Goal: Transaction & Acquisition: Purchase product/service

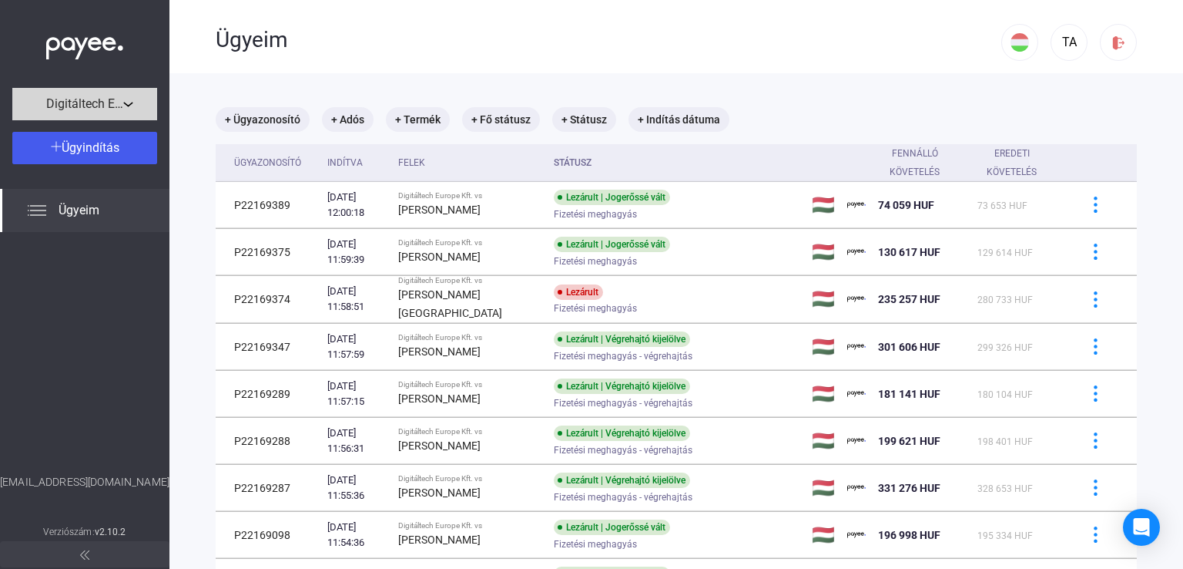
click at [133, 92] on button "Digitáltech Europe Kft." at bounding box center [84, 104] width 145 height 32
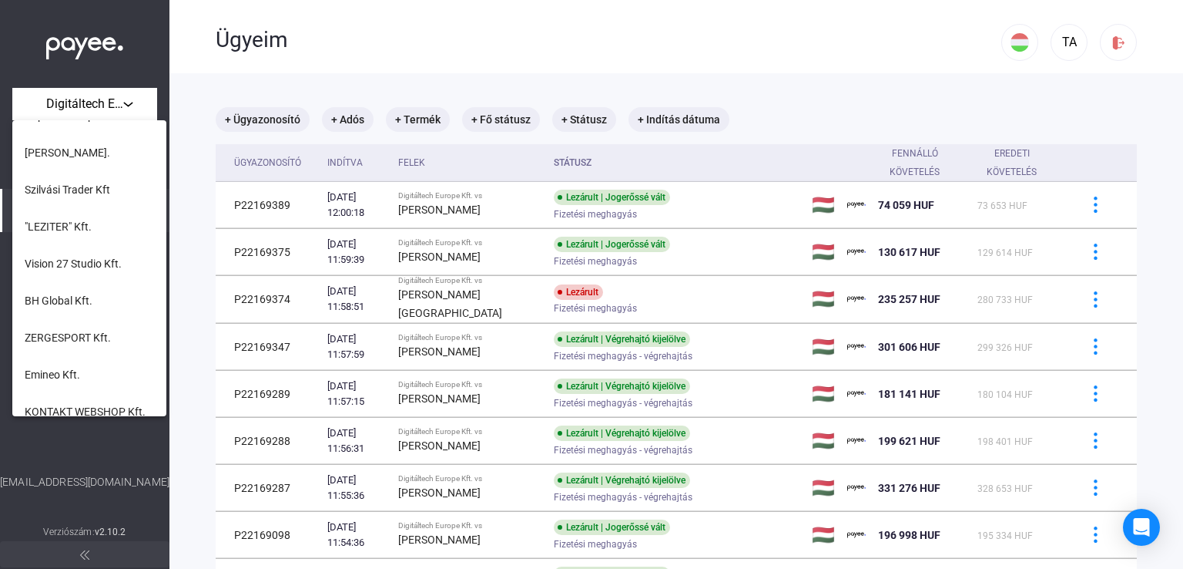
scroll to position [385, 0]
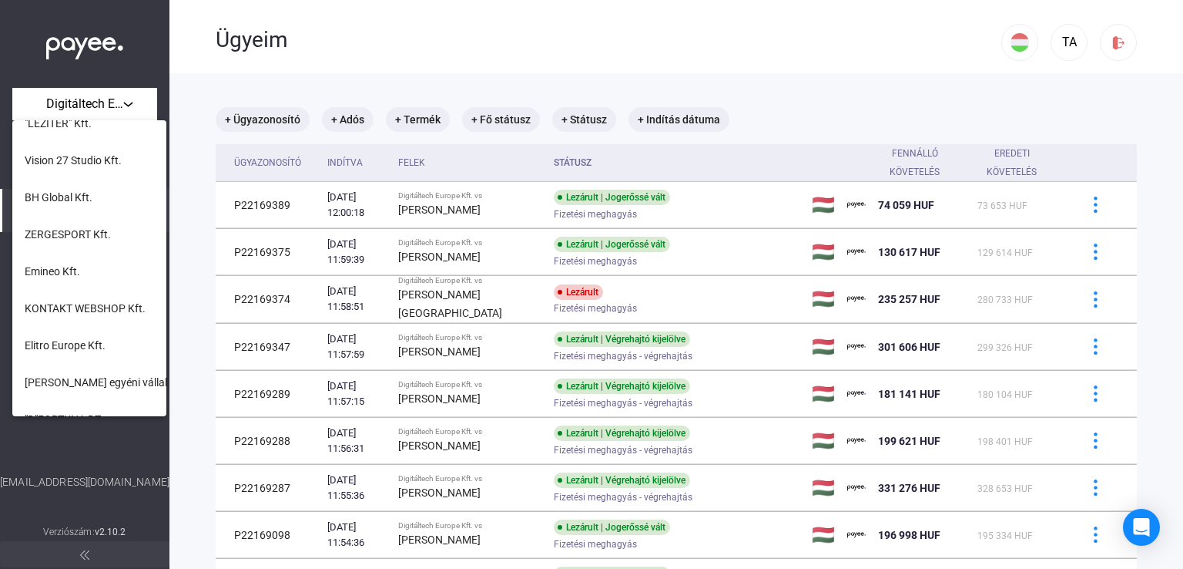
click at [131, 446] on div at bounding box center [591, 284] width 1183 height 569
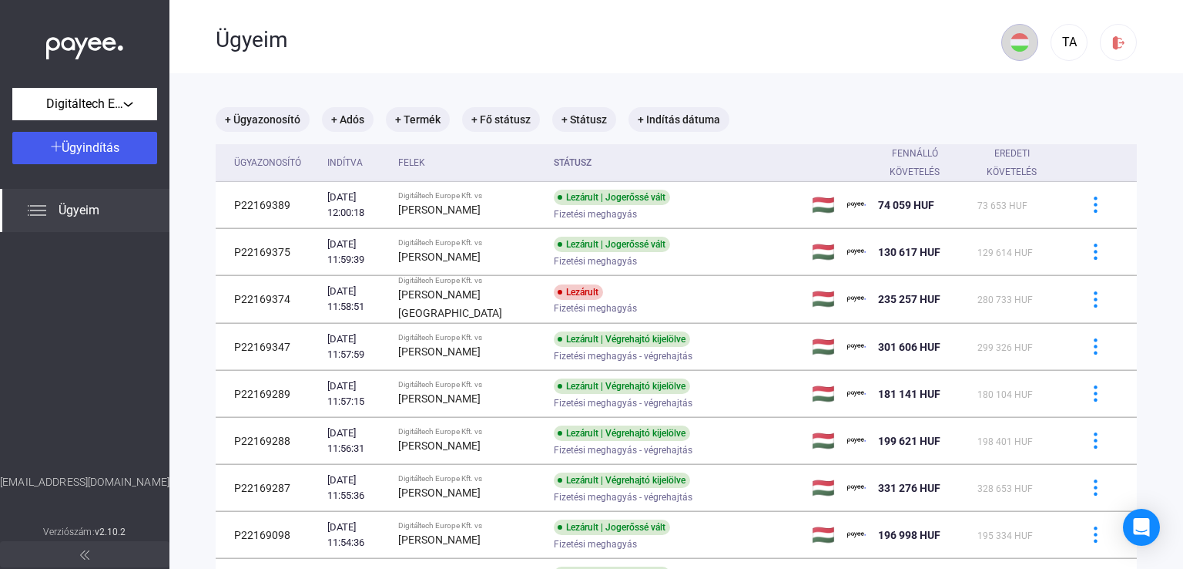
click at [1011, 46] on img at bounding box center [1020, 42] width 18 height 18
click at [1014, 163] on button at bounding box center [1011, 153] width 43 height 37
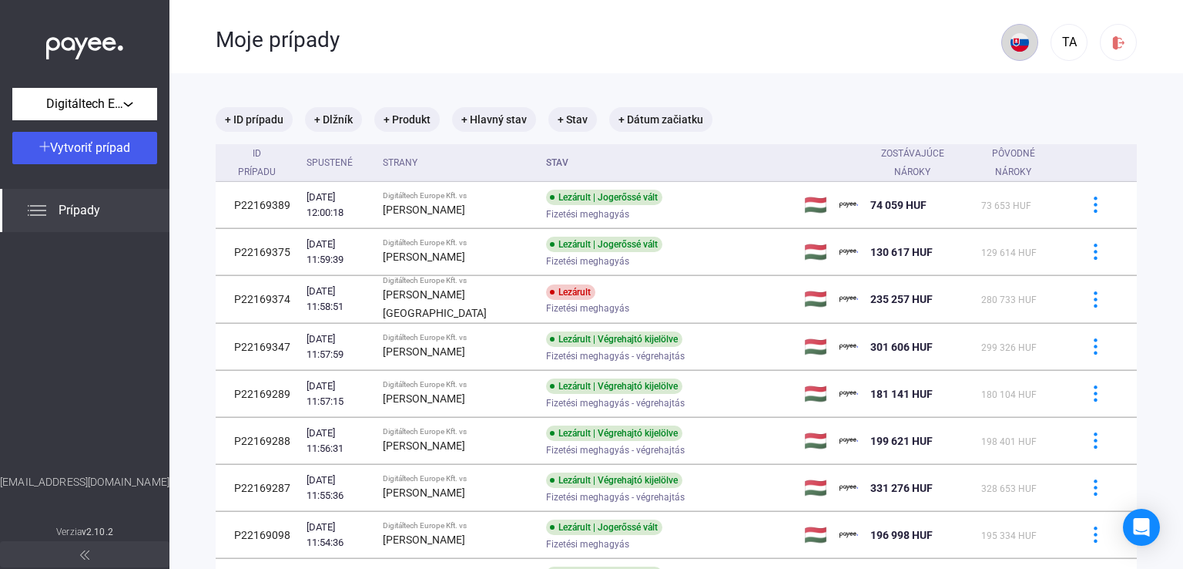
click at [1015, 35] on img at bounding box center [1020, 42] width 18 height 18
click at [1018, 82] on img at bounding box center [1011, 79] width 18 height 18
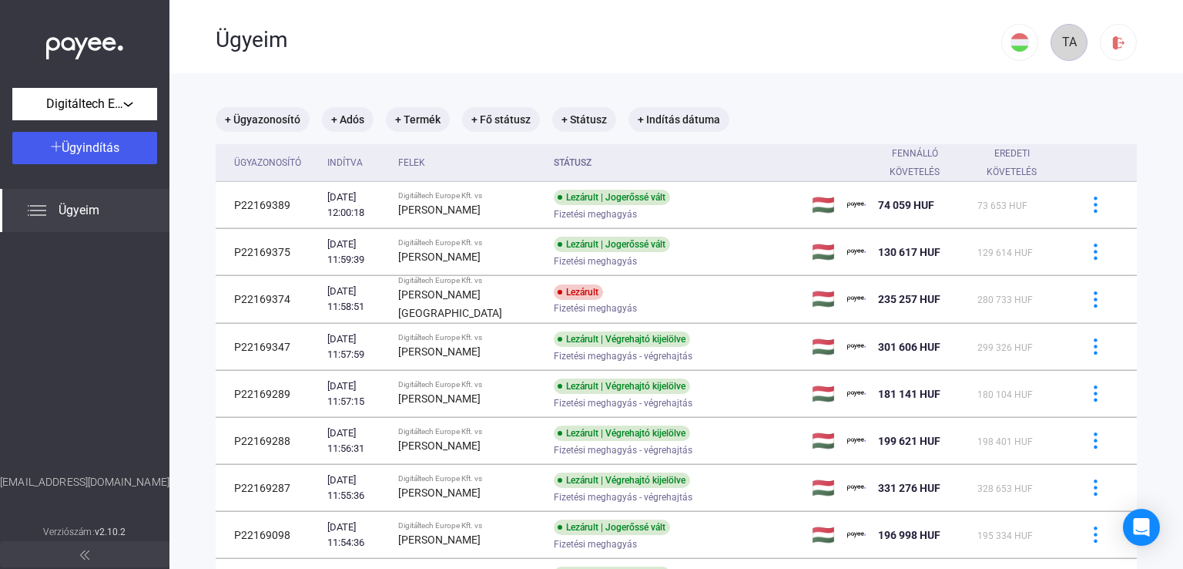
click at [1065, 33] on div "TA" at bounding box center [1069, 42] width 26 height 18
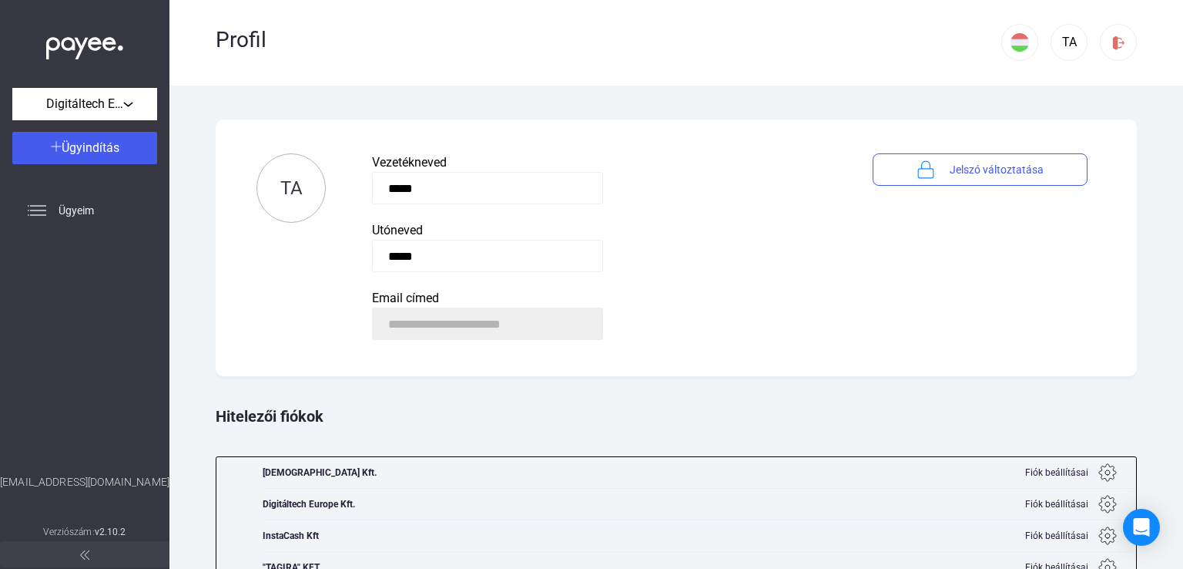
click at [1065, 33] on div "TA" at bounding box center [1069, 42] width 26 height 18
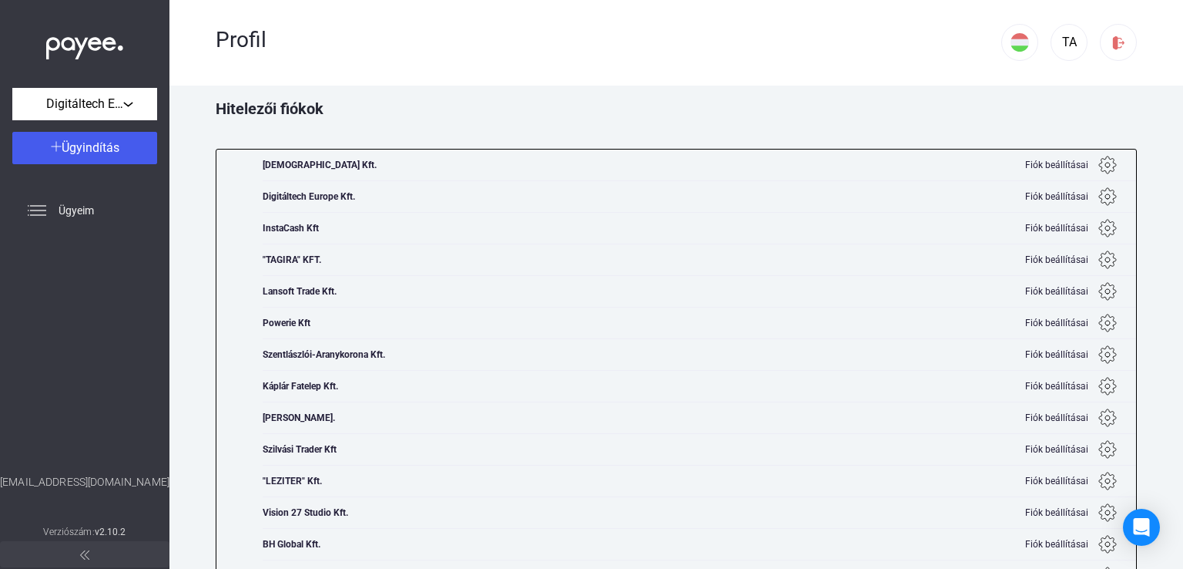
scroll to position [538, 0]
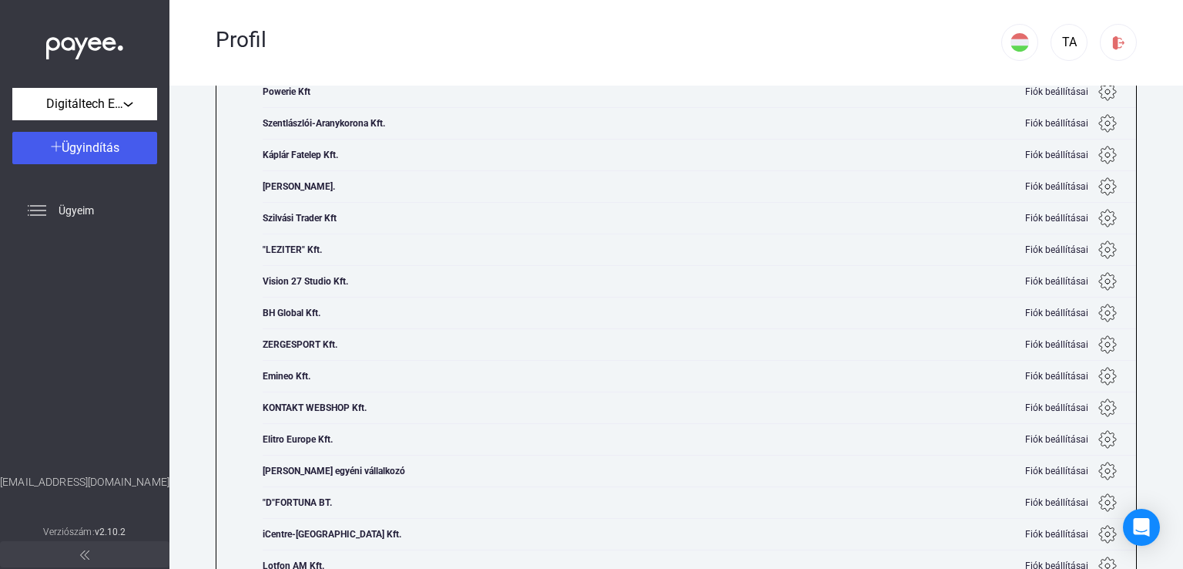
click at [302, 307] on div "BH Global Kft." at bounding box center [334, 312] width 143 height 31
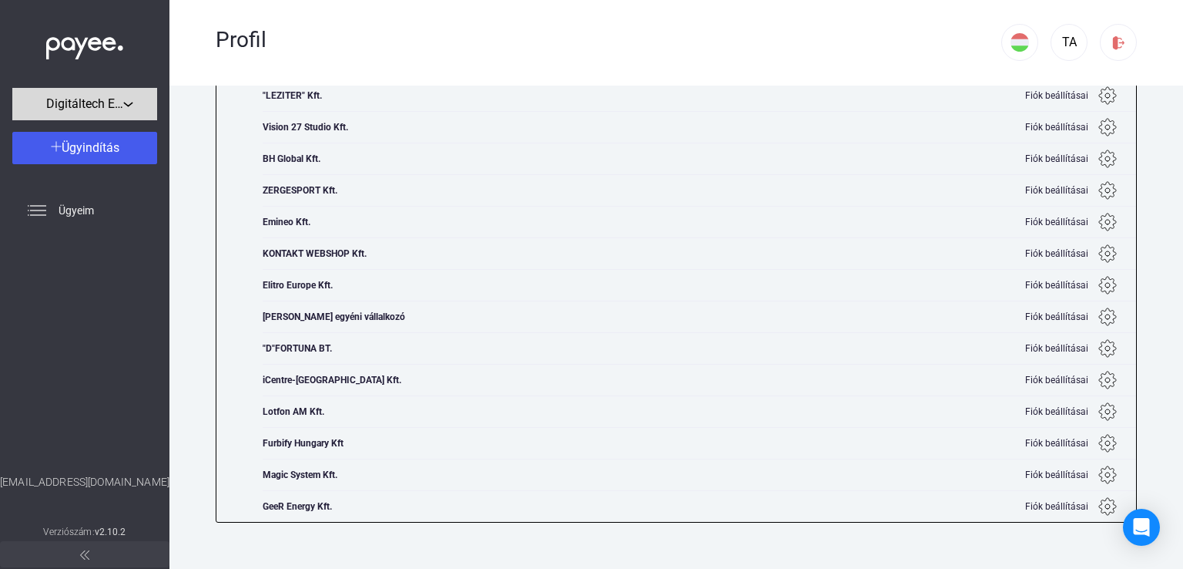
click at [96, 96] on div "Digitáltech Europe Kft." at bounding box center [85, 104] width 136 height 19
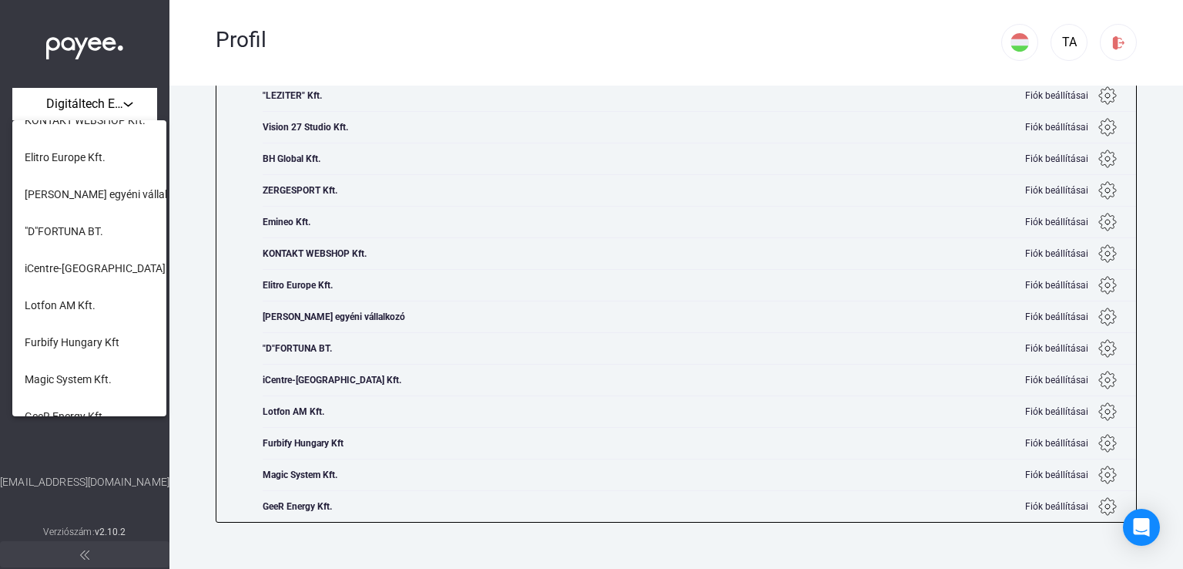
scroll to position [592, 0]
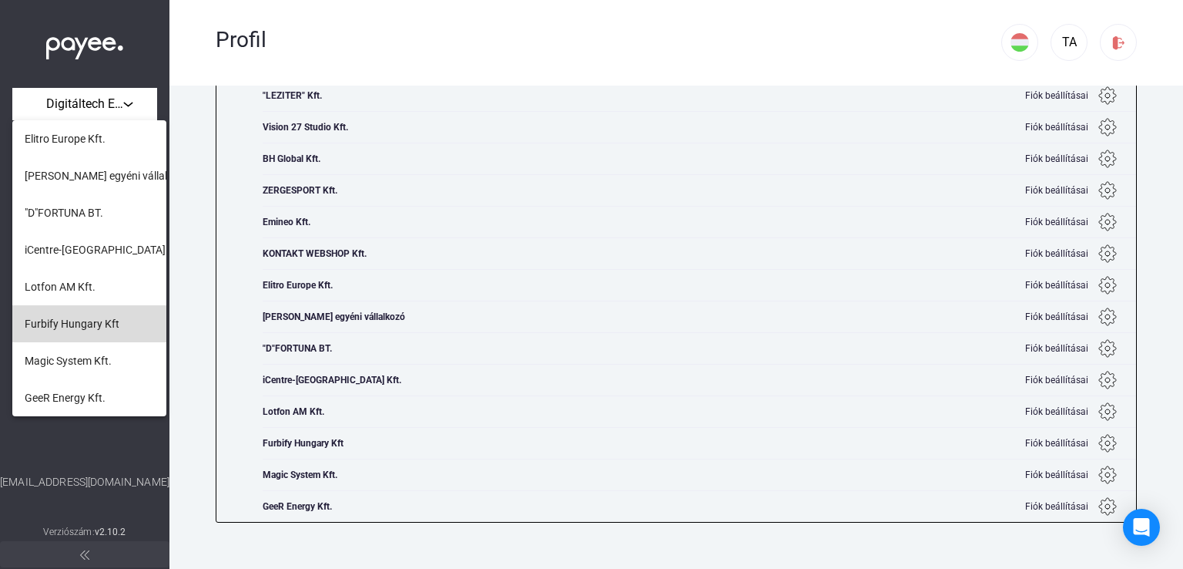
click at [99, 315] on span "Furbify Hungary Kft" at bounding box center [72, 323] width 95 height 18
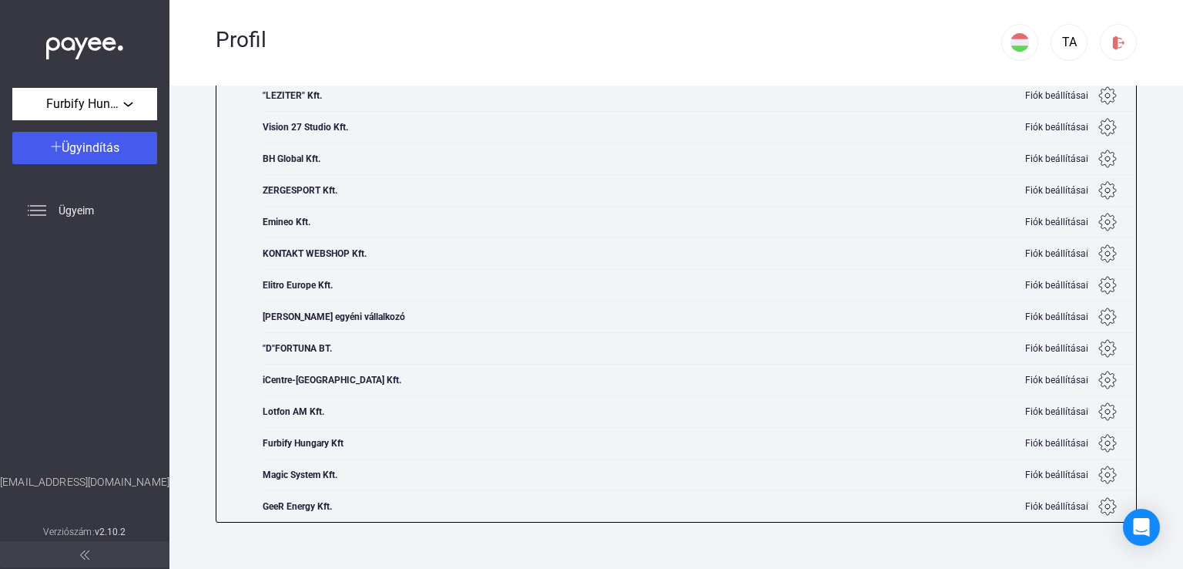
click at [123, 263] on div at bounding box center [84, 353] width 169 height 242
click at [129, 102] on div "Furbify Hungary Kft" at bounding box center [85, 104] width 136 height 19
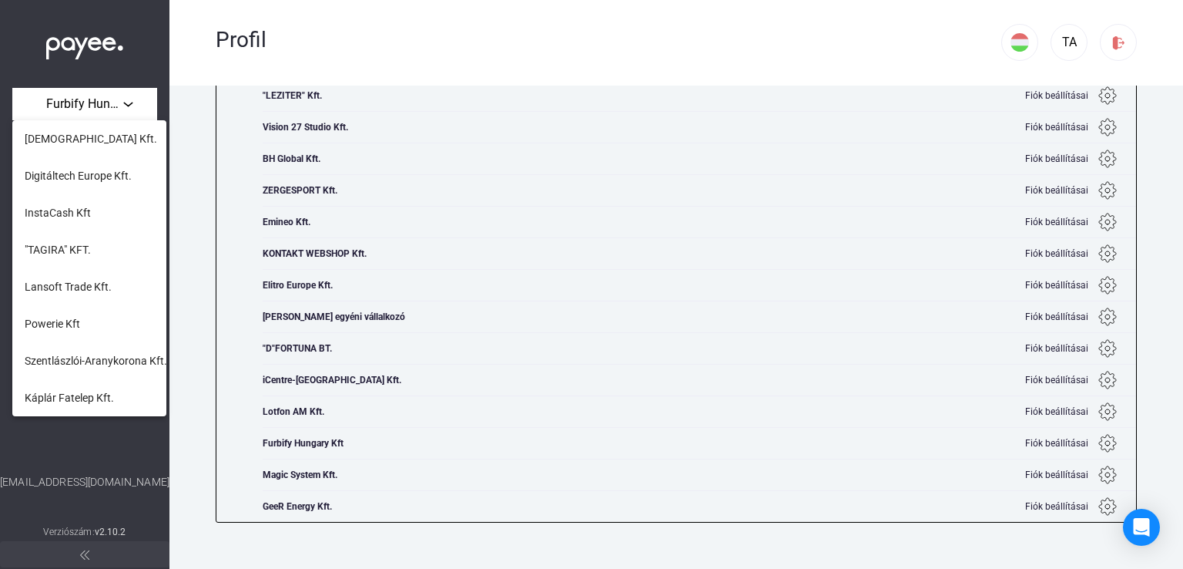
click at [95, 32] on div at bounding box center [591, 284] width 1183 height 569
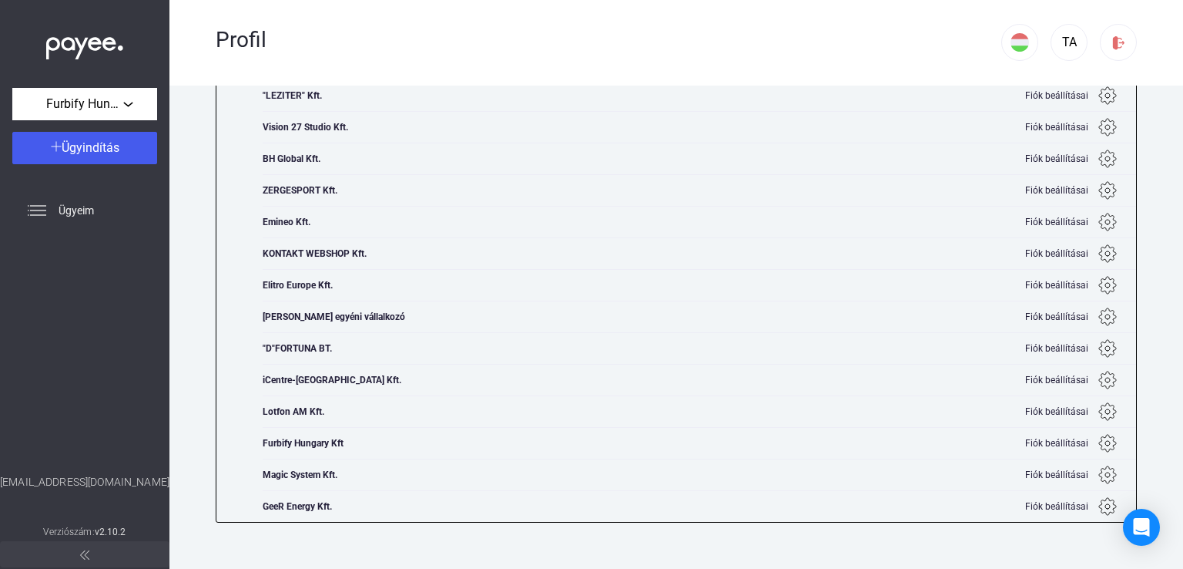
click at [89, 61] on div at bounding box center [84, 44] width 169 height 88
click at [90, 45] on img at bounding box center [84, 45] width 77 height 32
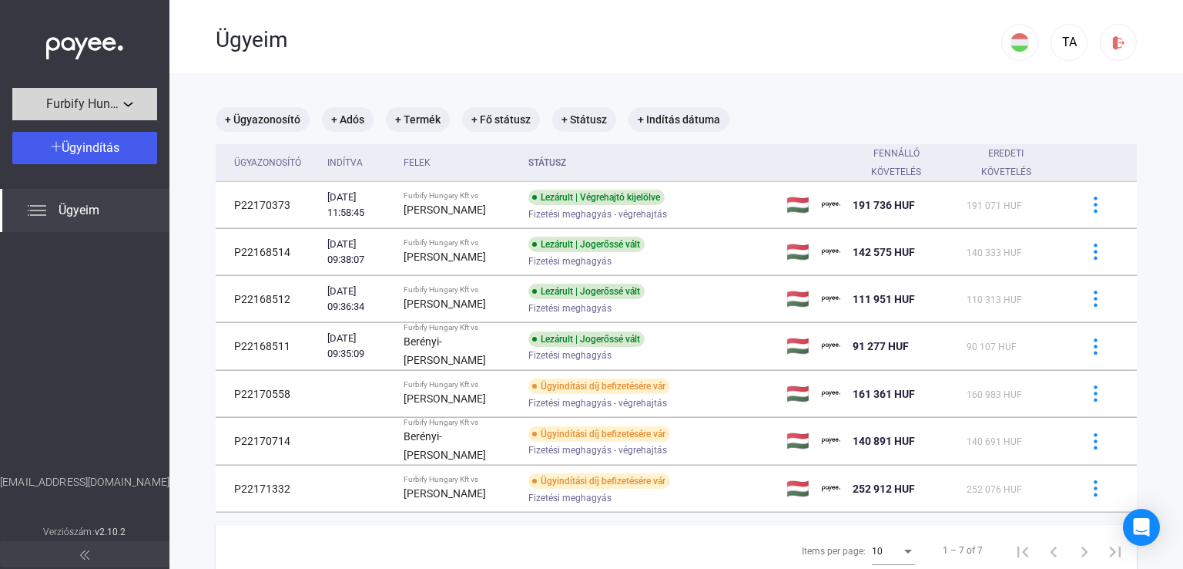
click at [137, 92] on button "Furbify Hungary Kft" at bounding box center [84, 104] width 145 height 32
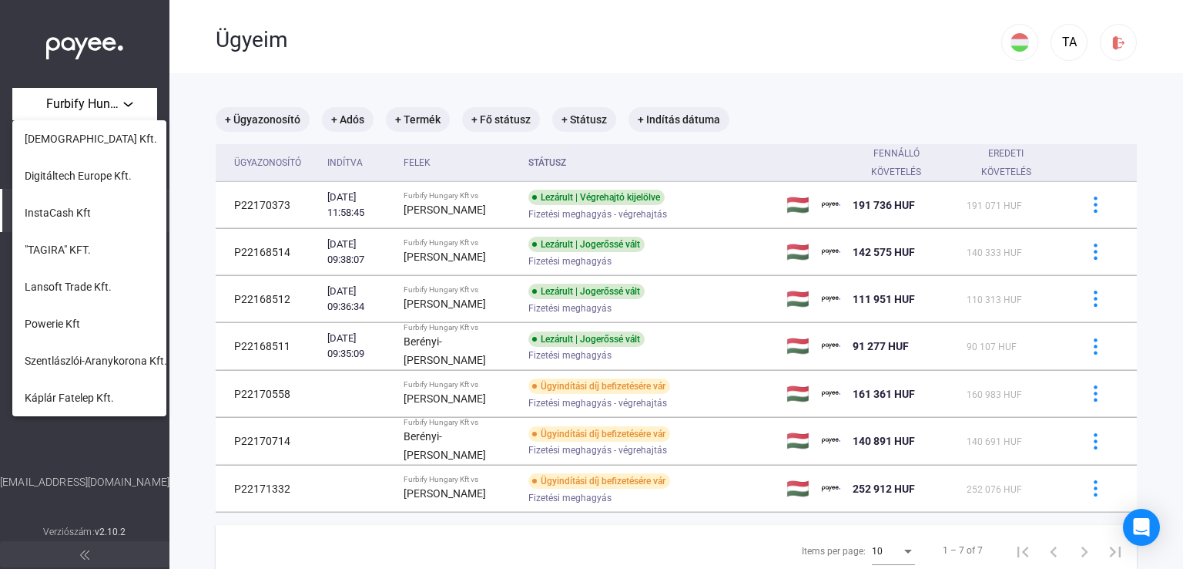
click at [614, 50] on div at bounding box center [591, 284] width 1183 height 569
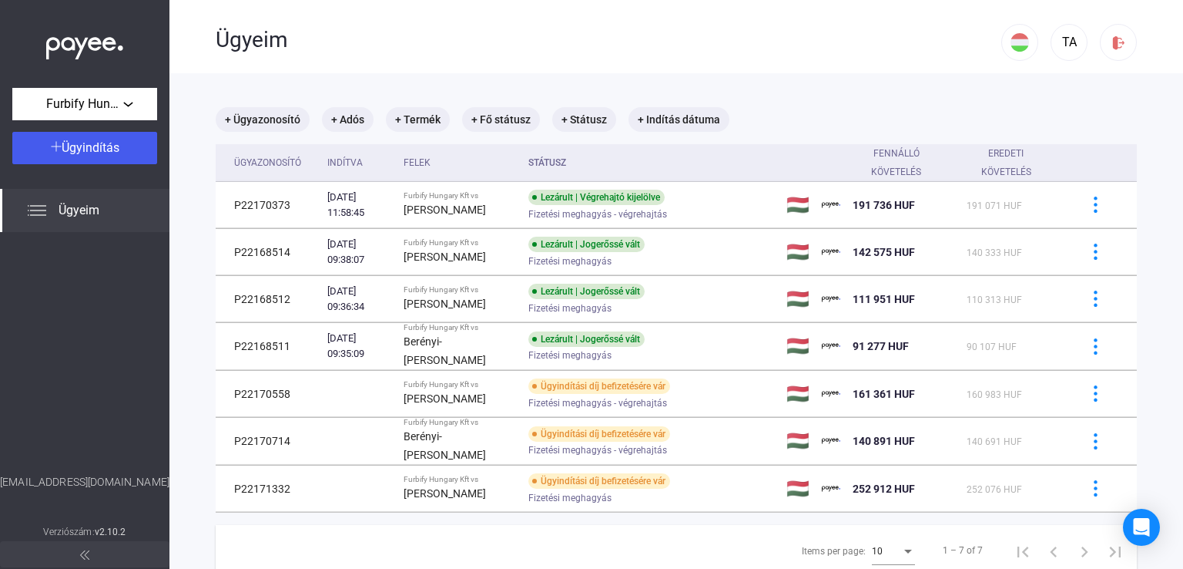
click at [65, 220] on div "Ügyeim" at bounding box center [84, 210] width 169 height 43
click at [77, 558] on button at bounding box center [84, 554] width 169 height 26
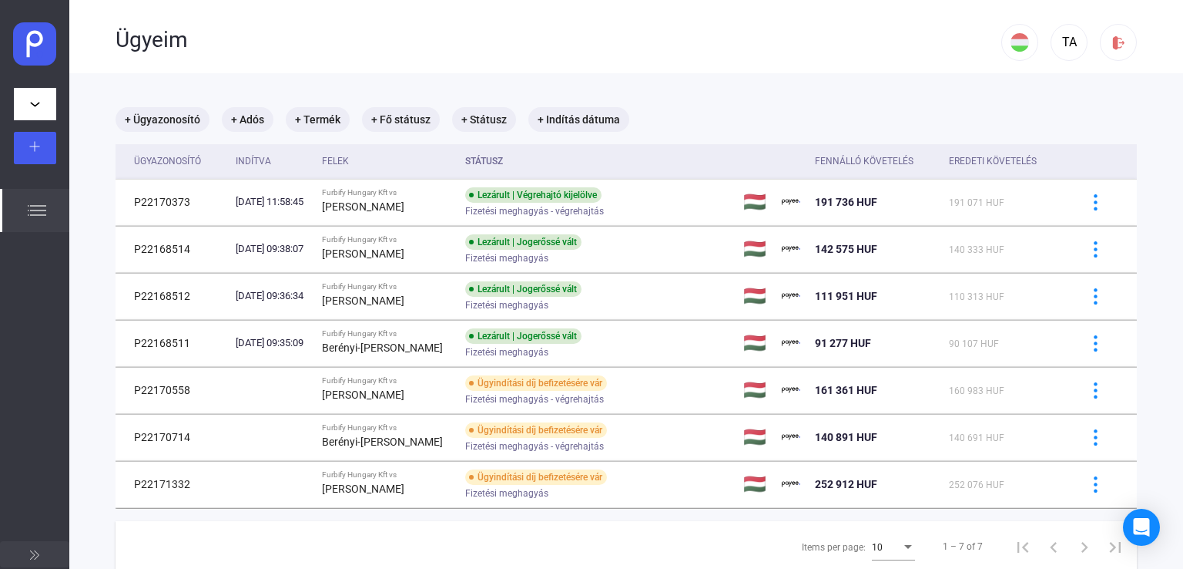
click at [39, 558] on button at bounding box center [34, 554] width 69 height 26
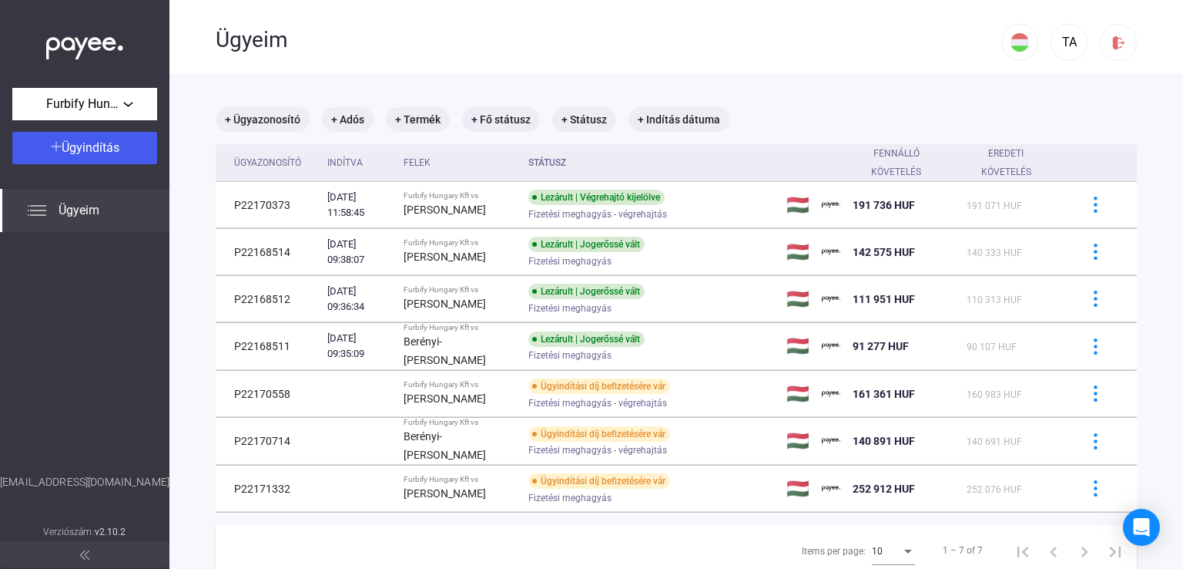
scroll to position [73, 0]
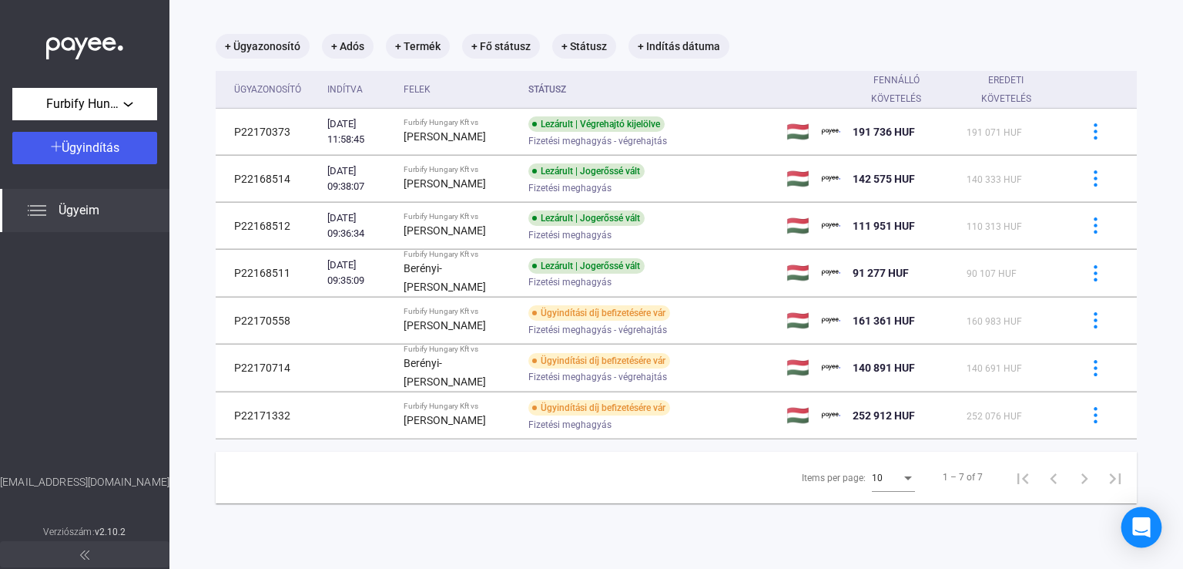
click at [1149, 522] on icon "Open Intercom Messenger" at bounding box center [1141, 527] width 18 height 20
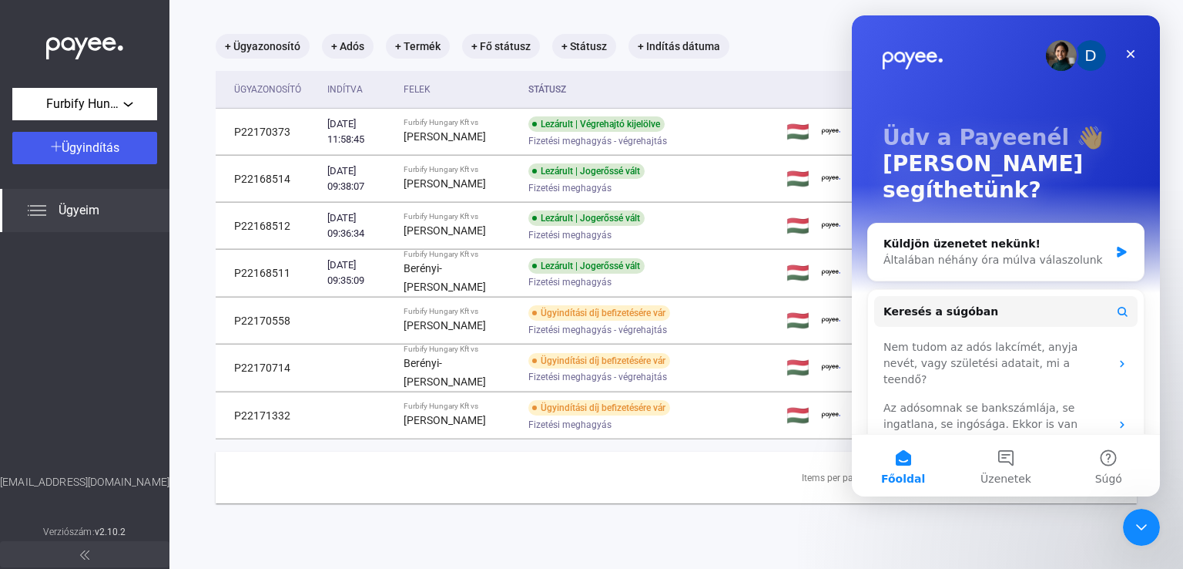
scroll to position [0, 0]
click at [1005, 458] on button "Üzenetek" at bounding box center [1005, 465] width 102 height 62
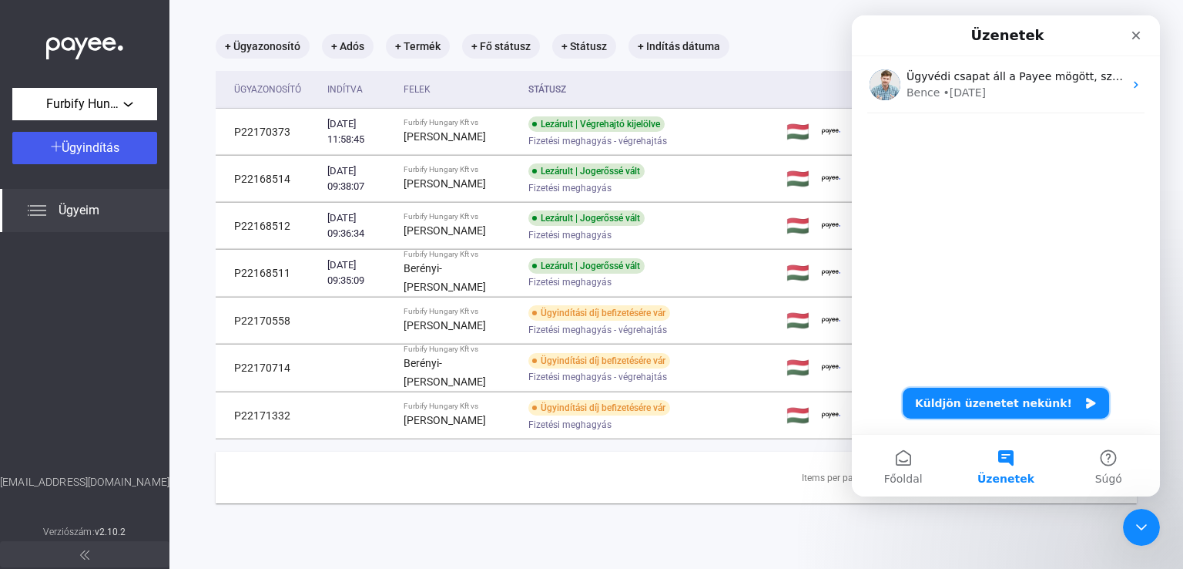
click at [985, 405] on button "Küldjön üzenetet nekünk!" at bounding box center [1006, 402] width 206 height 31
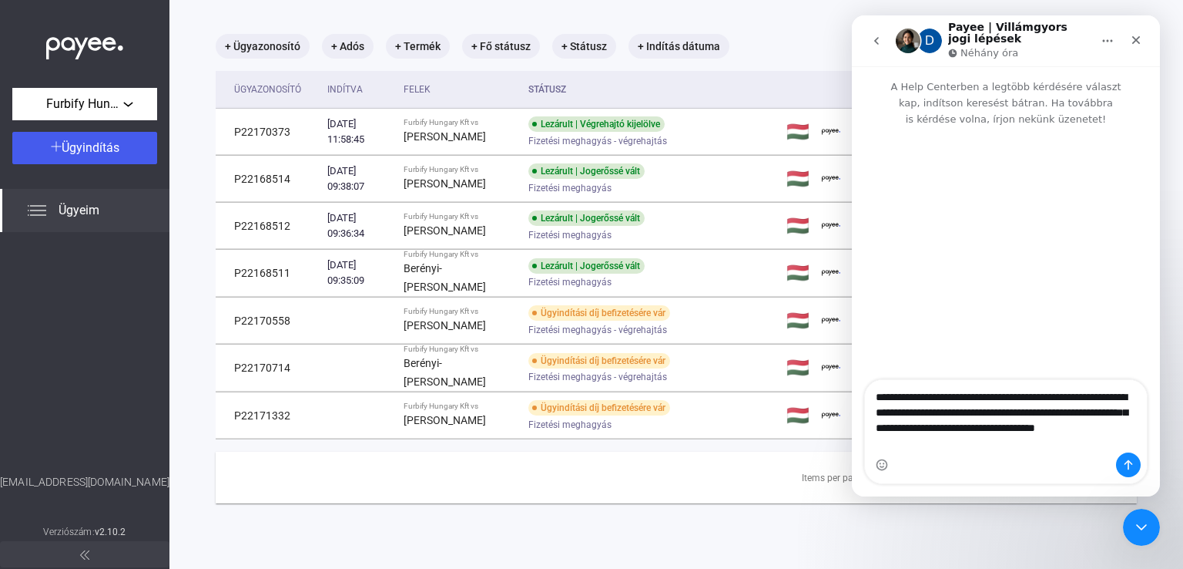
type textarea "**********"
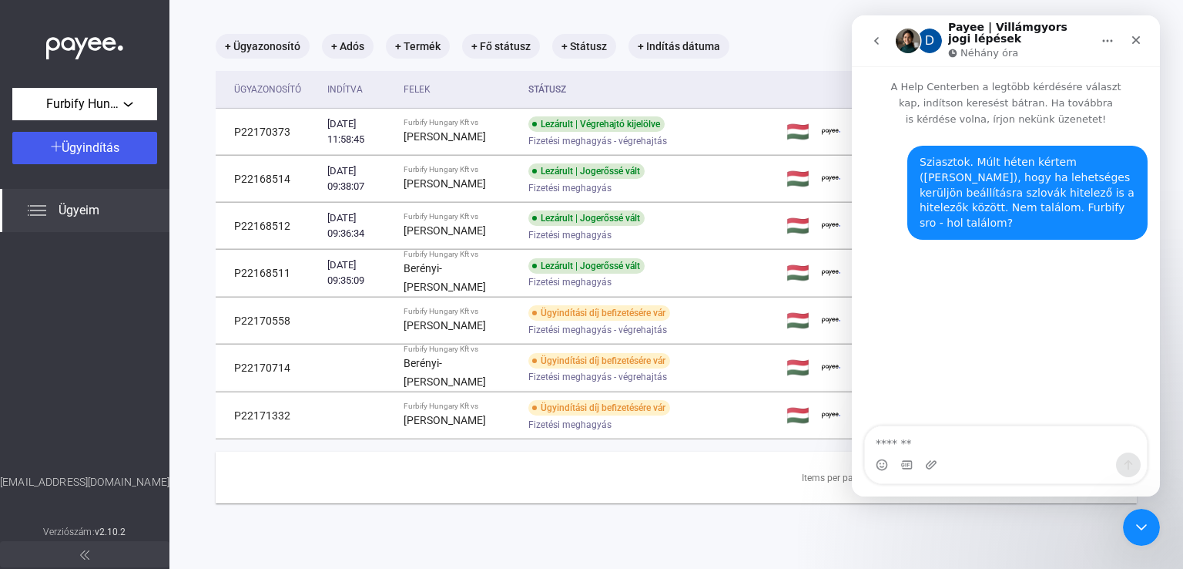
click at [955, 52] on icon "Intercom messenger" at bounding box center [953, 53] width 8 height 8
click at [1102, 39] on icon "Főoldal" at bounding box center [1108, 41] width 12 height 12
click at [910, 33] on img "Intercom messenger" at bounding box center [908, 41] width 25 height 25
click at [924, 35] on div "D" at bounding box center [930, 41] width 25 height 25
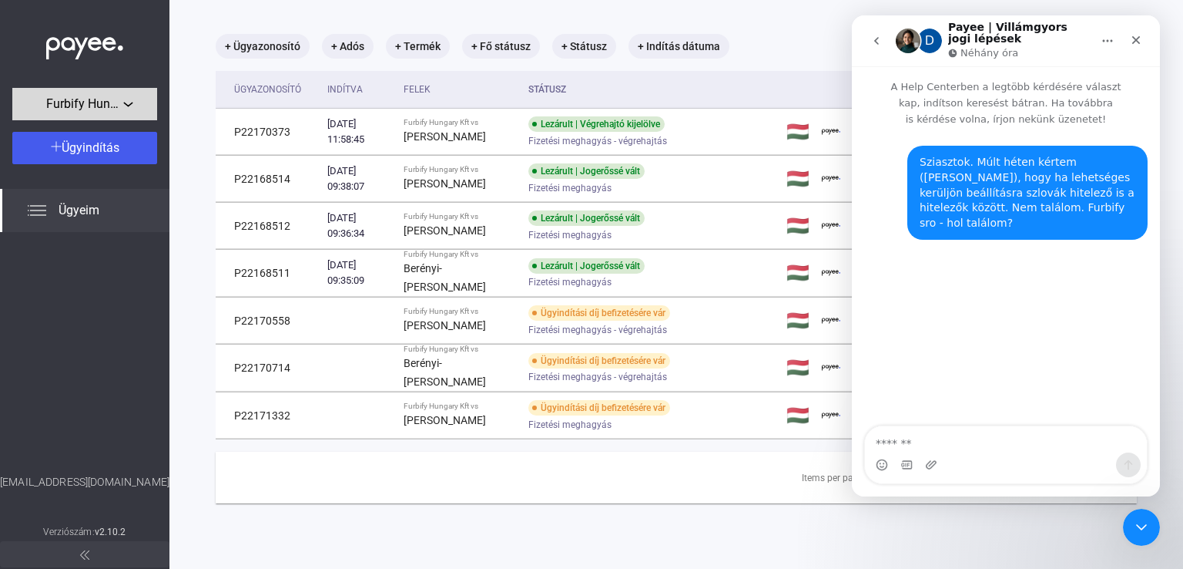
click at [129, 96] on div "Furbify Hungary Kft" at bounding box center [85, 104] width 136 height 19
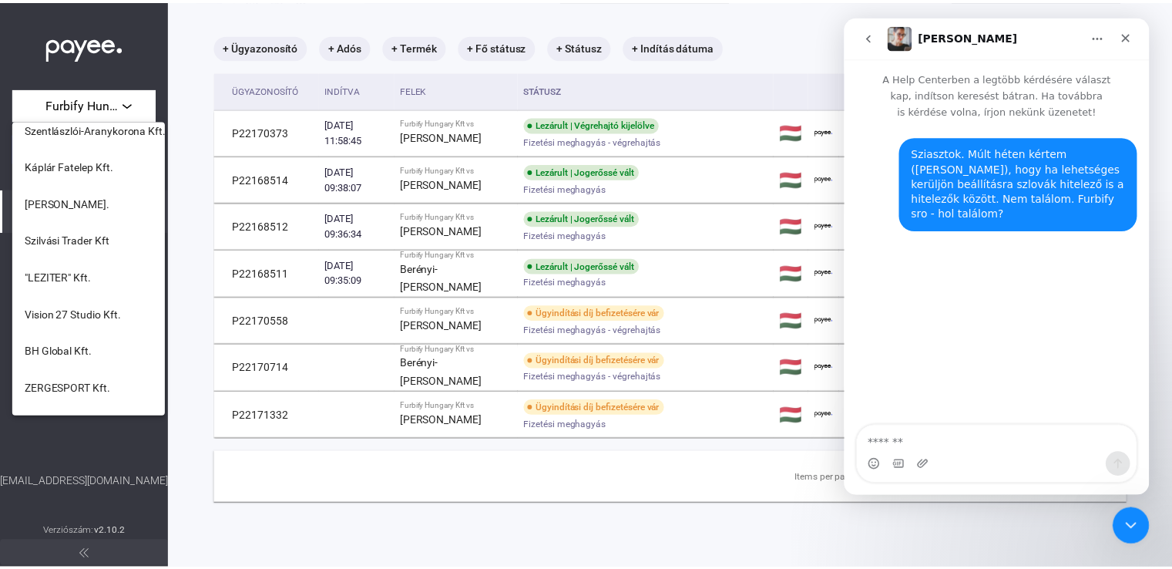
scroll to position [385, 0]
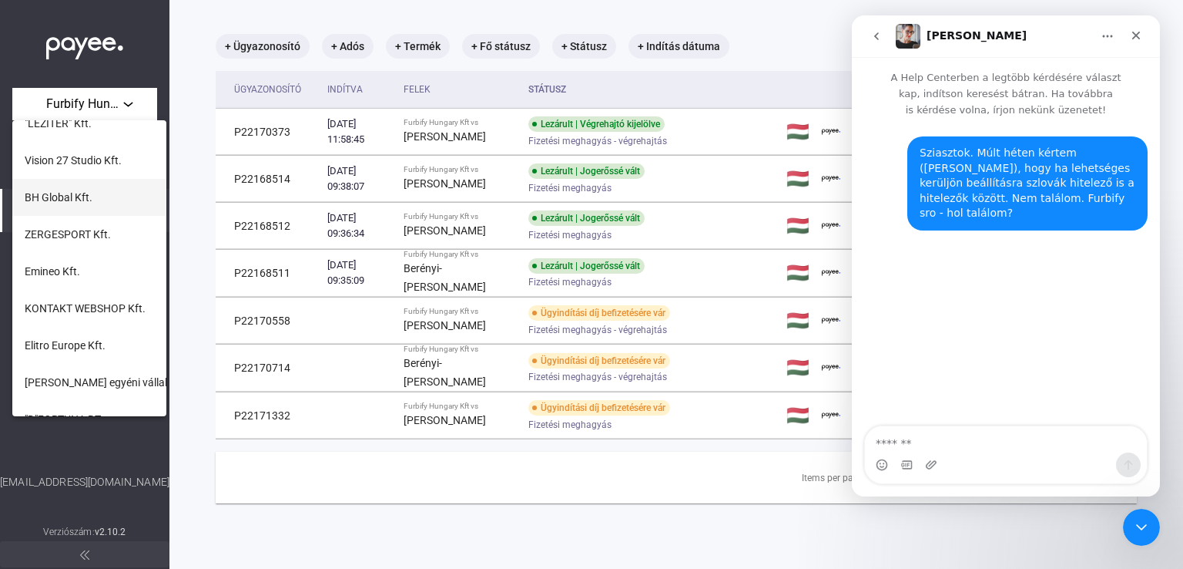
click at [91, 196] on span "BH Global Kft." at bounding box center [59, 197] width 68 height 18
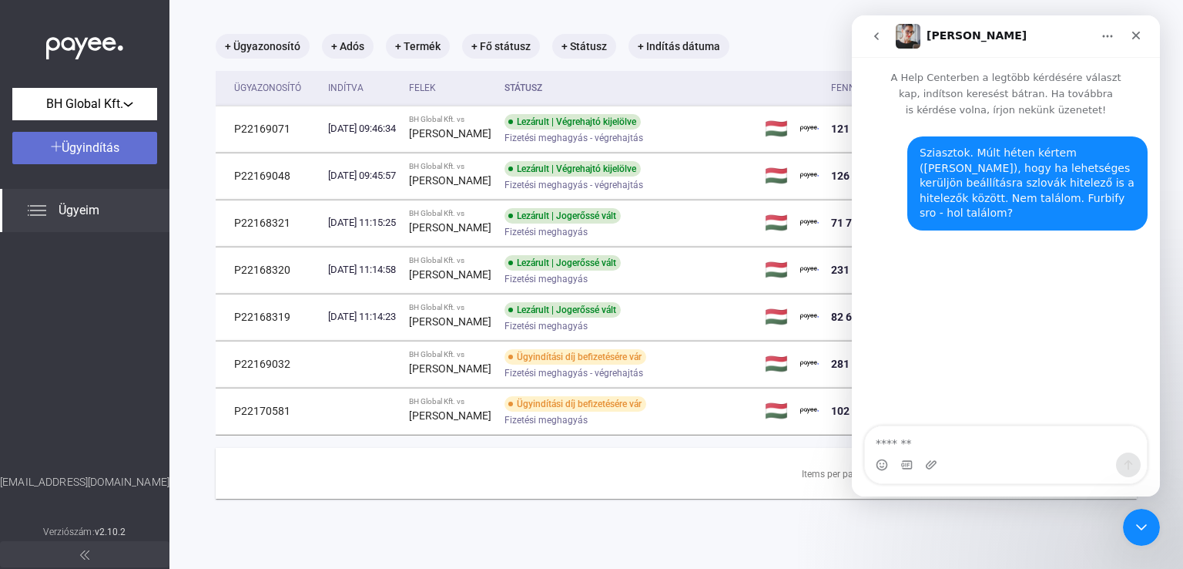
click at [126, 146] on div "Ügyindítás" at bounding box center [85, 148] width 136 height 18
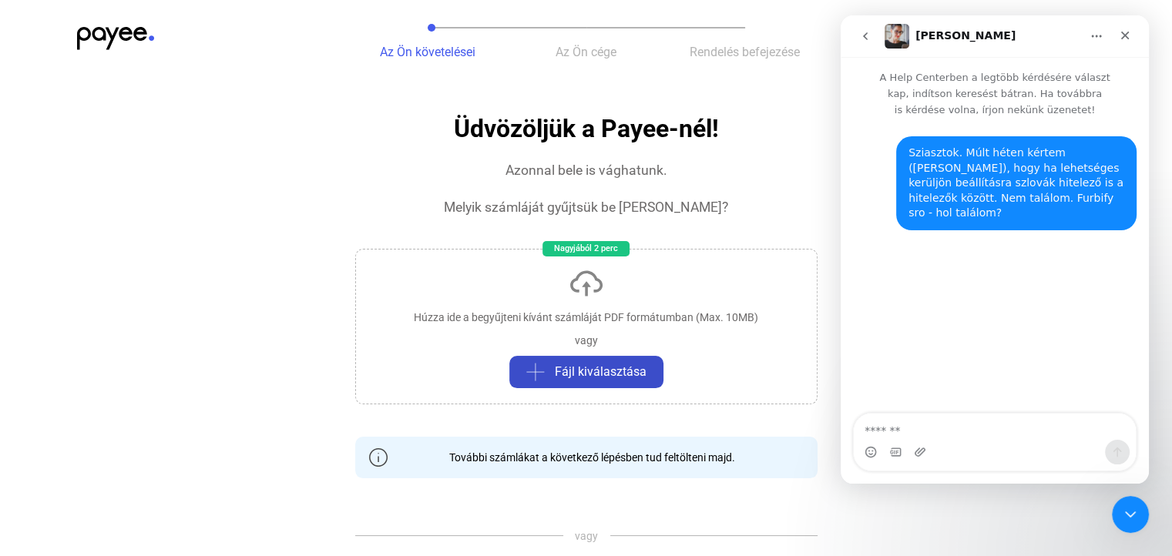
click at [582, 374] on span "Fájl kiválasztása" at bounding box center [601, 372] width 92 height 18
click at [626, 371] on span "Fájl kiválasztása" at bounding box center [601, 372] width 92 height 18
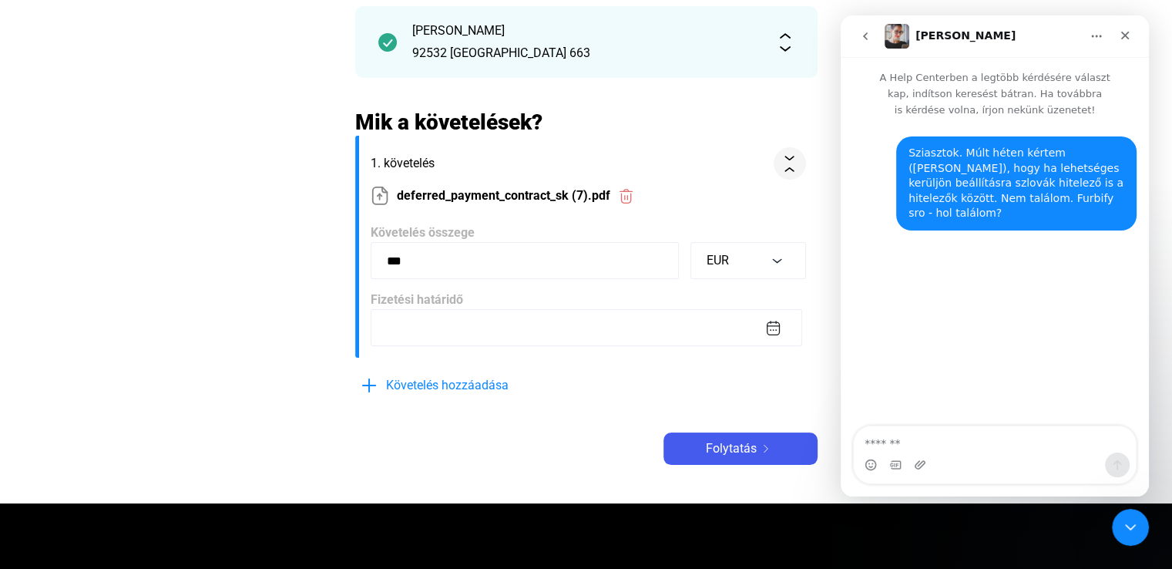
scroll to position [231, 0]
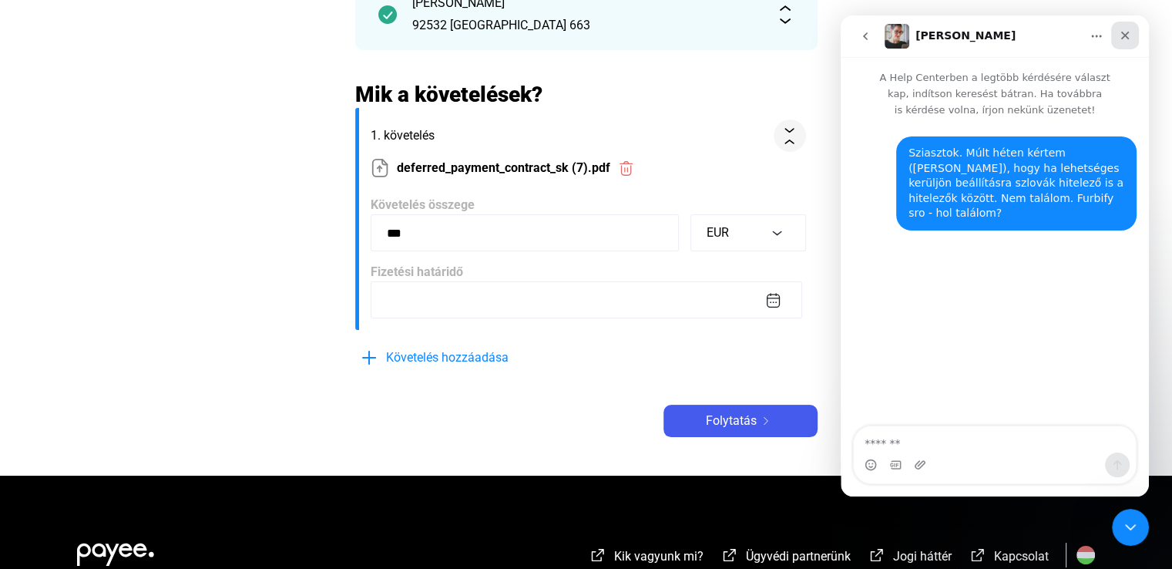
click at [1123, 33] on icon "Bezárás" at bounding box center [1125, 36] width 8 height 8
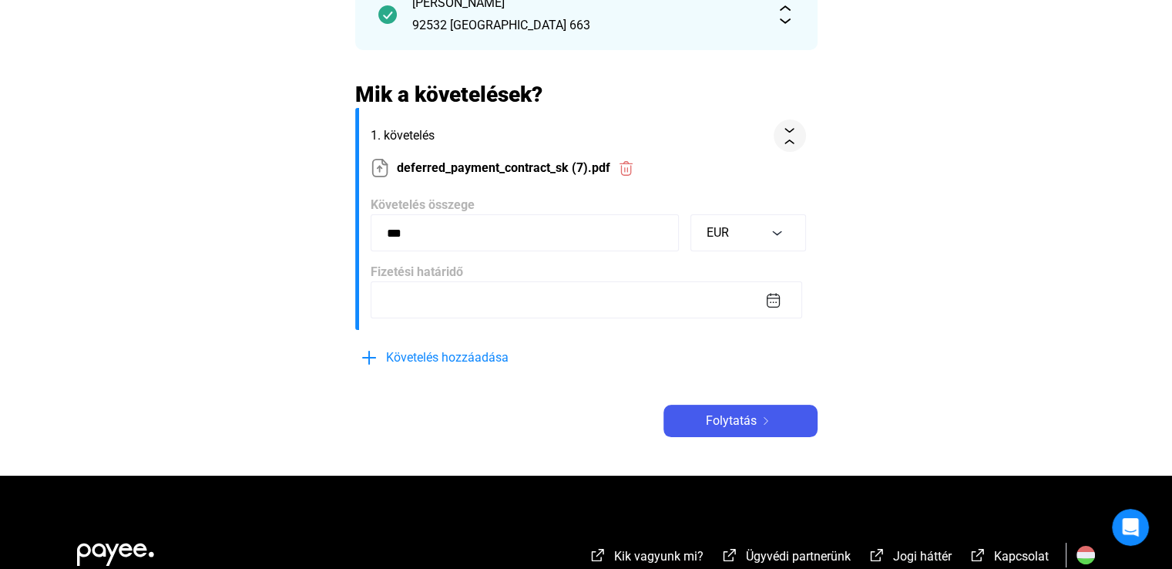
scroll to position [77, 0]
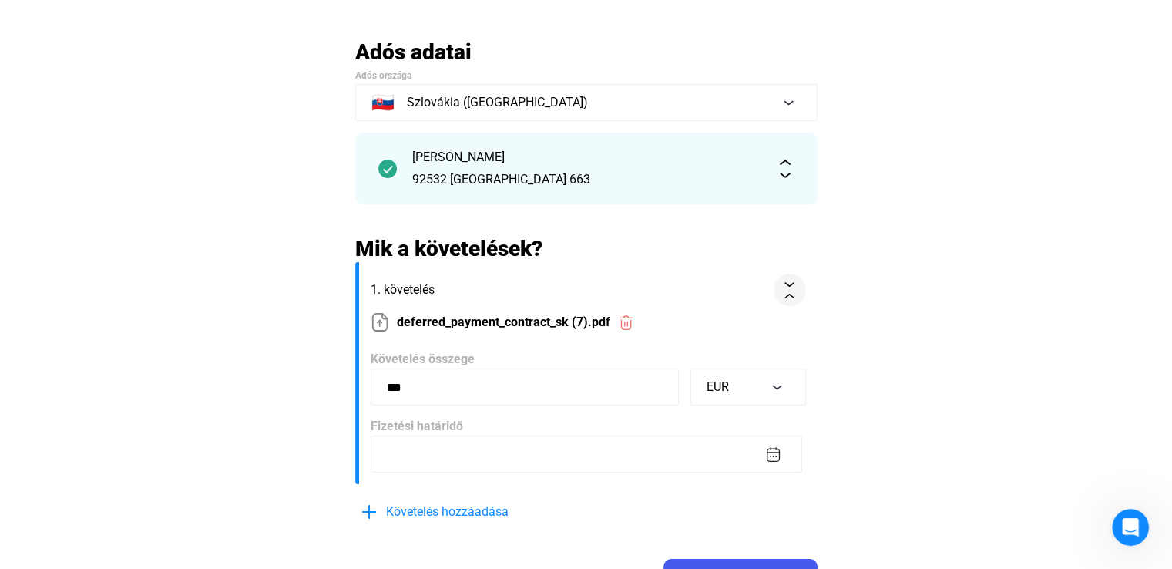
click at [528, 392] on input "***" at bounding box center [525, 386] width 308 height 37
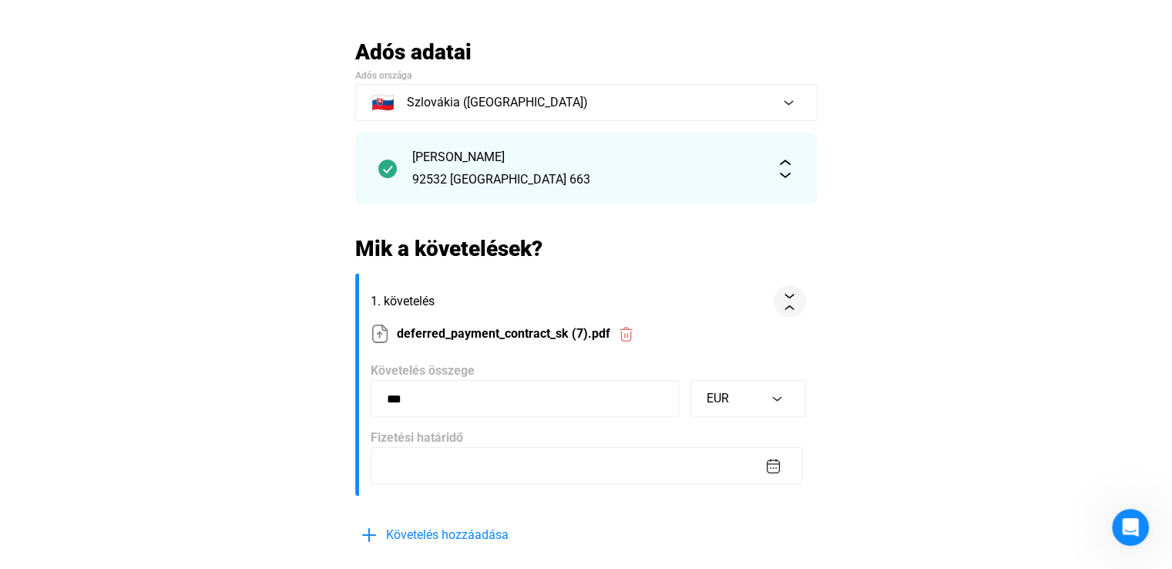
type input "***"
click at [974, 389] on main "Automatikusan mentve Adós adatai Adós országa 🇸🇰 [GEOGRAPHIC_DATA] ([GEOGRAPHIC…" at bounding box center [586, 346] width 1172 height 614
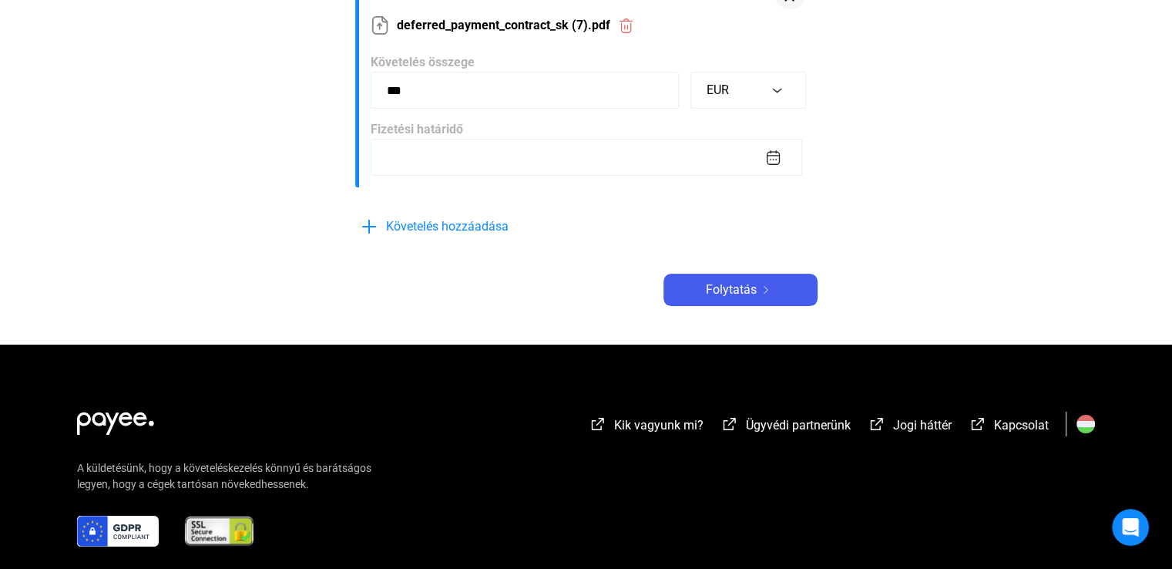
click at [468, 158] on input at bounding box center [586, 157] width 431 height 37
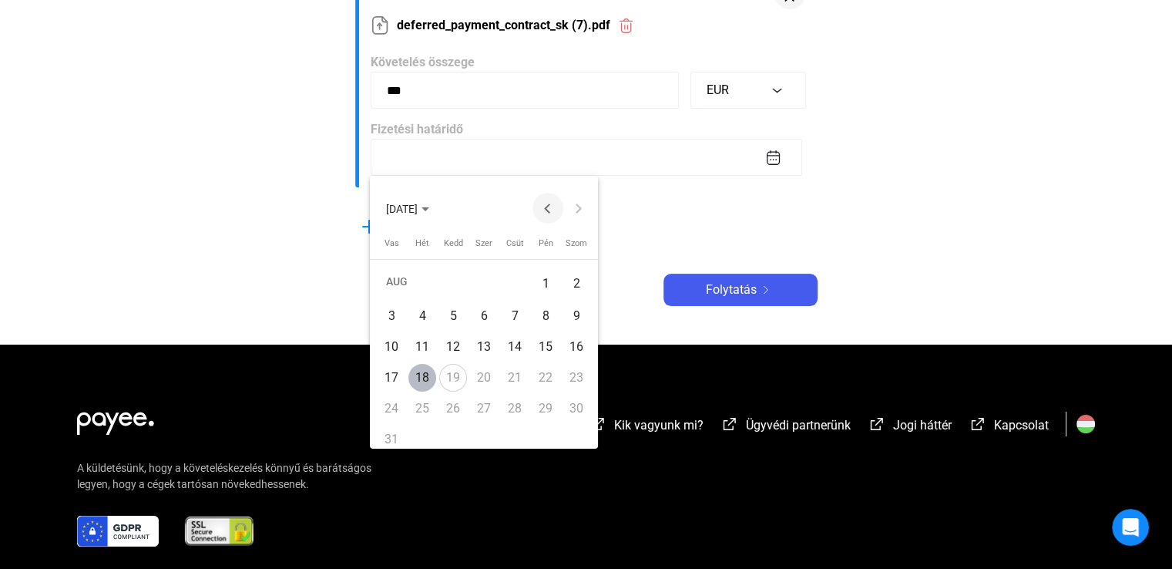
click at [549, 204] on button "Previous month" at bounding box center [547, 208] width 31 height 31
click at [487, 315] on div "2" at bounding box center [484, 312] width 28 height 28
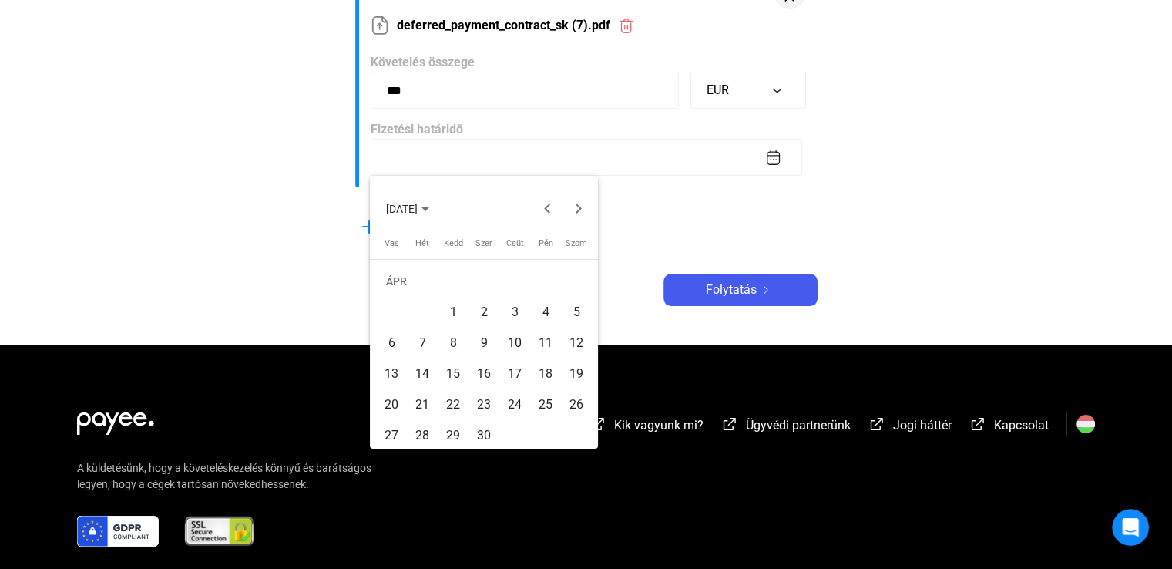
type input "**********"
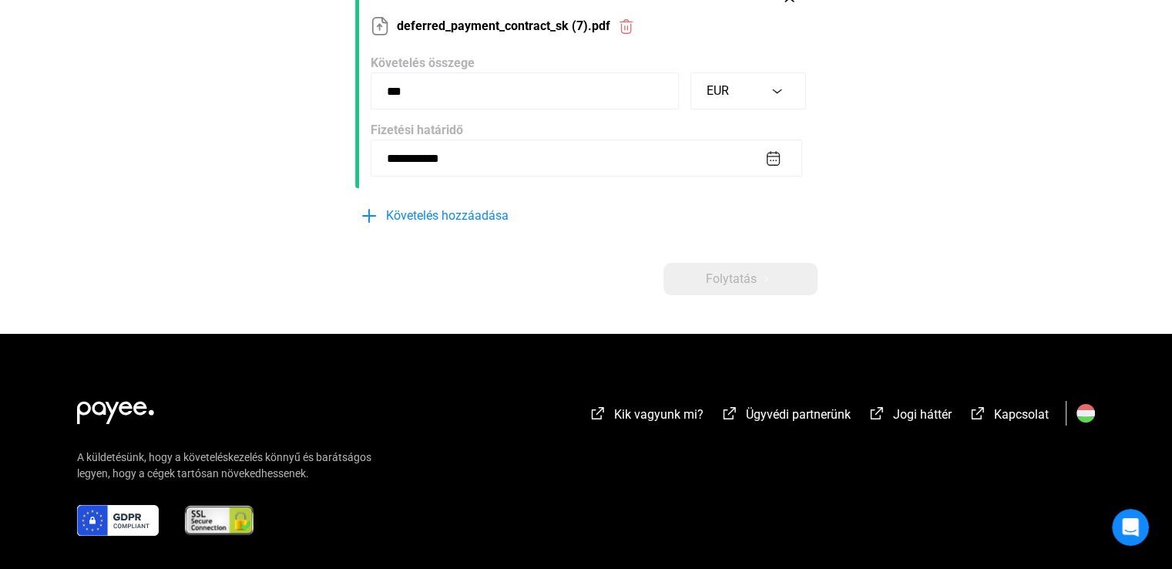
click at [897, 198] on main "**********" at bounding box center [586, 38] width 1172 height 591
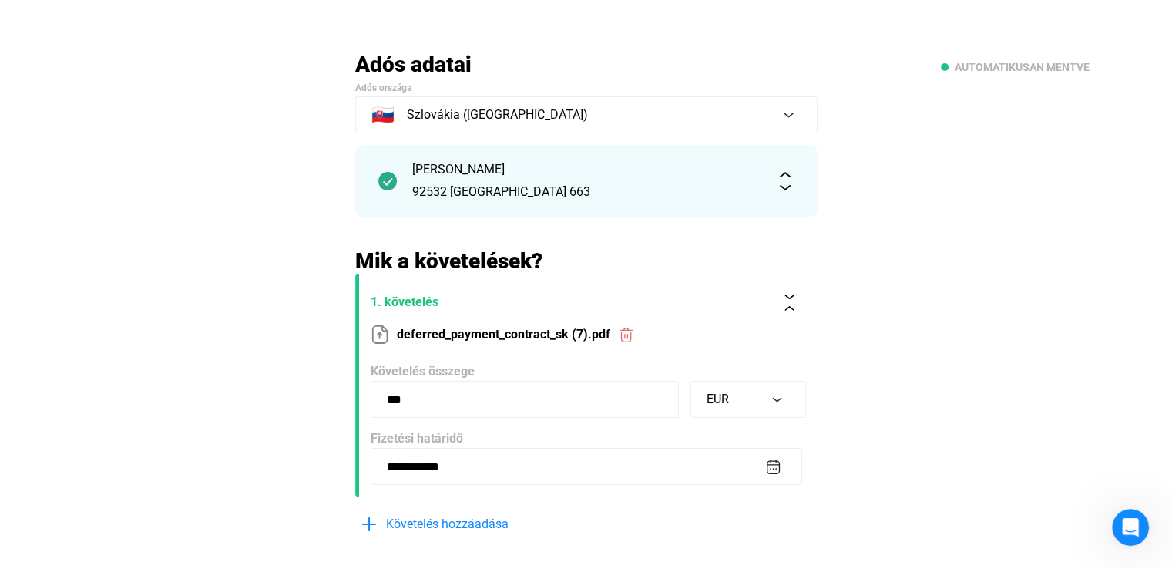
click at [790, 181] on img at bounding box center [785, 181] width 18 height 18
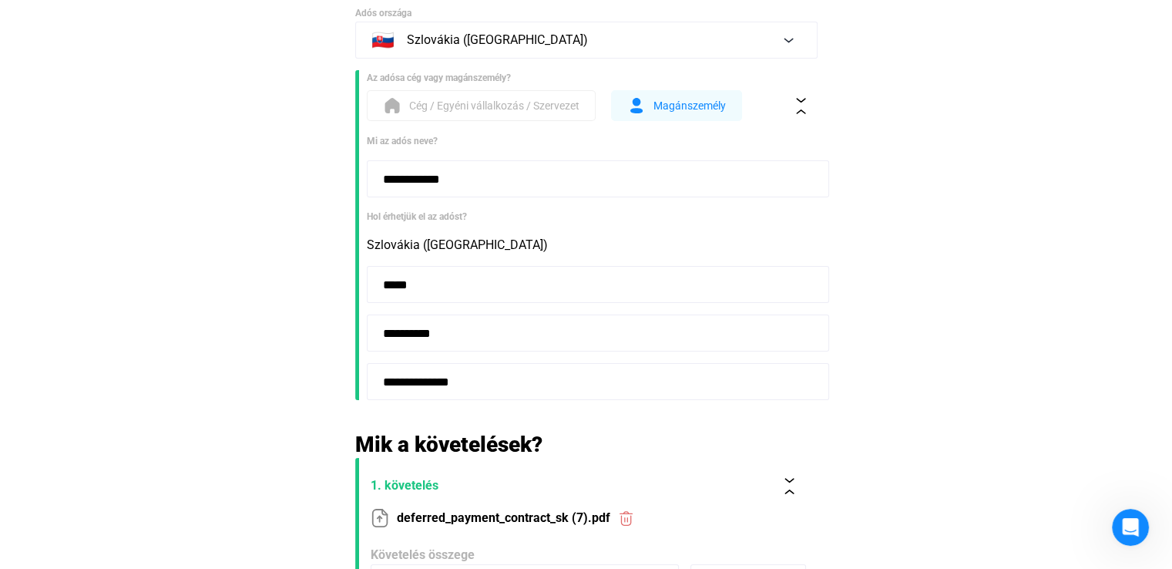
scroll to position [296, 0]
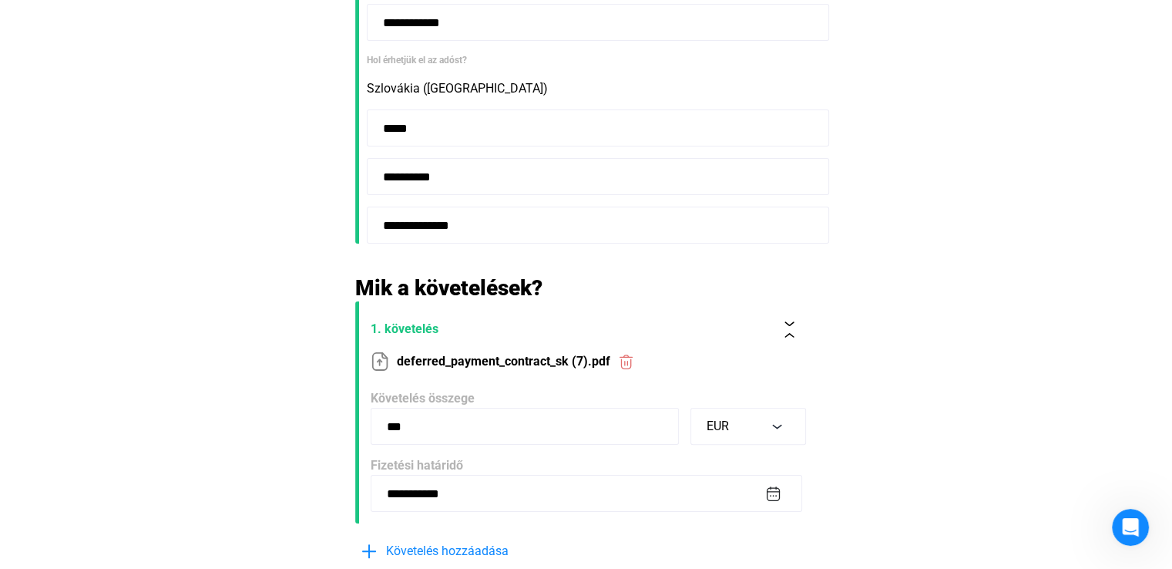
click at [478, 226] on input "**********" at bounding box center [598, 224] width 462 height 37
type input "**********"
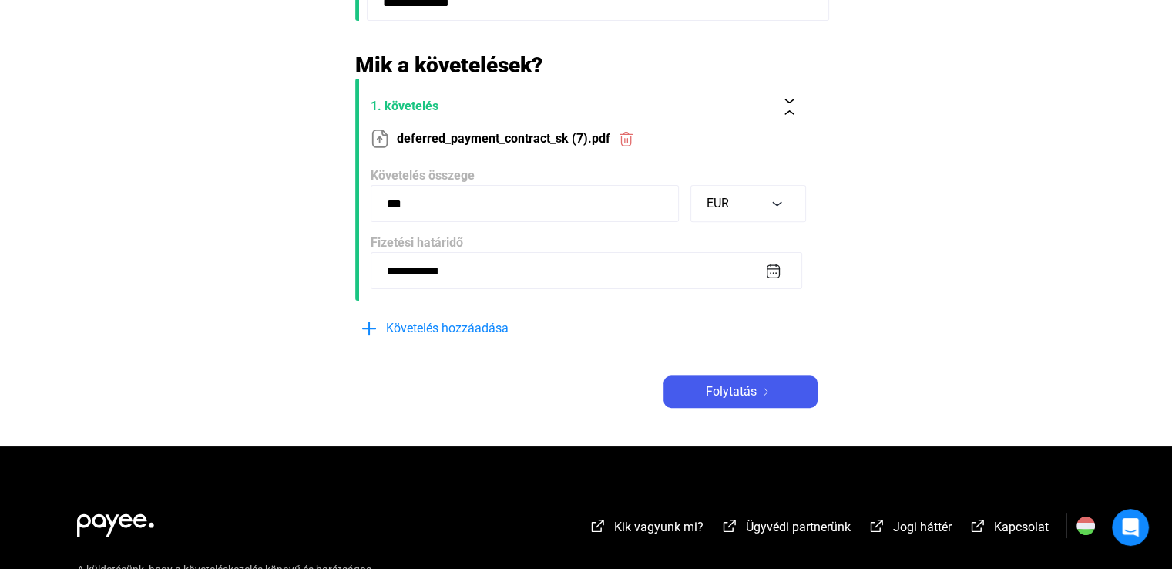
scroll to position [527, 0]
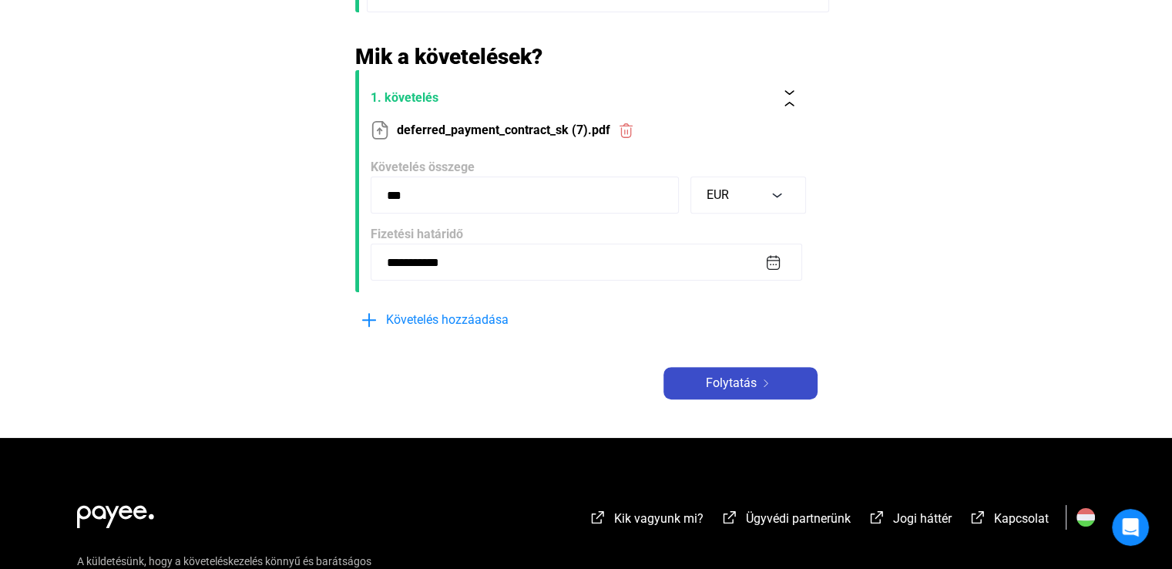
click at [753, 384] on span "Folytatás" at bounding box center [731, 383] width 51 height 18
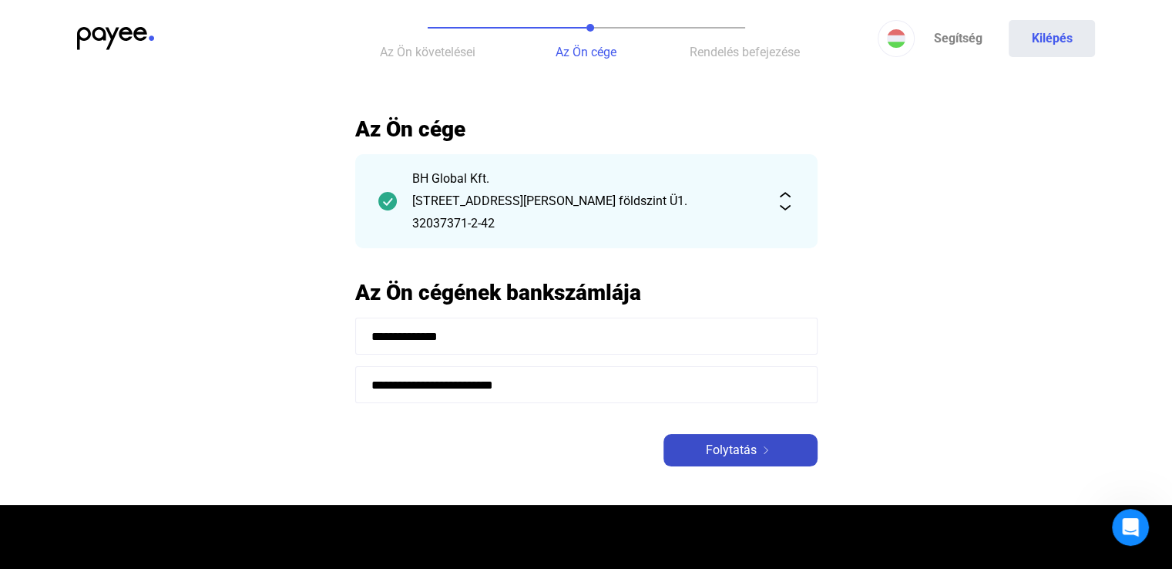
click at [766, 454] on div "Folytatás" at bounding box center [740, 450] width 145 height 18
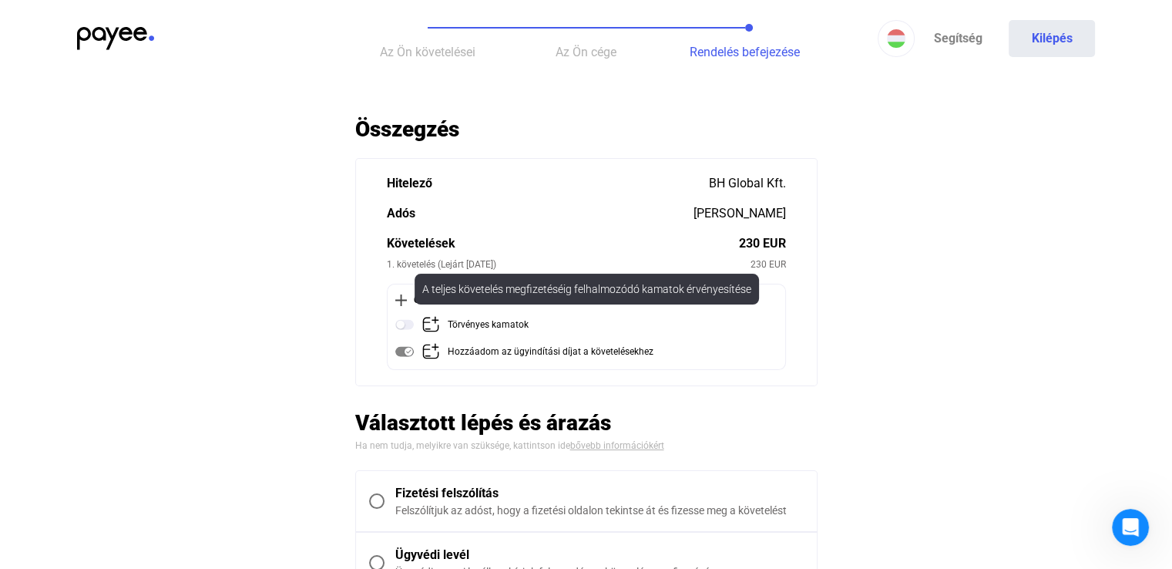
click at [408, 322] on img at bounding box center [404, 324] width 18 height 18
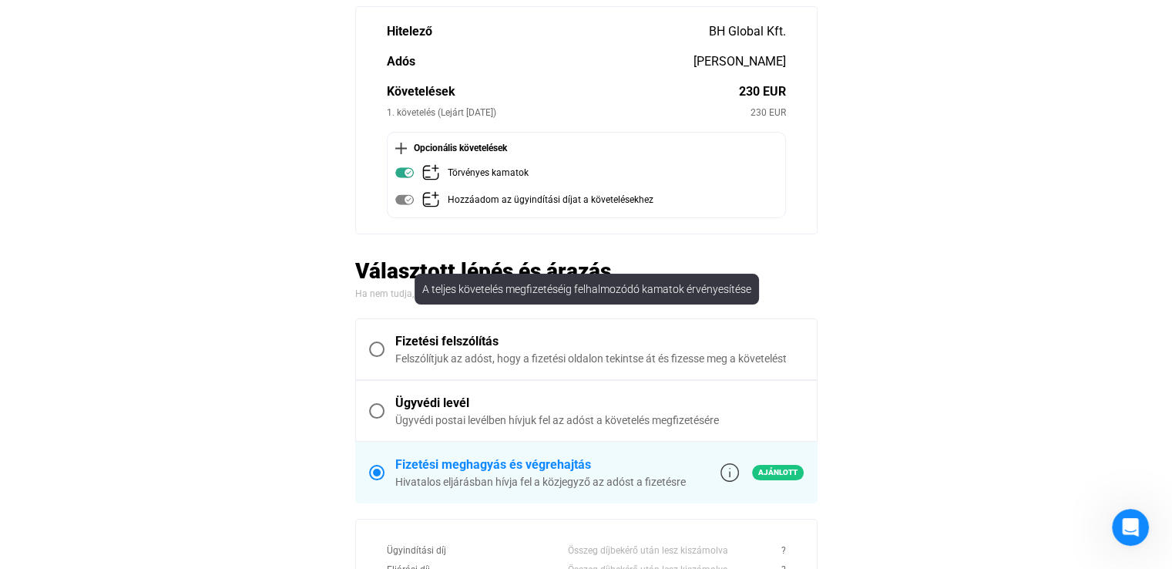
scroll to position [462, 0]
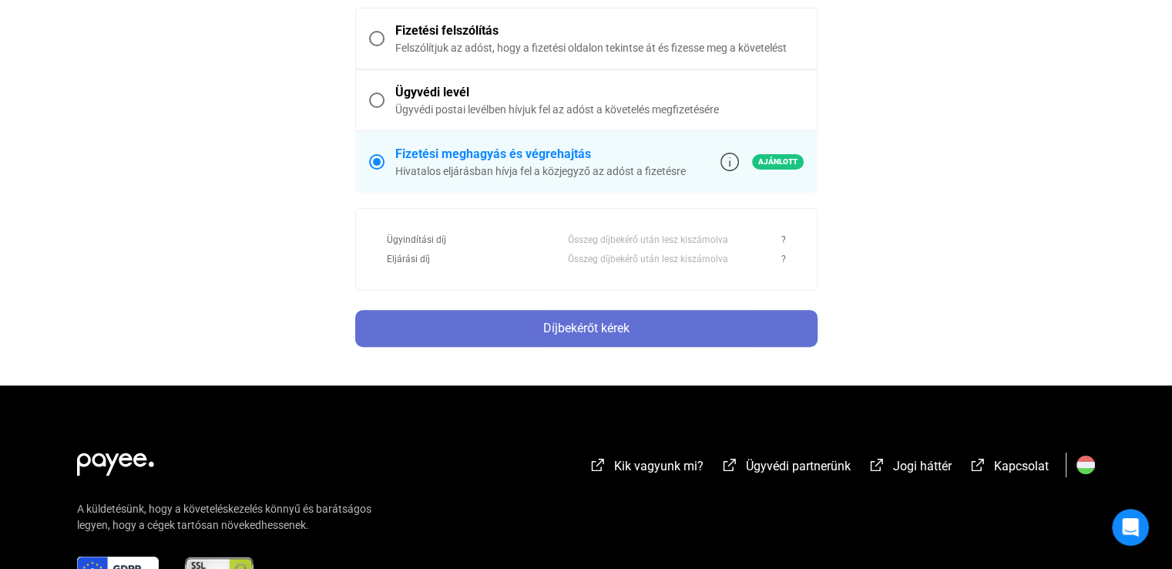
click at [661, 319] on div "Díjbekérőt kérek" at bounding box center [586, 328] width 453 height 18
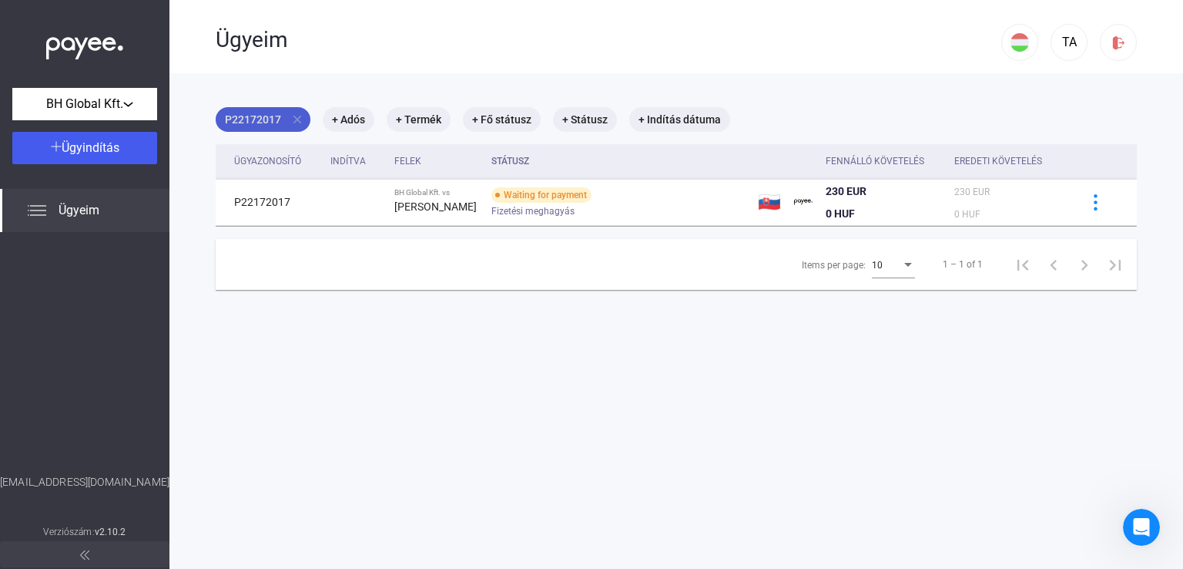
click at [297, 119] on mat-icon "close" at bounding box center [297, 119] width 14 height 14
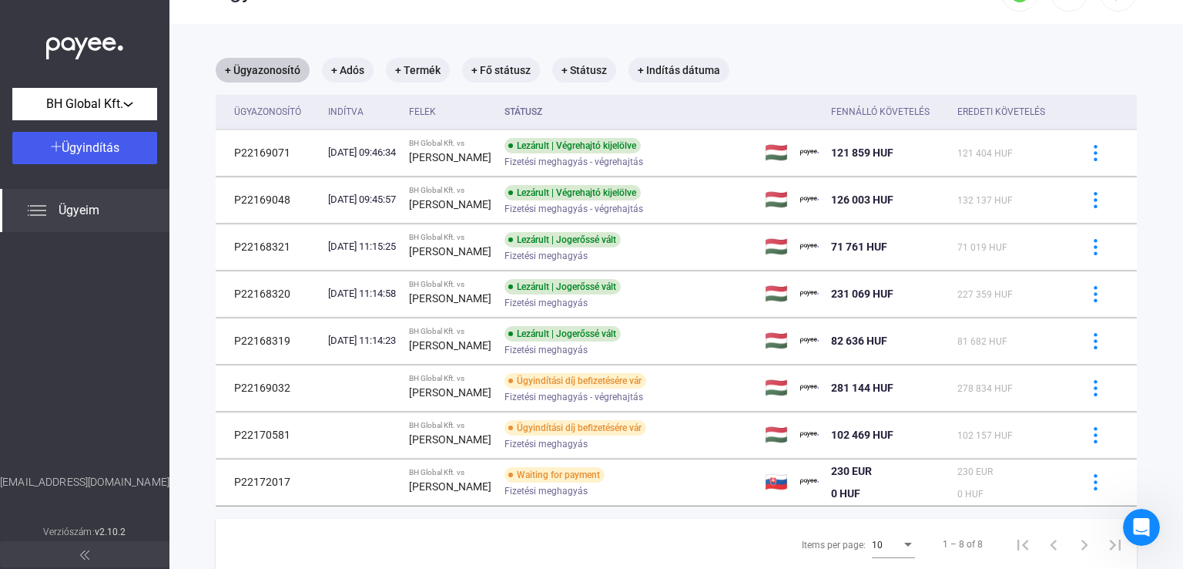
scroll to position [99, 0]
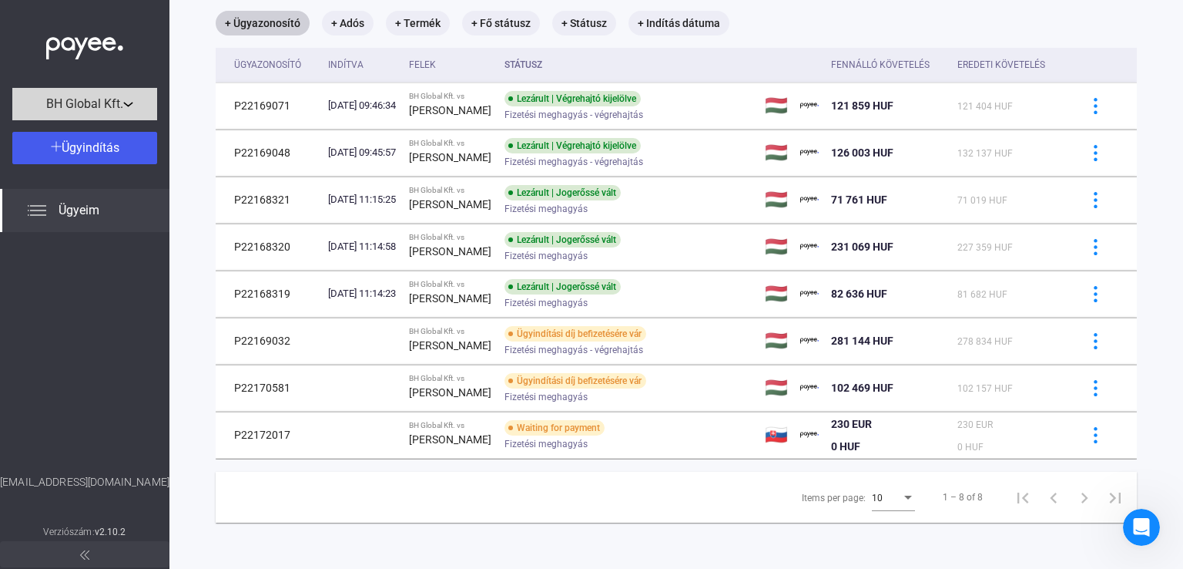
click at [120, 109] on span "BH Global Kft." at bounding box center [84, 104] width 77 height 18
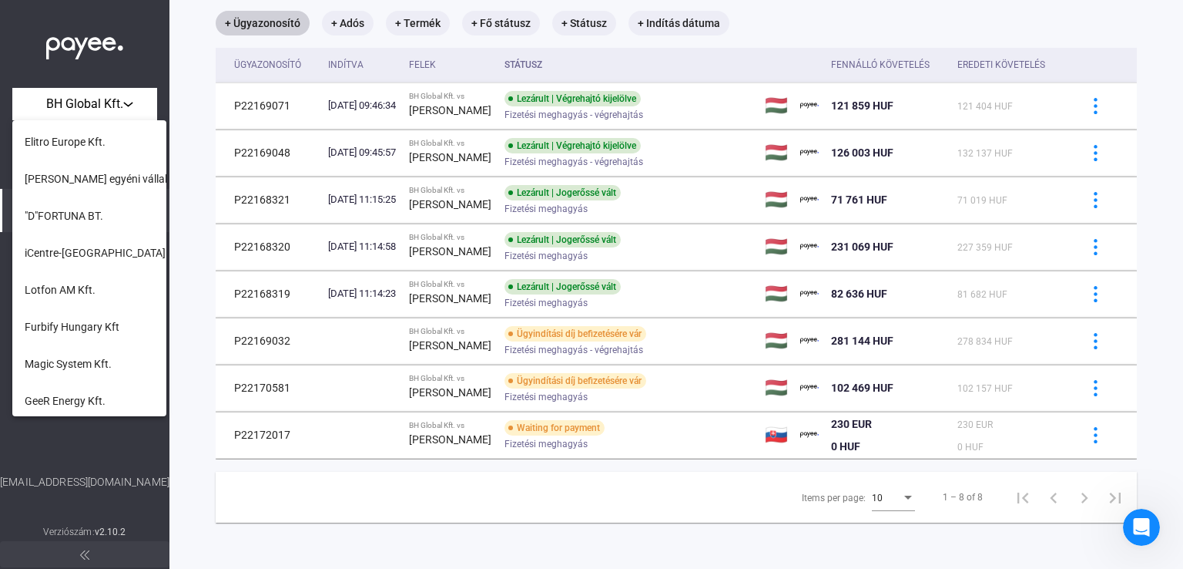
scroll to position [592, 0]
click at [91, 327] on span "Furbify Hungary Kft" at bounding box center [72, 323] width 95 height 18
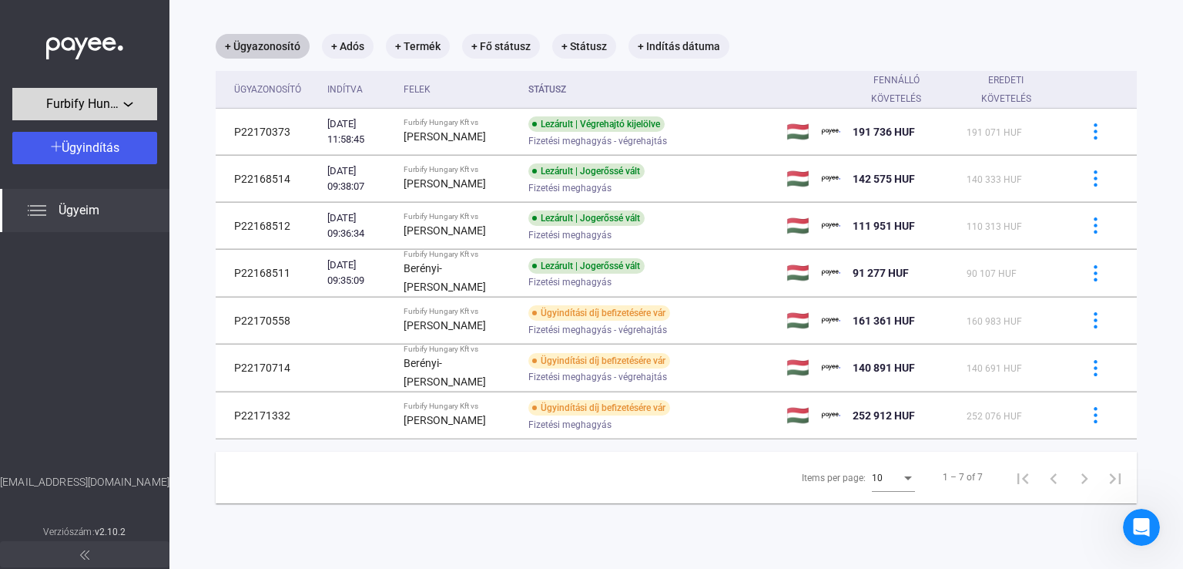
click at [147, 95] on div "Furbify Hungary Kft" at bounding box center [85, 104] width 136 height 19
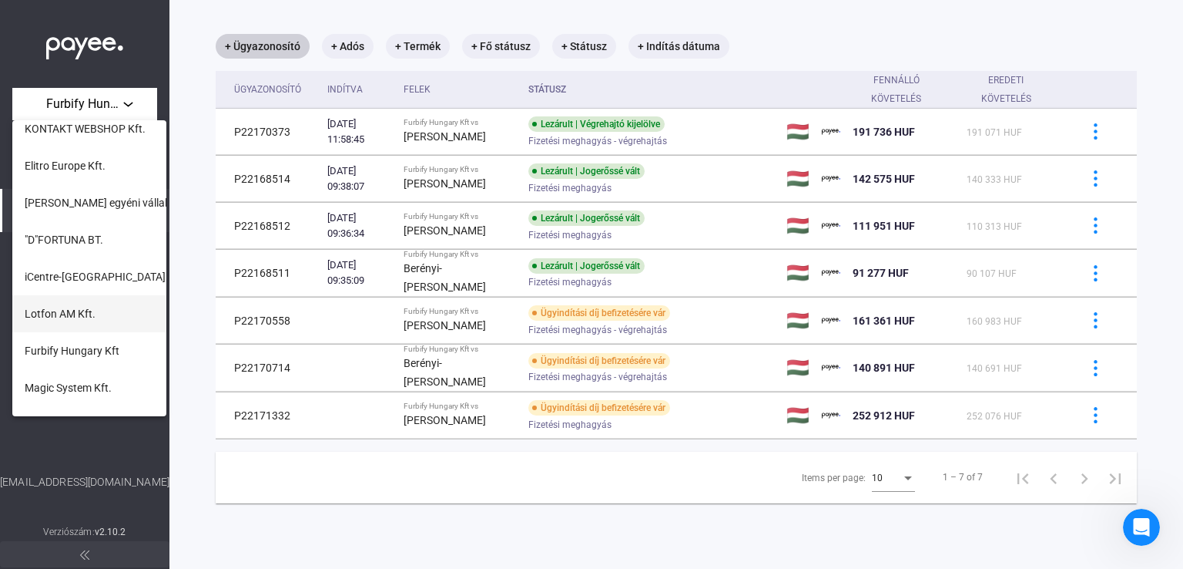
scroll to position [592, 0]
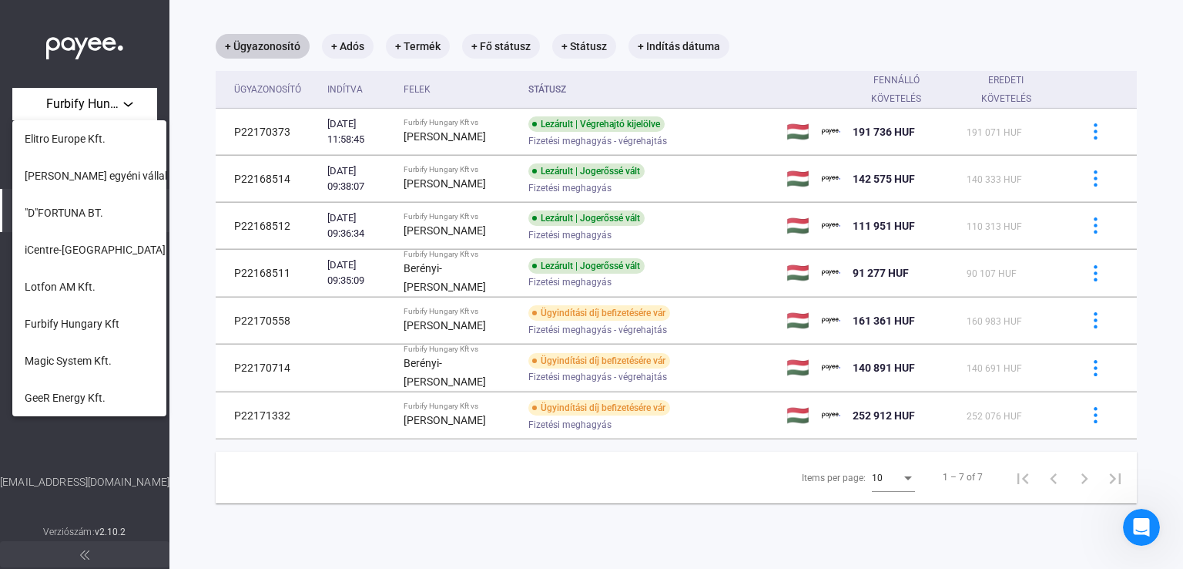
click at [107, 441] on div at bounding box center [591, 284] width 1183 height 569
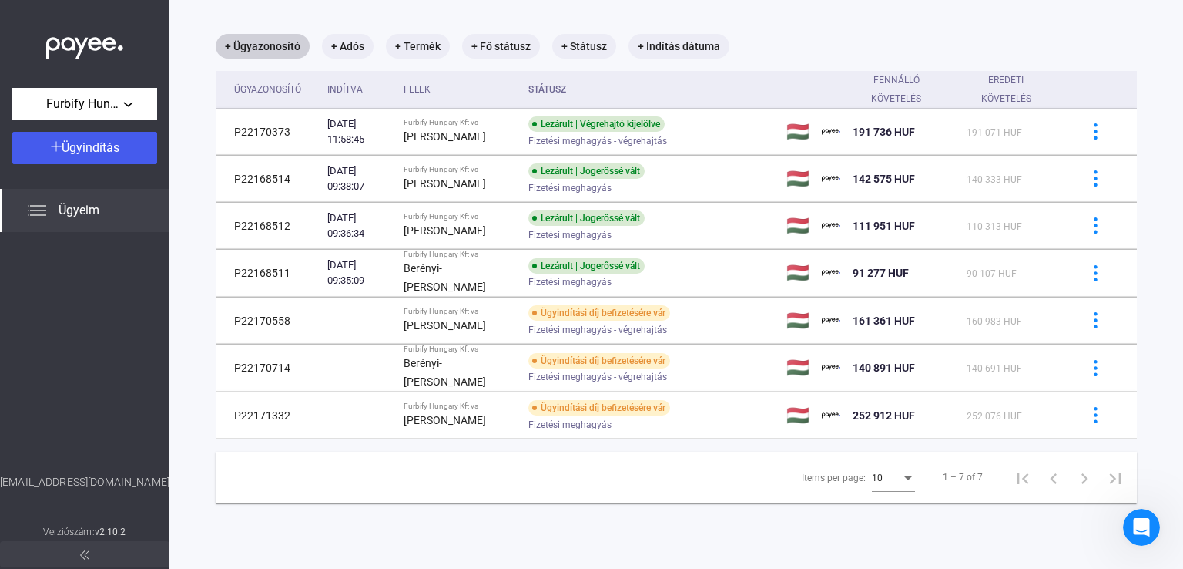
scroll to position [0, 0]
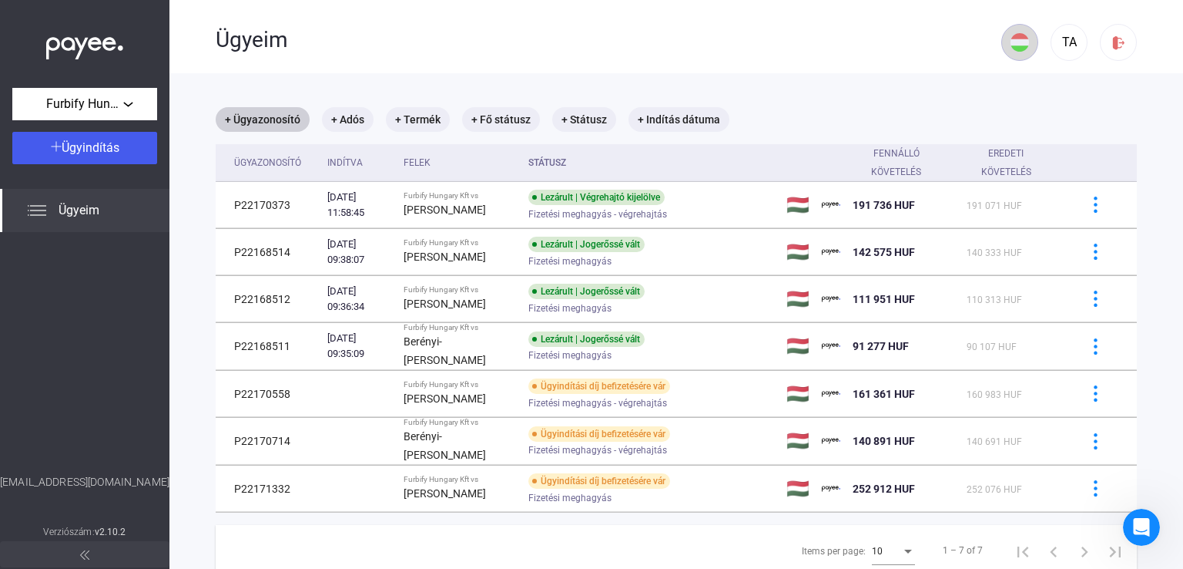
click at [1011, 41] on img at bounding box center [1020, 42] width 18 height 18
click at [1011, 155] on img at bounding box center [1011, 153] width 18 height 18
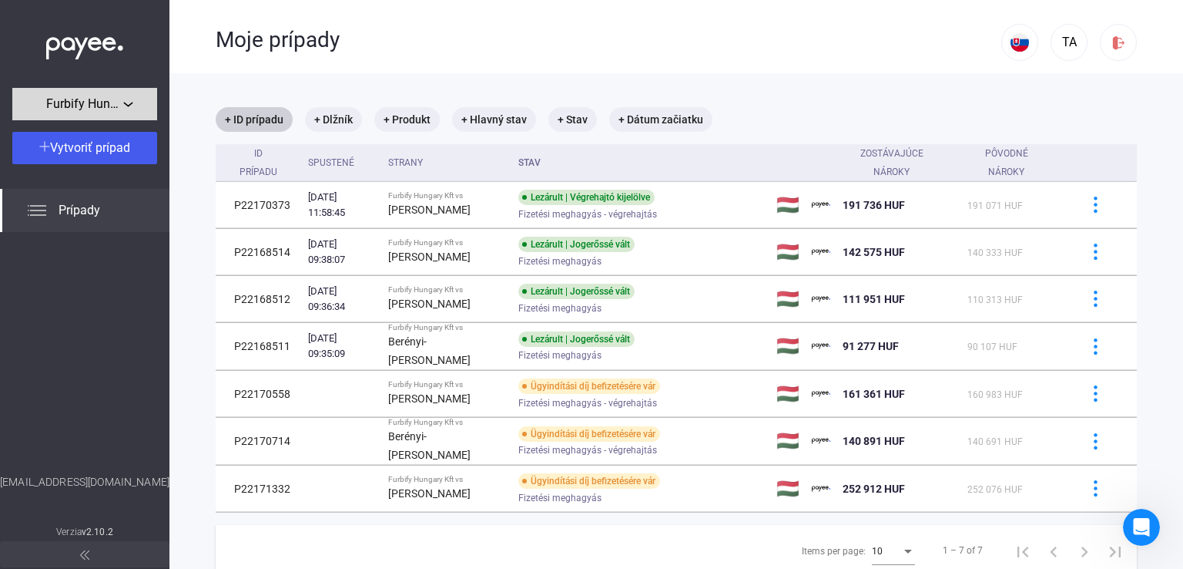
click at [125, 99] on div "Furbify Hungary Kft" at bounding box center [85, 104] width 136 height 19
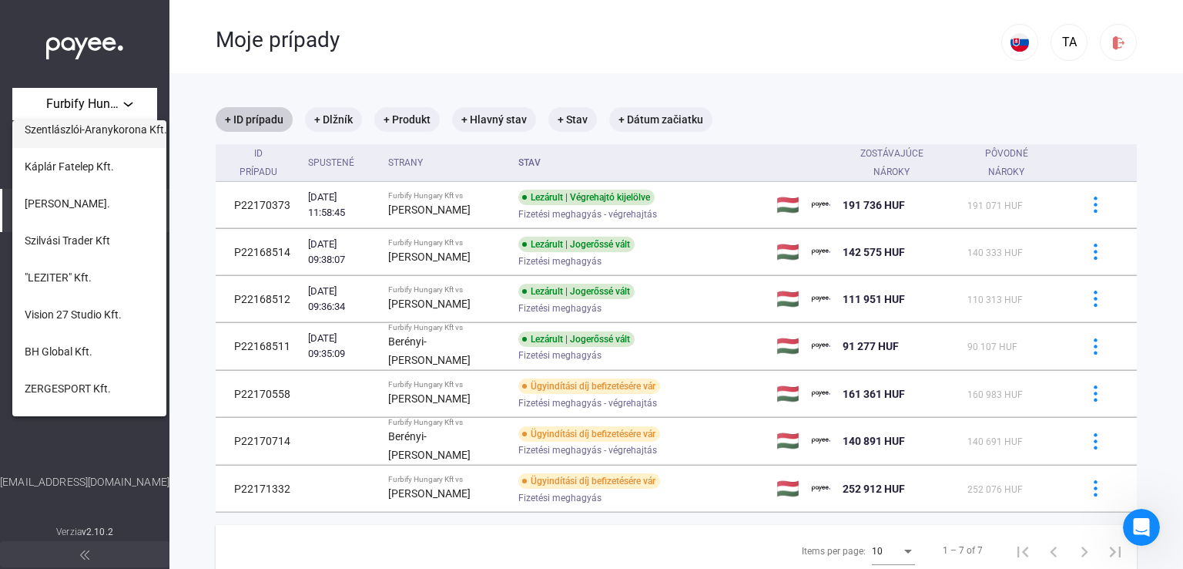
scroll to position [592, 0]
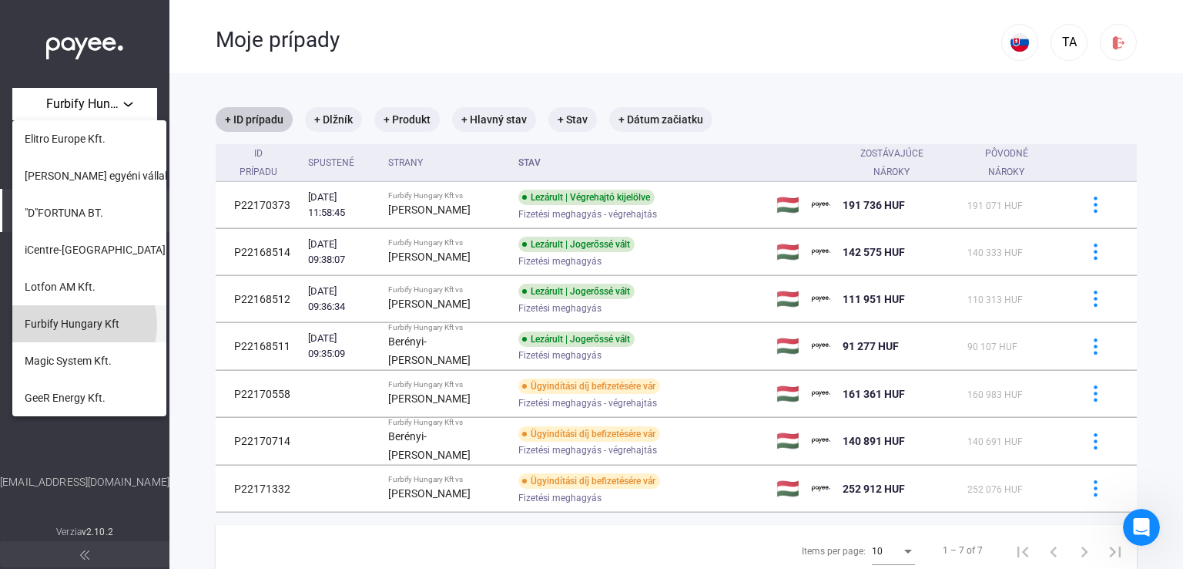
click at [77, 324] on span "Furbify Hungary Kft" at bounding box center [72, 323] width 95 height 18
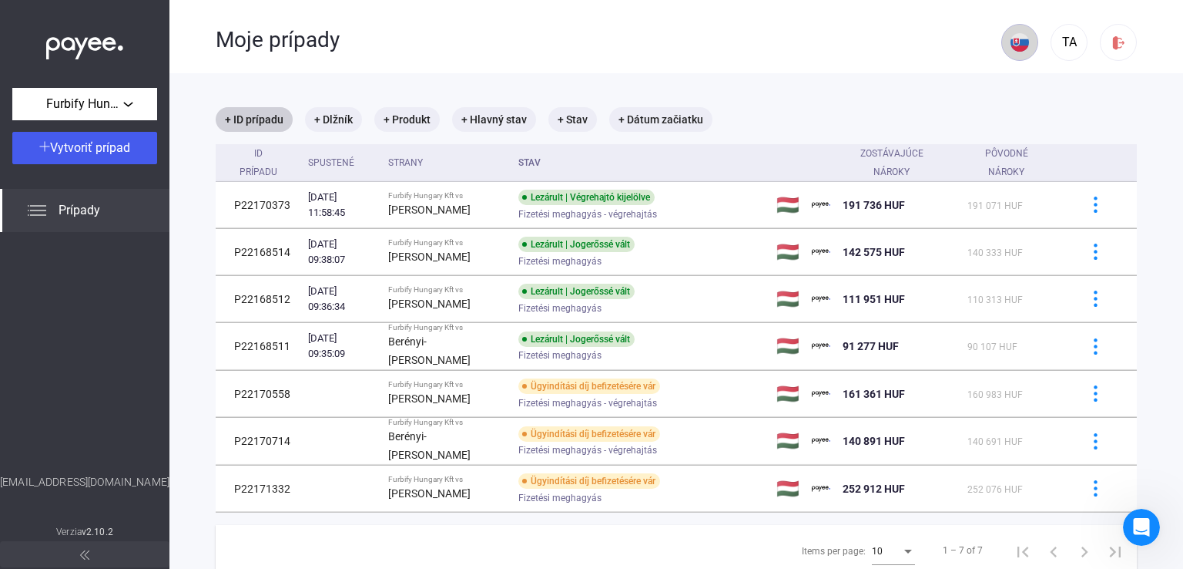
click at [1011, 38] on img at bounding box center [1020, 42] width 18 height 18
click at [1010, 89] on button at bounding box center [1011, 79] width 43 height 37
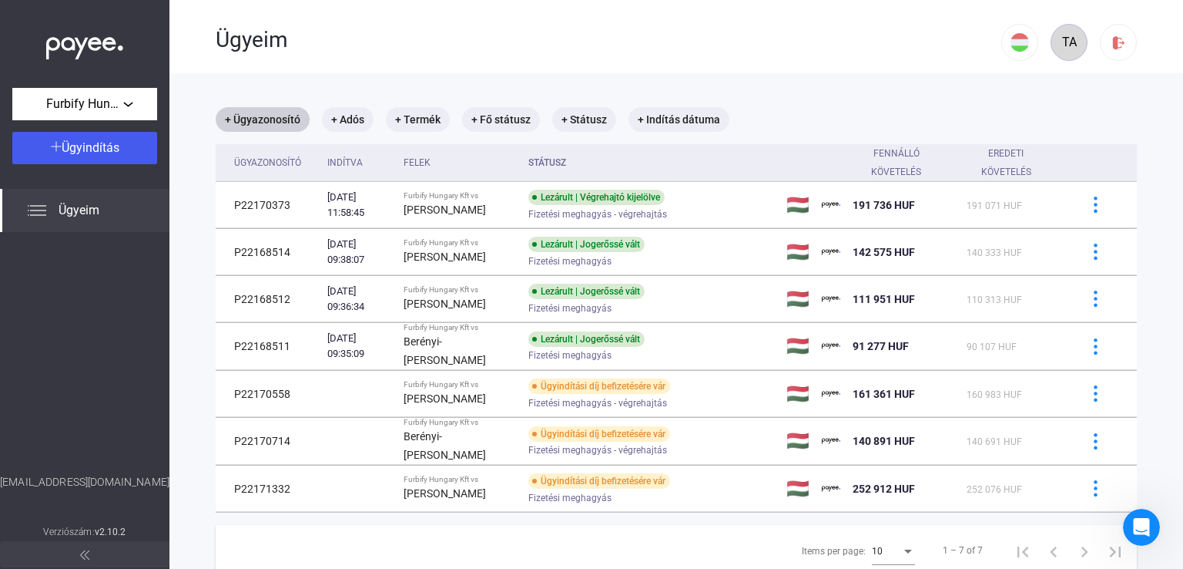
click at [1063, 49] on div "TA" at bounding box center [1069, 42] width 26 height 18
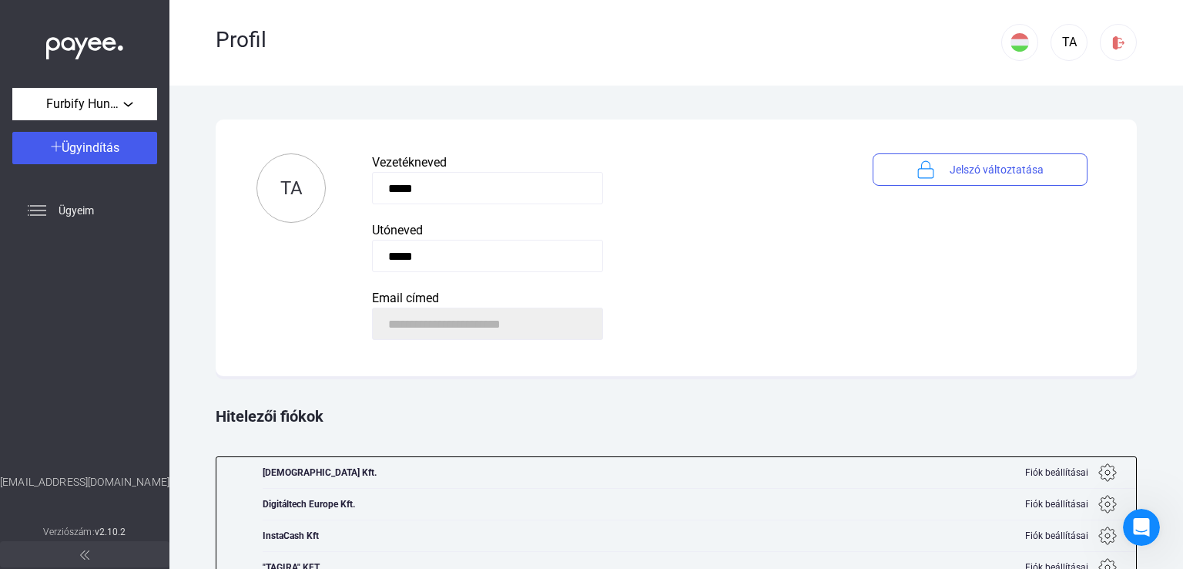
click at [104, 43] on img at bounding box center [84, 45] width 77 height 32
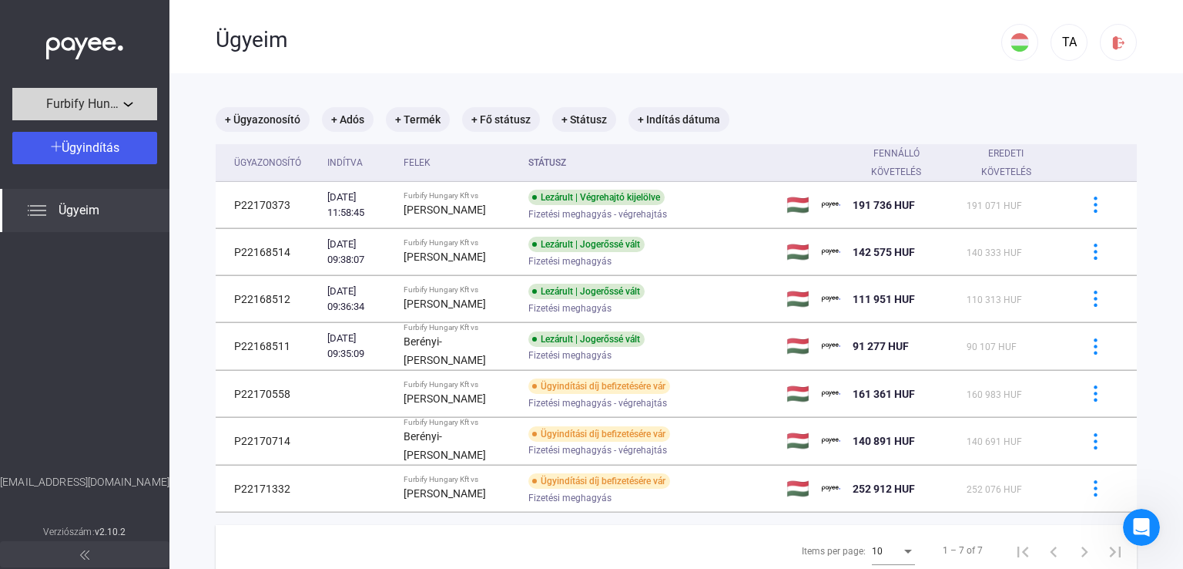
click at [136, 112] on div "Furbify Hungary Kft" at bounding box center [85, 104] width 136 height 19
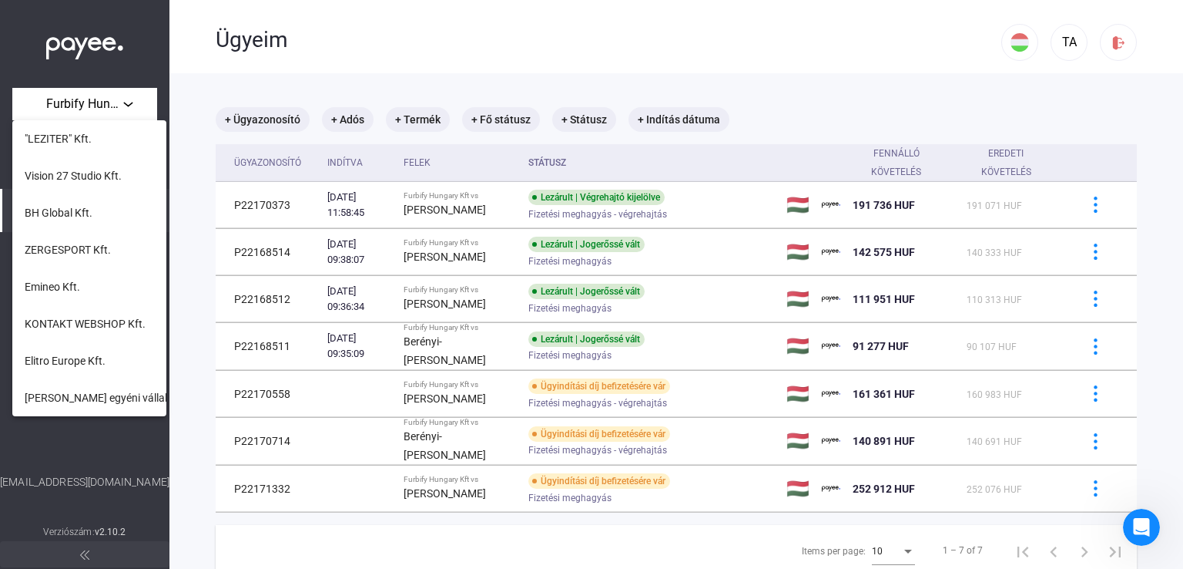
scroll to position [283, 0]
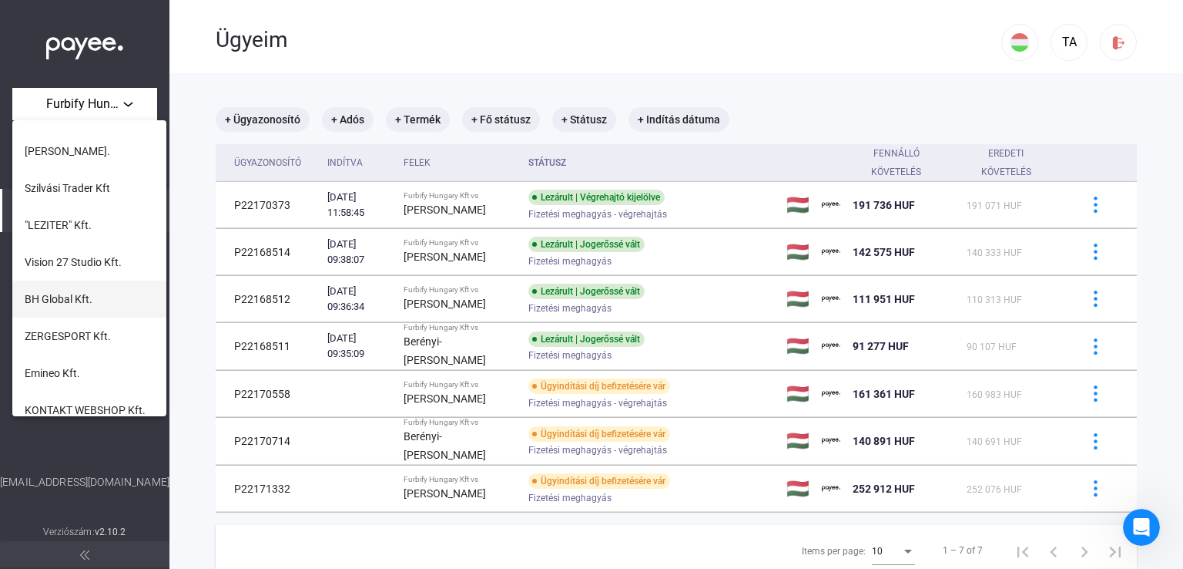
click at [94, 303] on button "BH Global Kft." at bounding box center [89, 298] width 154 height 37
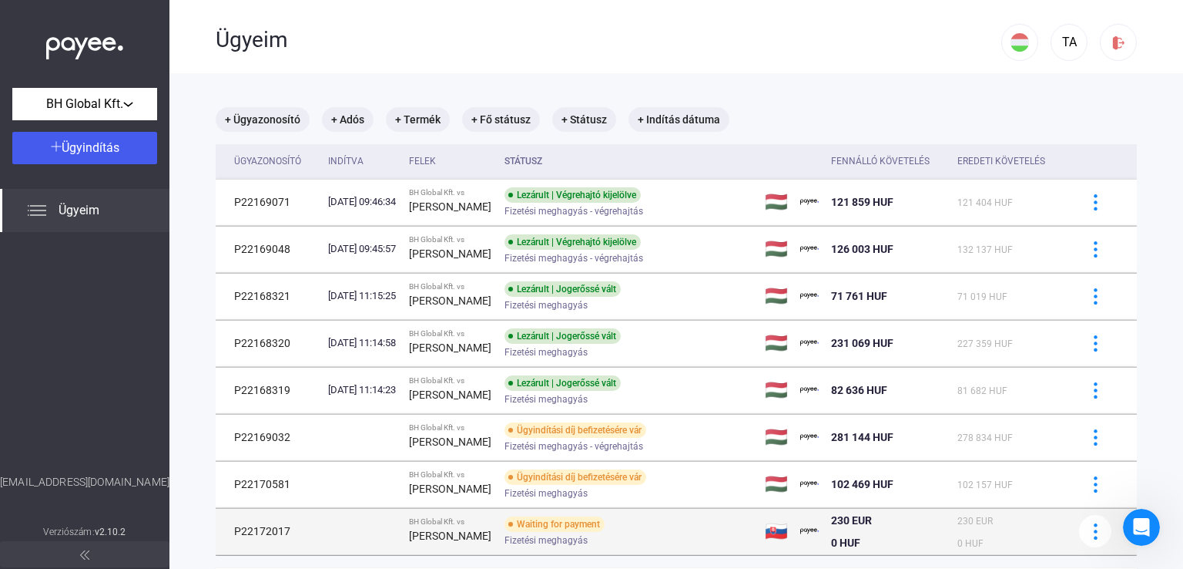
drag, startPoint x: 293, startPoint y: 535, endPoint x: 226, endPoint y: 537, distance: 66.3
click at [226, 537] on td "P22172017" at bounding box center [269, 531] width 106 height 46
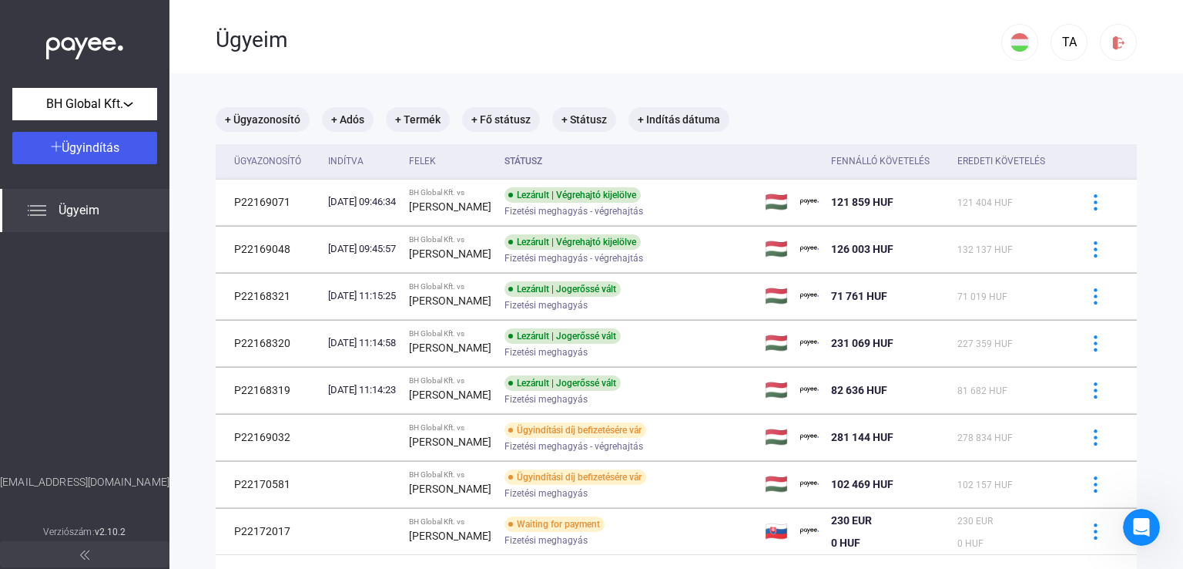
copy td "P22172017"
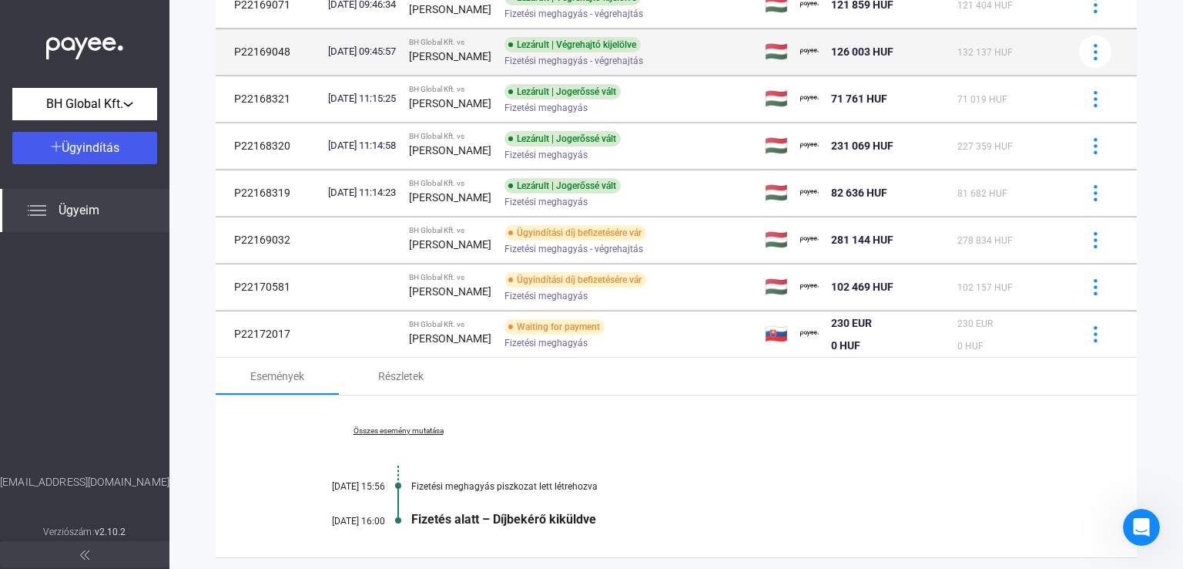
scroll to position [299, 0]
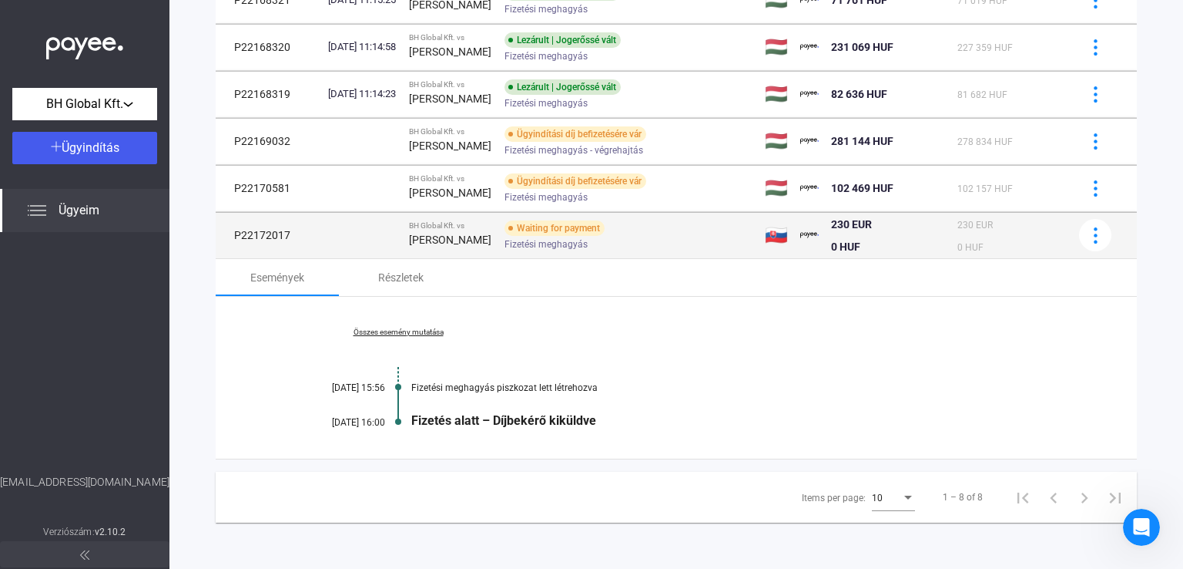
click at [357, 245] on td at bounding box center [362, 235] width 81 height 46
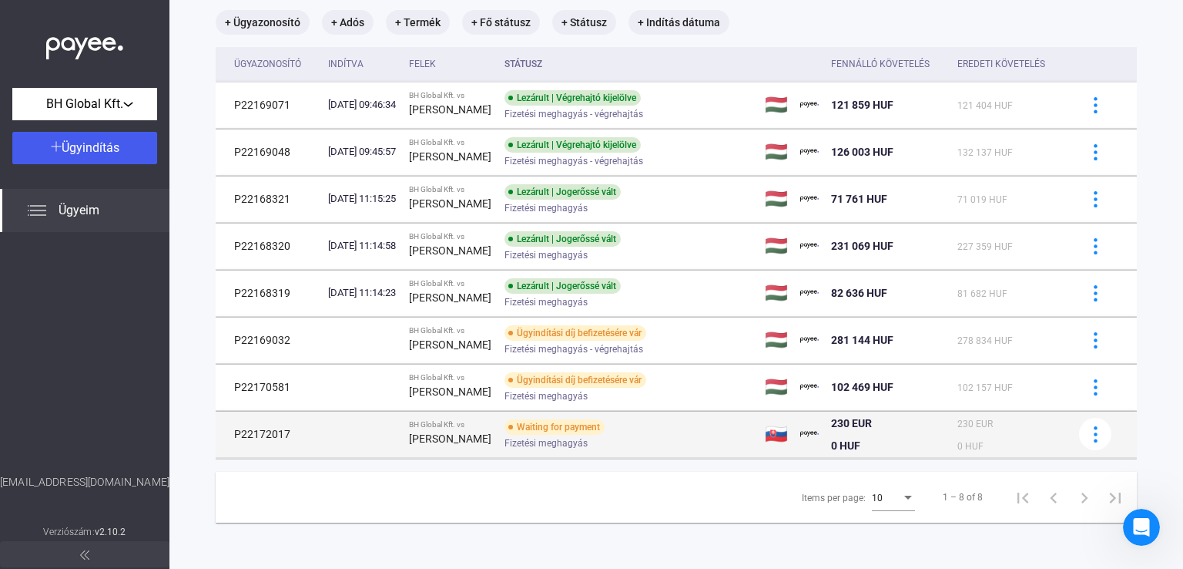
scroll to position [99, 0]
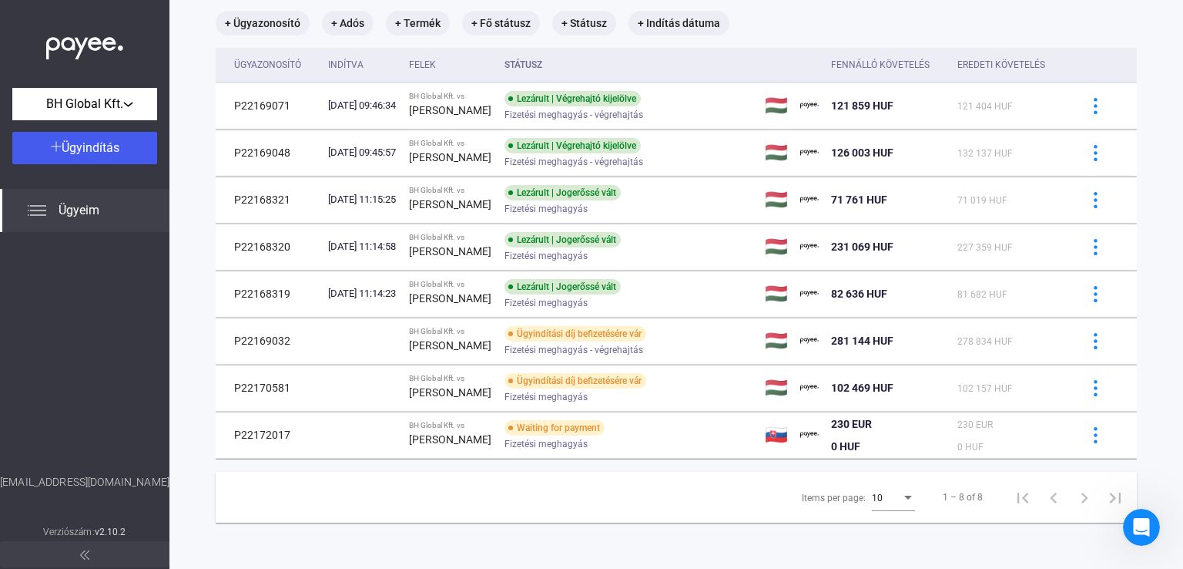
click at [1150, 438] on main "+ Ügyazonosító + Adós + Termék + Fő státusz + Státusz + Indítás dátuma Ügyazono…" at bounding box center [676, 273] width 1014 height 592
click at [108, 100] on span "BH Global Kft." at bounding box center [84, 104] width 77 height 18
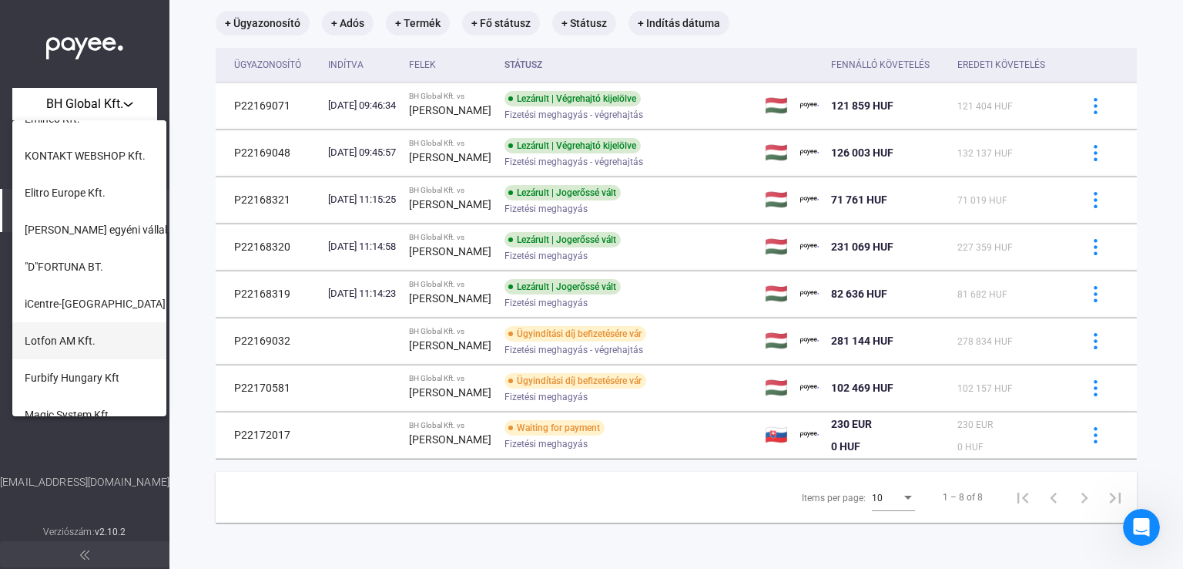
scroll to position [438, 0]
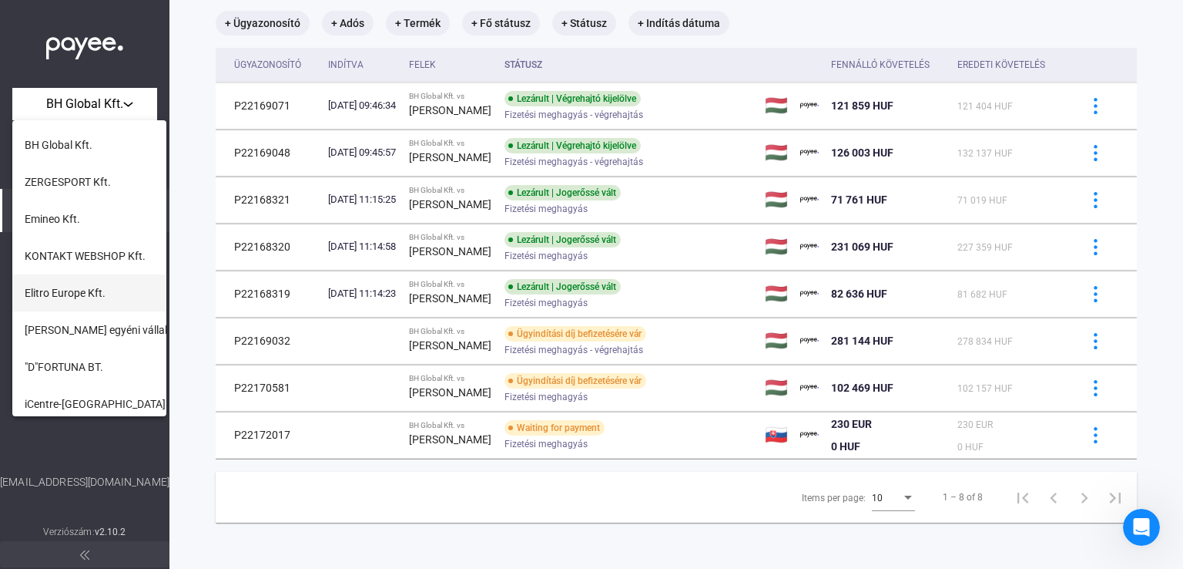
click at [71, 297] on span "Elitro Europe Kft." at bounding box center [65, 292] width 81 height 18
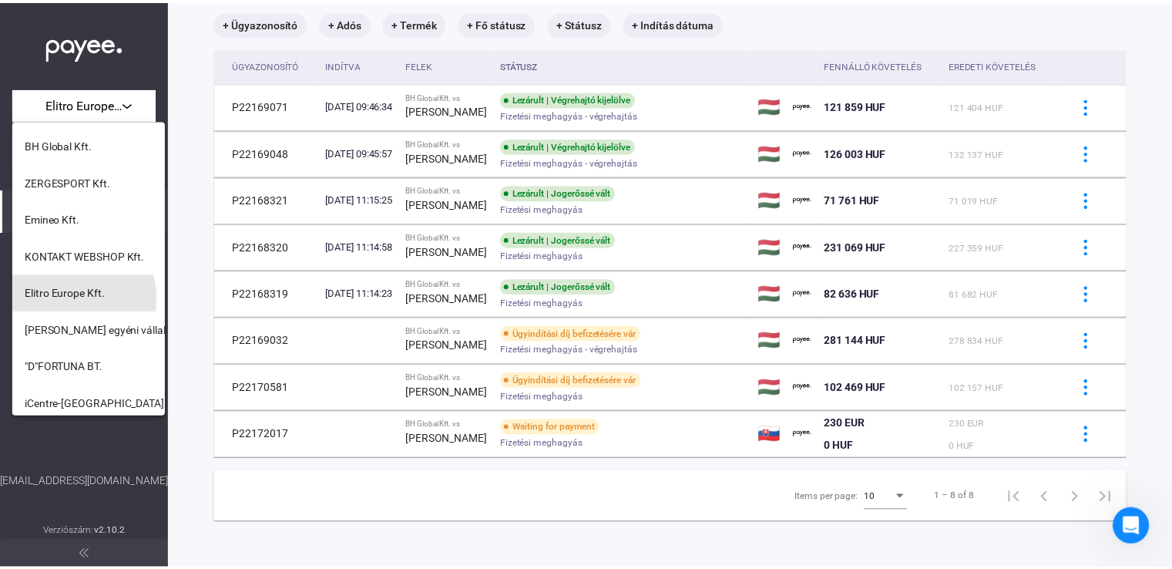
scroll to position [73, 0]
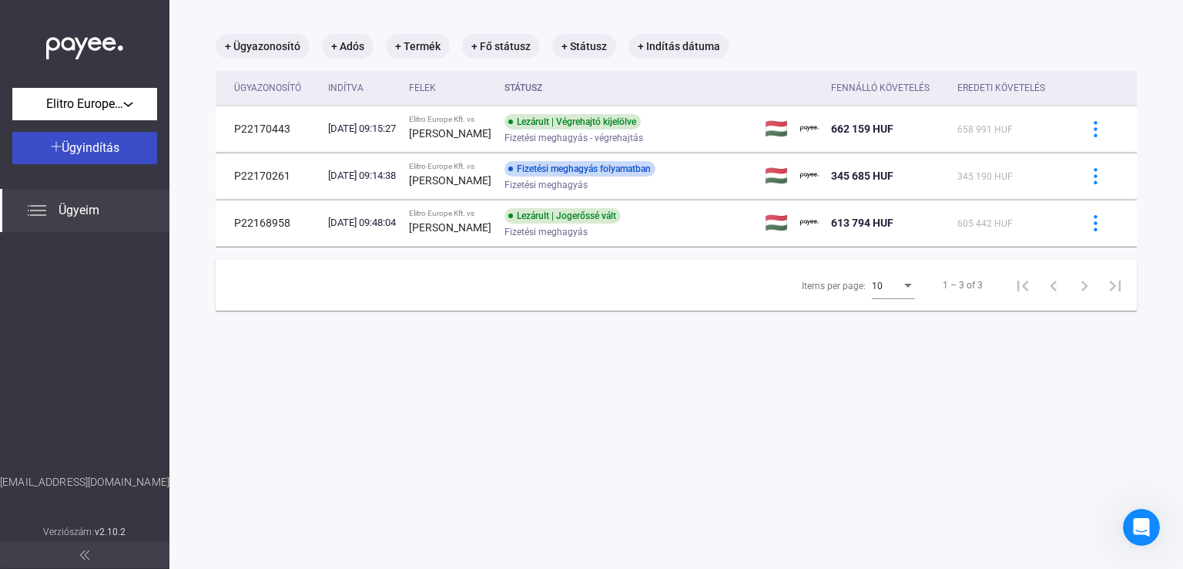
click at [110, 157] on button "Ügyindítás" at bounding box center [84, 148] width 145 height 32
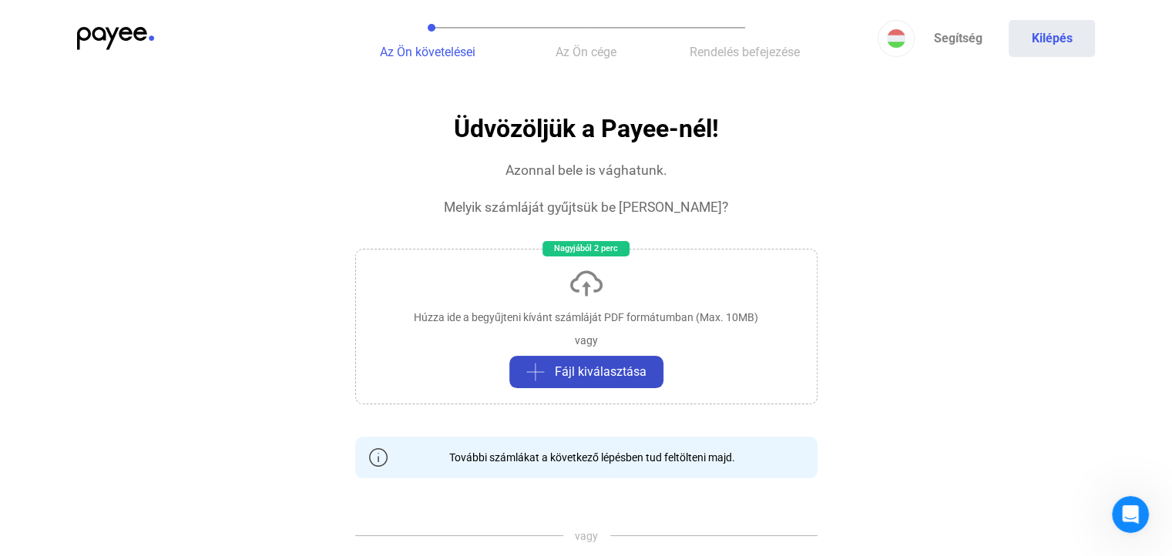
click at [609, 372] on span "Fájl kiválasztása" at bounding box center [601, 372] width 92 height 18
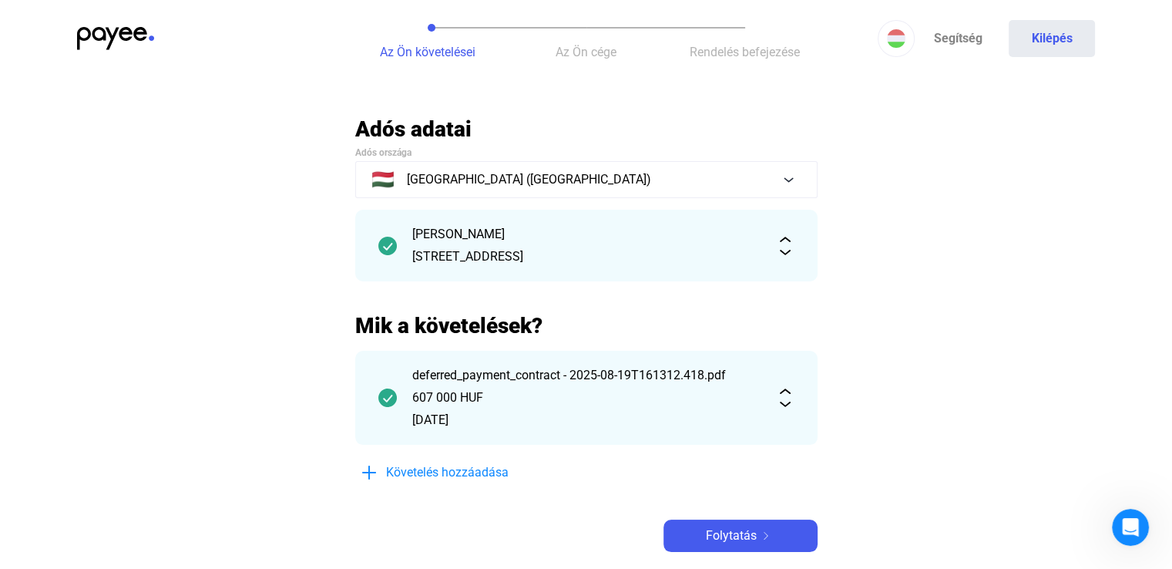
click at [780, 404] on img at bounding box center [785, 397] width 18 height 18
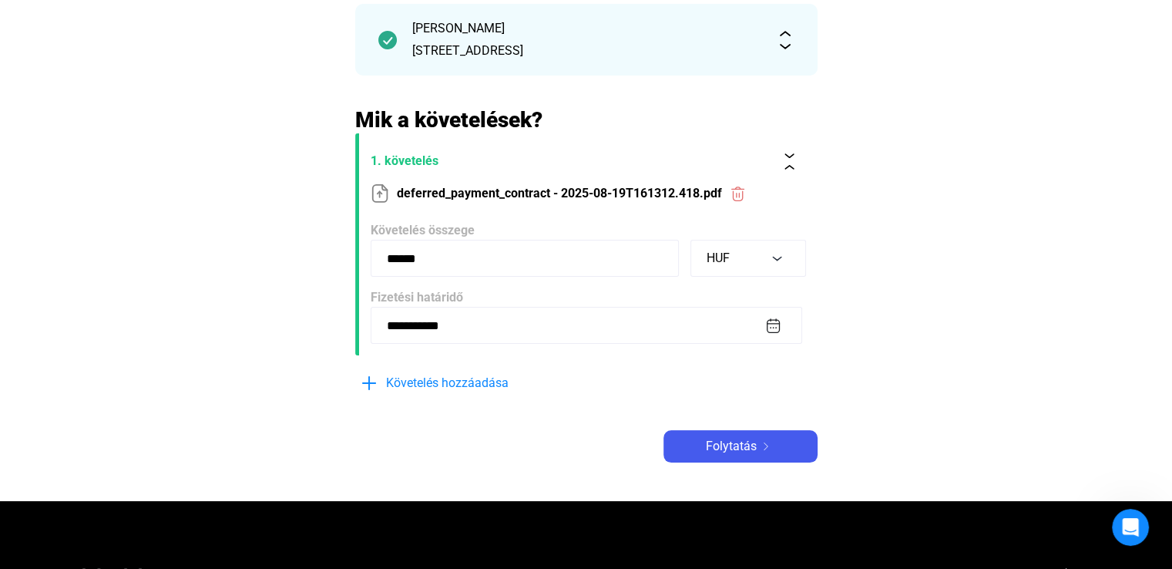
scroll to position [77, 0]
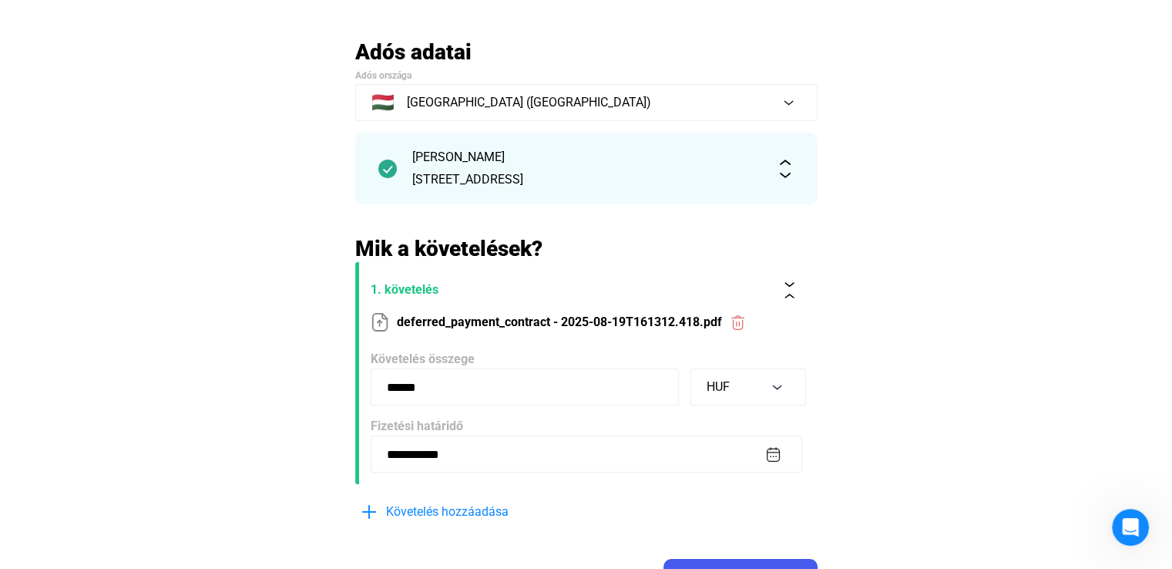
click at [793, 170] on div "[PERSON_NAME] [STREET_ADDRESS]" at bounding box center [586, 169] width 462 height 72
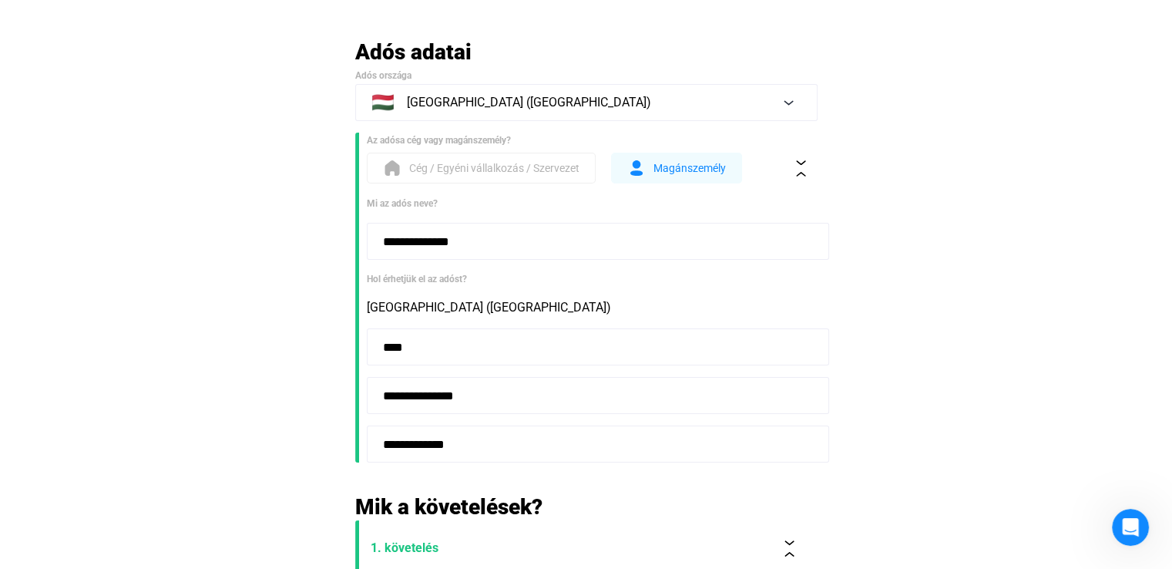
click at [481, 448] on input "**********" at bounding box center [598, 443] width 462 height 37
type input "**********"
click at [1035, 327] on main "**********" at bounding box center [586, 463] width 1172 height 849
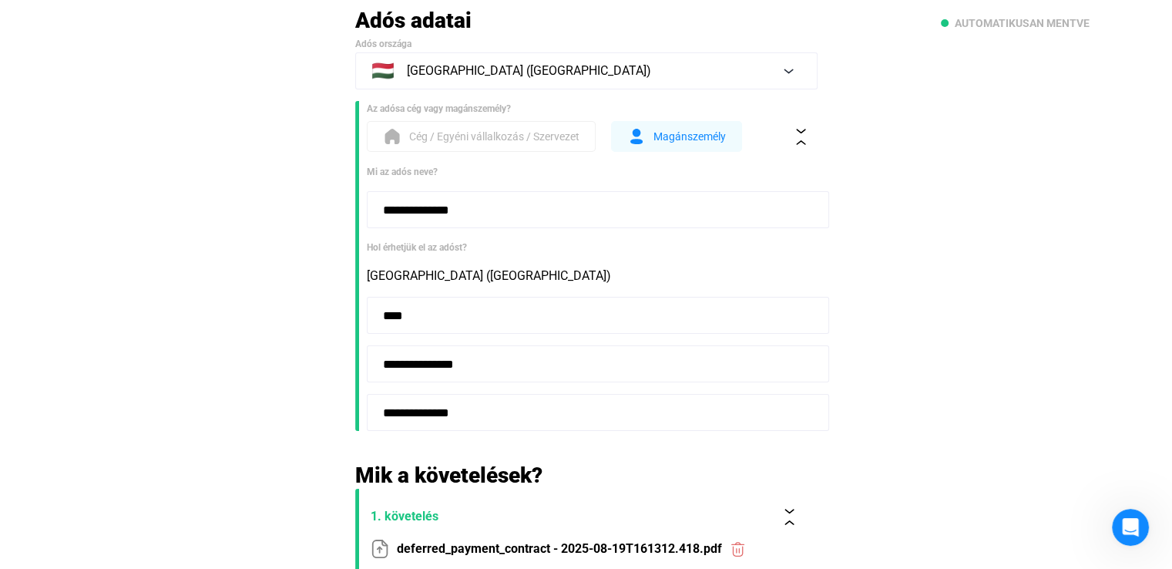
scroll to position [462, 0]
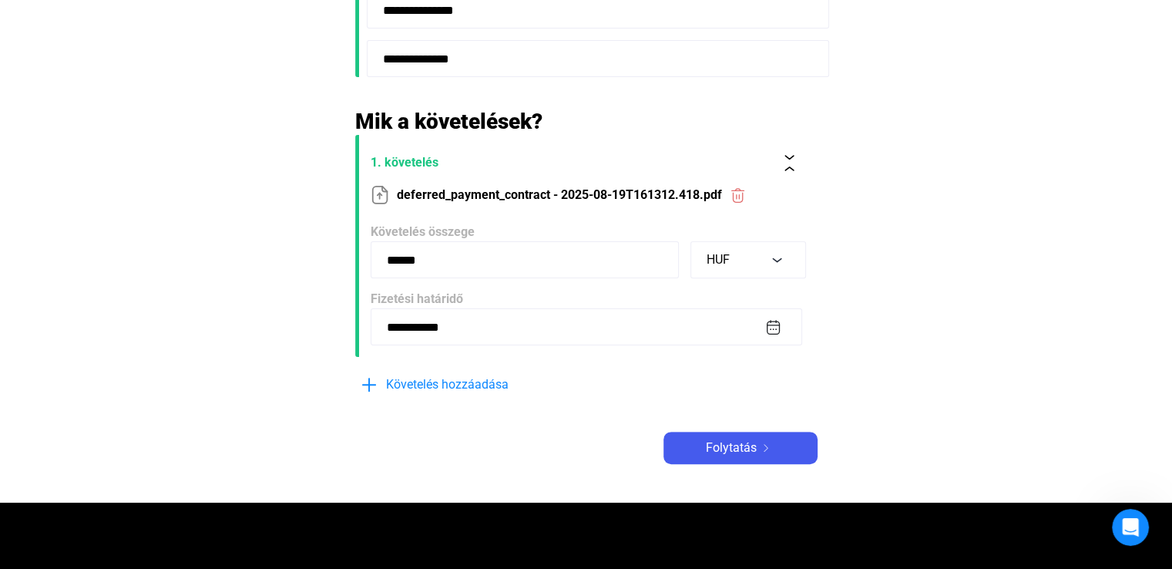
click at [398, 261] on input "******" at bounding box center [525, 259] width 308 height 37
click at [438, 261] on input "******" at bounding box center [525, 259] width 308 height 37
type input "*****"
click at [967, 220] on main "**********" at bounding box center [586, 77] width 1172 height 849
drag, startPoint x: 436, startPoint y: 260, endPoint x: 366, endPoint y: 260, distance: 70.1
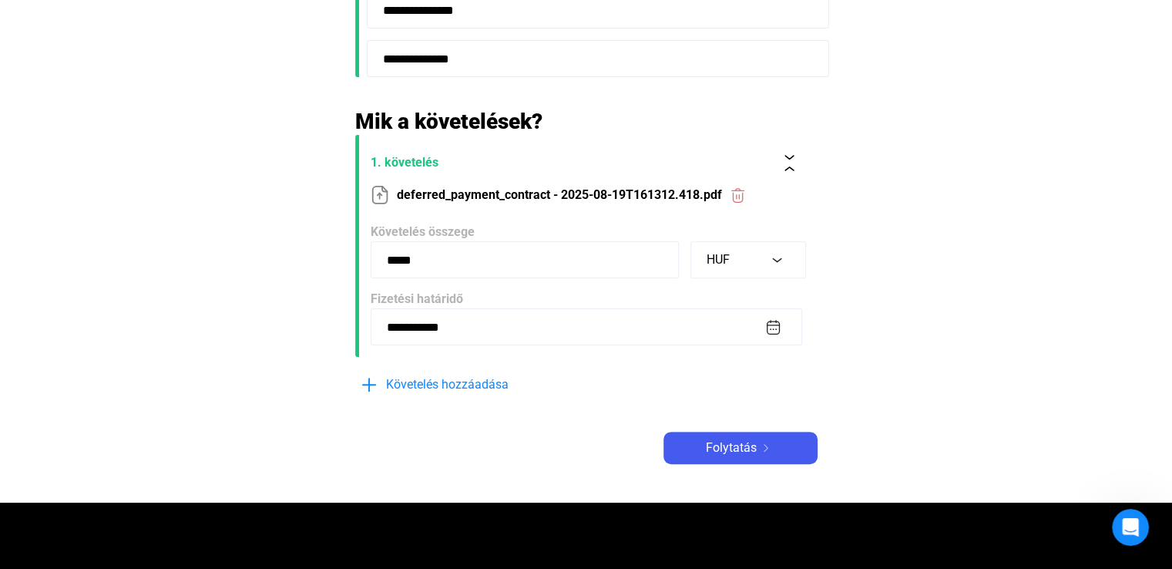
click at [366, 260] on form "**********" at bounding box center [586, 246] width 462 height 222
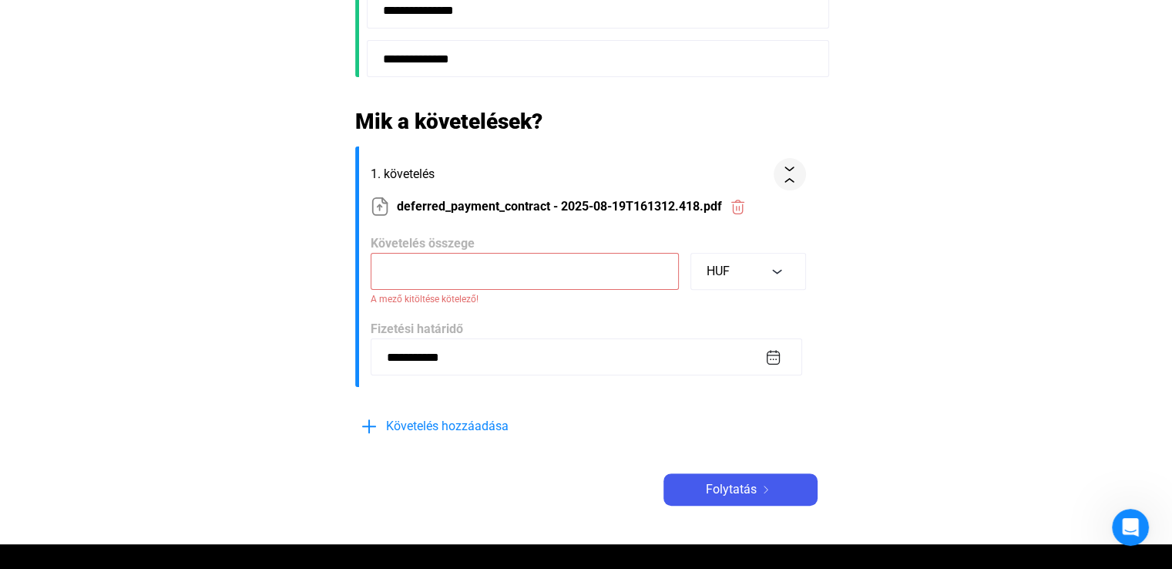
paste input "*******"
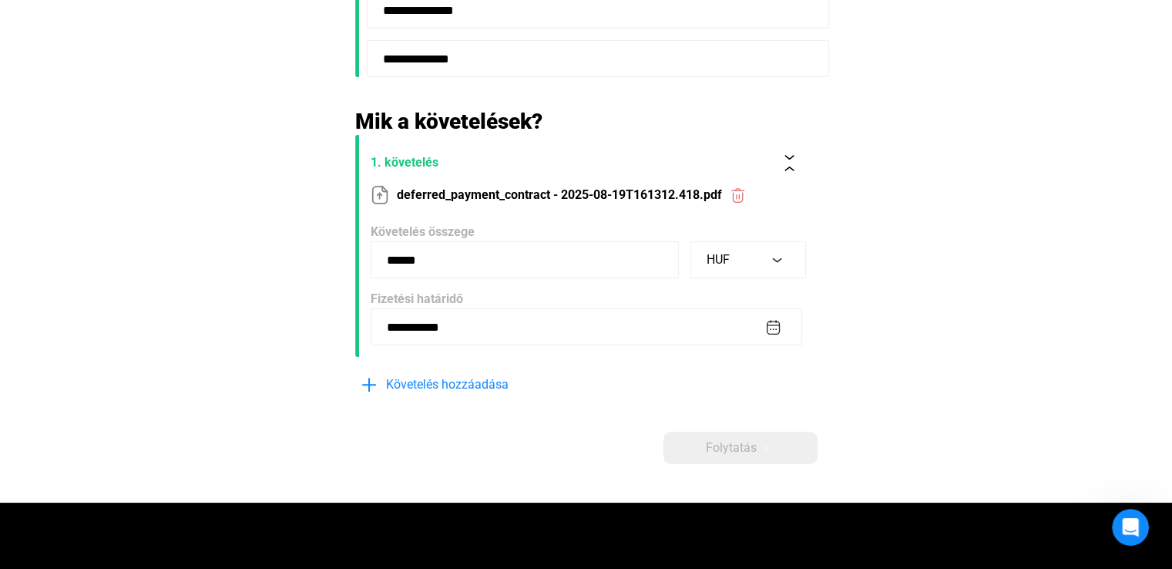
type input "******"
click at [931, 380] on main "**********" at bounding box center [586, 77] width 1172 height 849
click at [505, 324] on input "**********" at bounding box center [586, 326] width 431 height 37
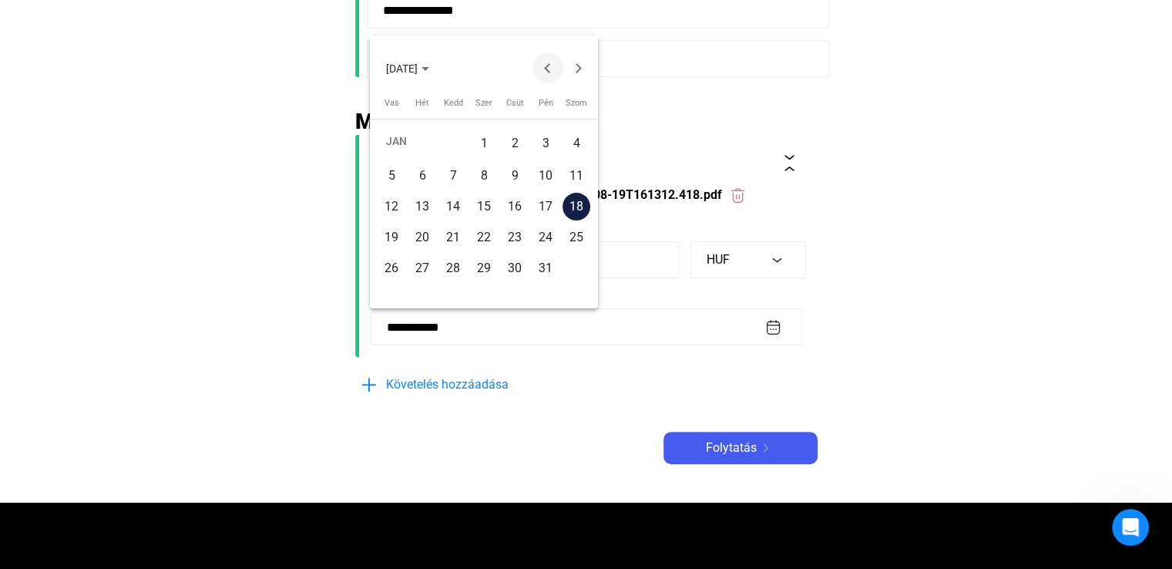
click at [548, 62] on button "Previous month" at bounding box center [547, 67] width 31 height 31
click at [579, 65] on button "Next month" at bounding box center [578, 67] width 31 height 31
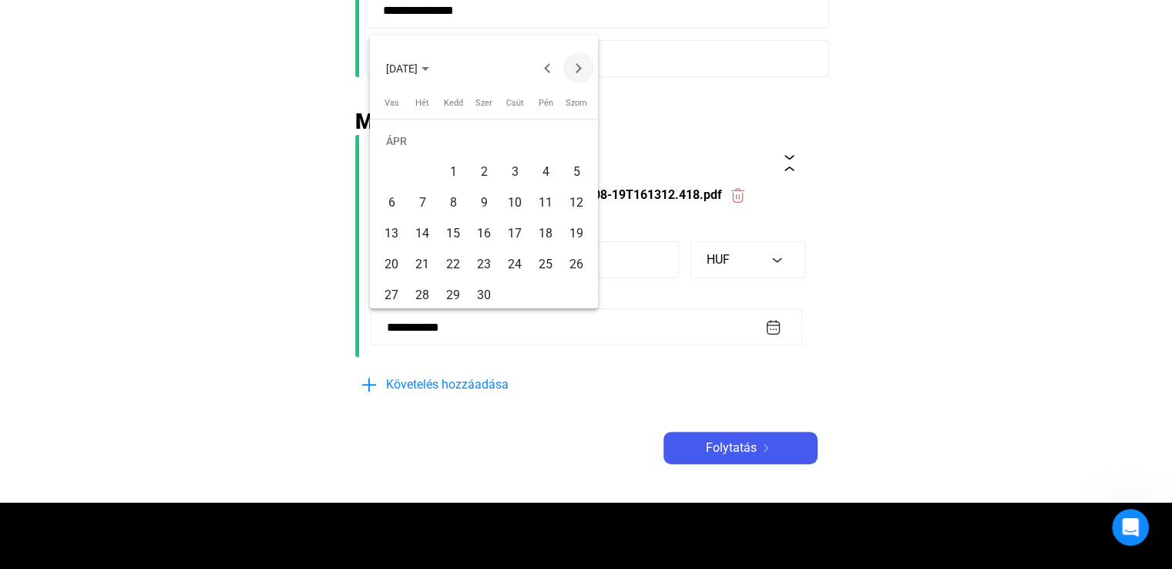
click at [579, 65] on button "Next month" at bounding box center [578, 67] width 31 height 31
click at [567, 207] on div "17" at bounding box center [576, 207] width 28 height 28
type input "**********"
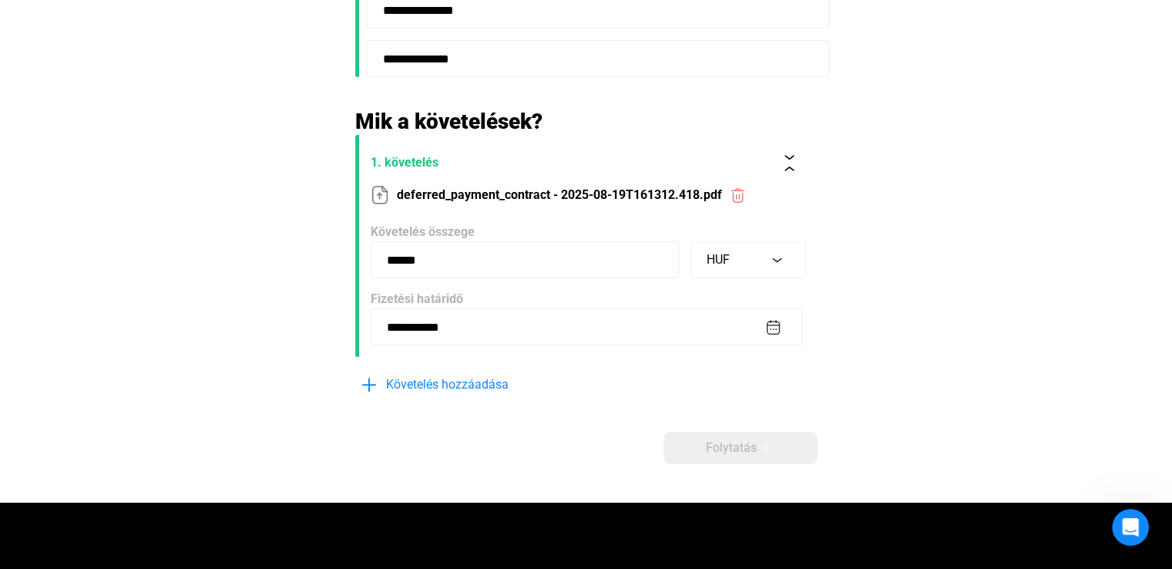
click at [900, 381] on main "**********" at bounding box center [586, 77] width 1172 height 849
click at [757, 434] on button "Folytatás" at bounding box center [740, 447] width 154 height 32
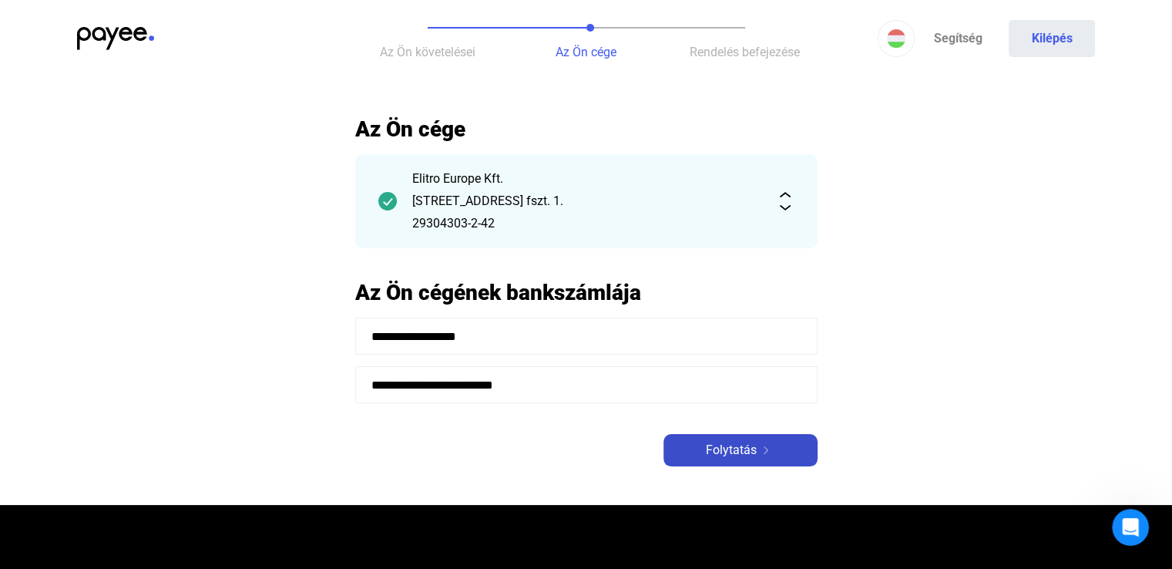
click at [734, 446] on span "Folytatás" at bounding box center [731, 450] width 51 height 18
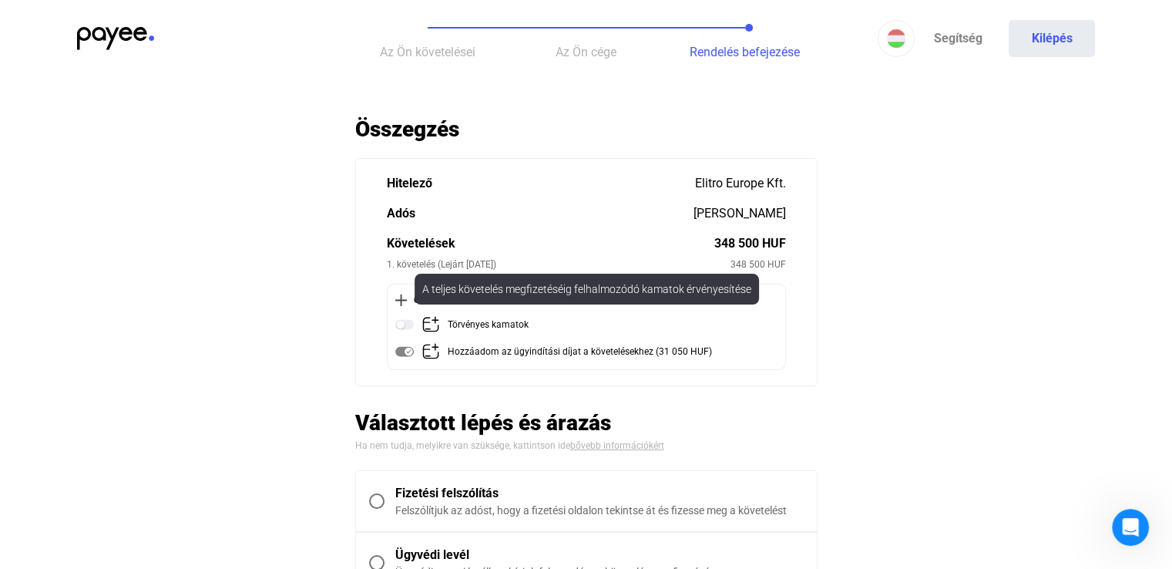
drag, startPoint x: 409, startPoint y: 325, endPoint x: 391, endPoint y: 332, distance: 19.0
click at [409, 324] on img at bounding box center [404, 324] width 18 height 18
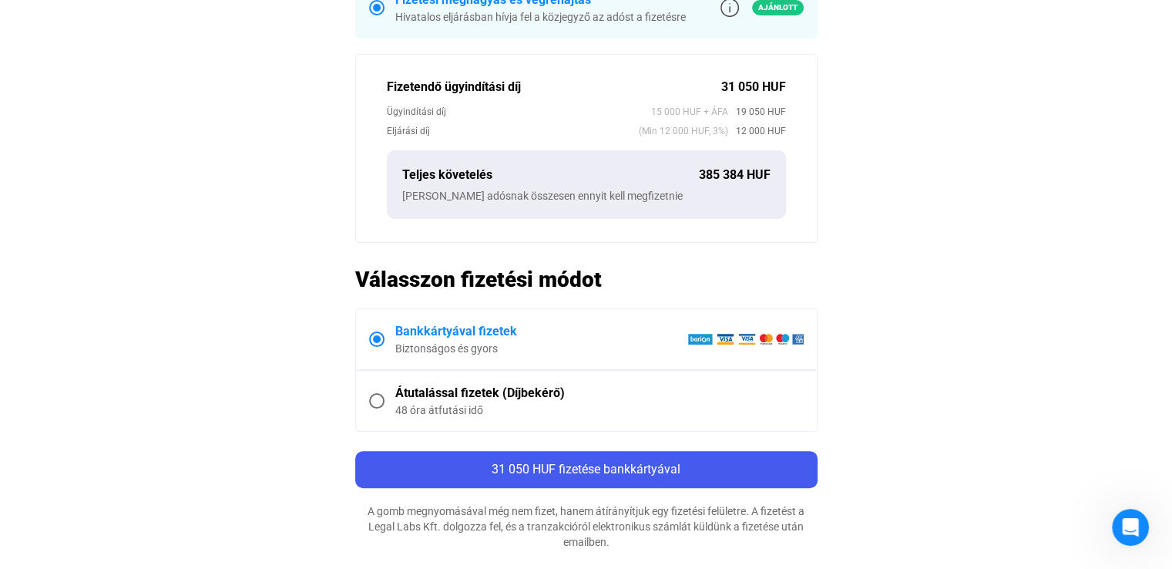
scroll to position [693, 0]
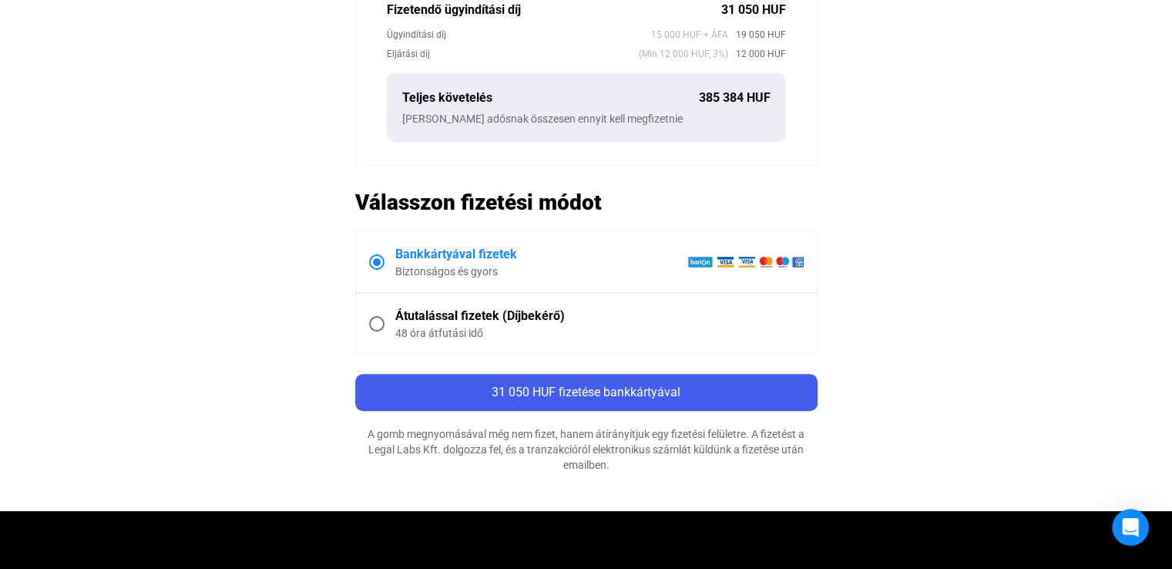
click at [455, 314] on div "Átutalással fizetek (Díjbekérő)" at bounding box center [599, 316] width 408 height 18
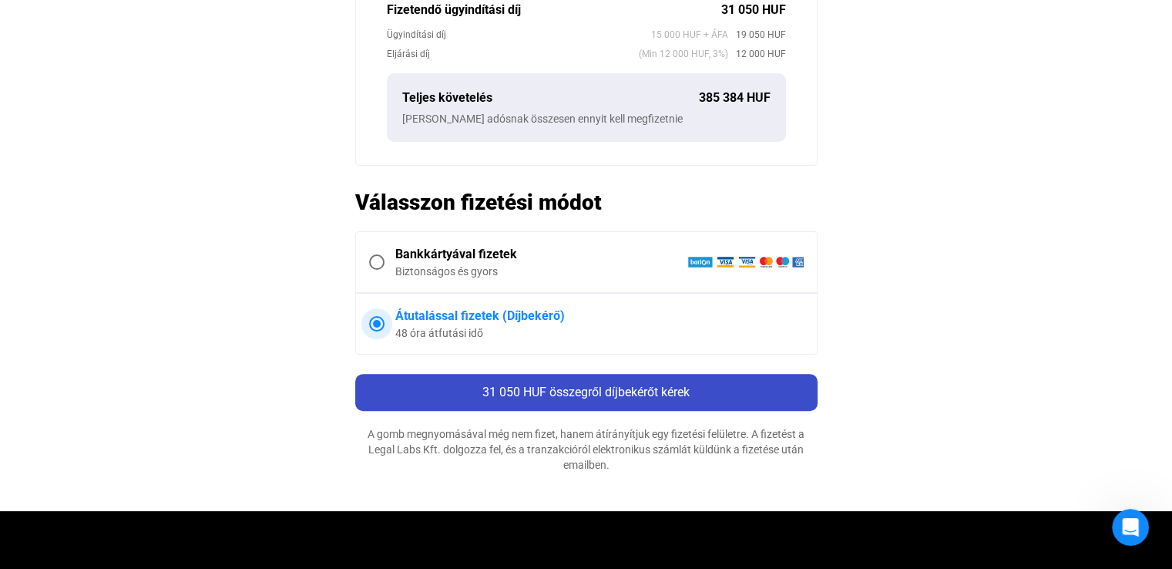
click at [501, 384] on span "31 050 HUF összegről díjbekérőt kérek" at bounding box center [585, 391] width 207 height 15
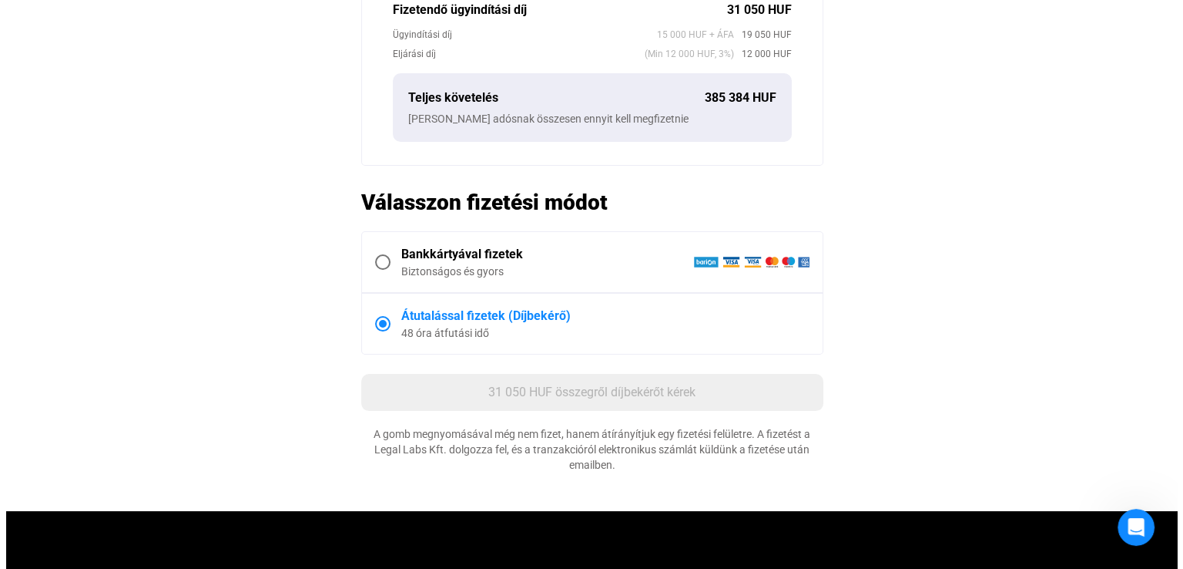
scroll to position [0, 0]
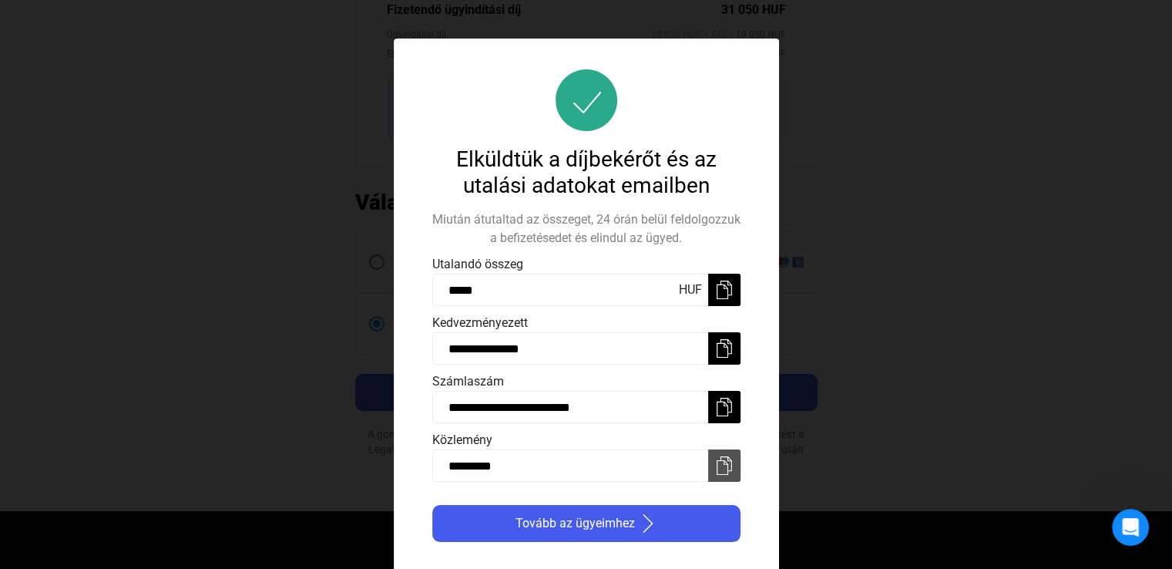
click at [723, 466] on img at bounding box center [724, 465] width 18 height 18
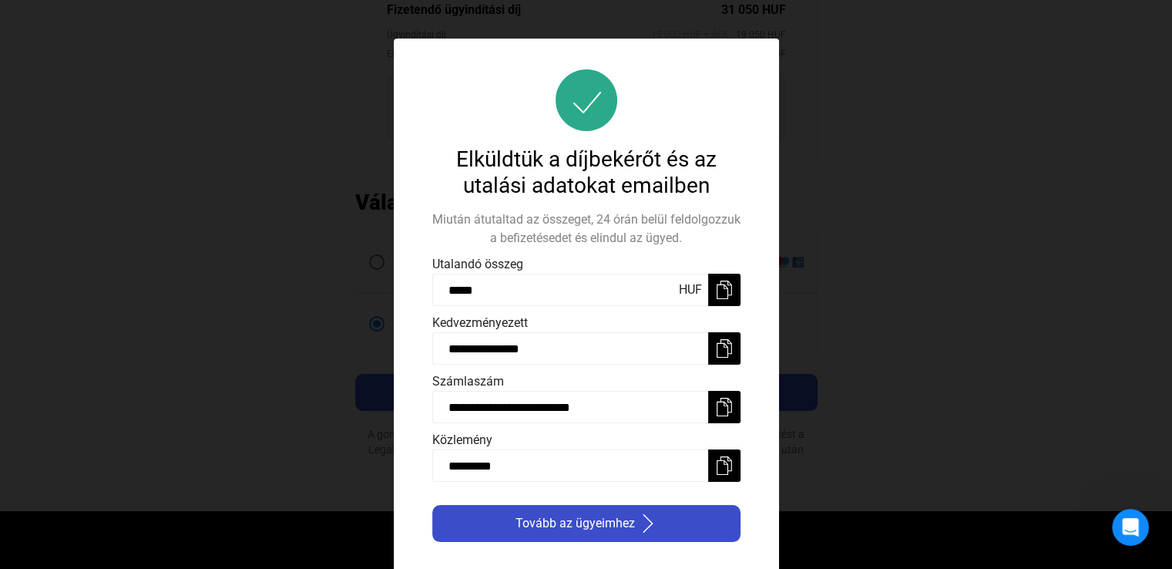
click at [669, 516] on div "Tovább az ügyeimhez" at bounding box center [586, 523] width 299 height 18
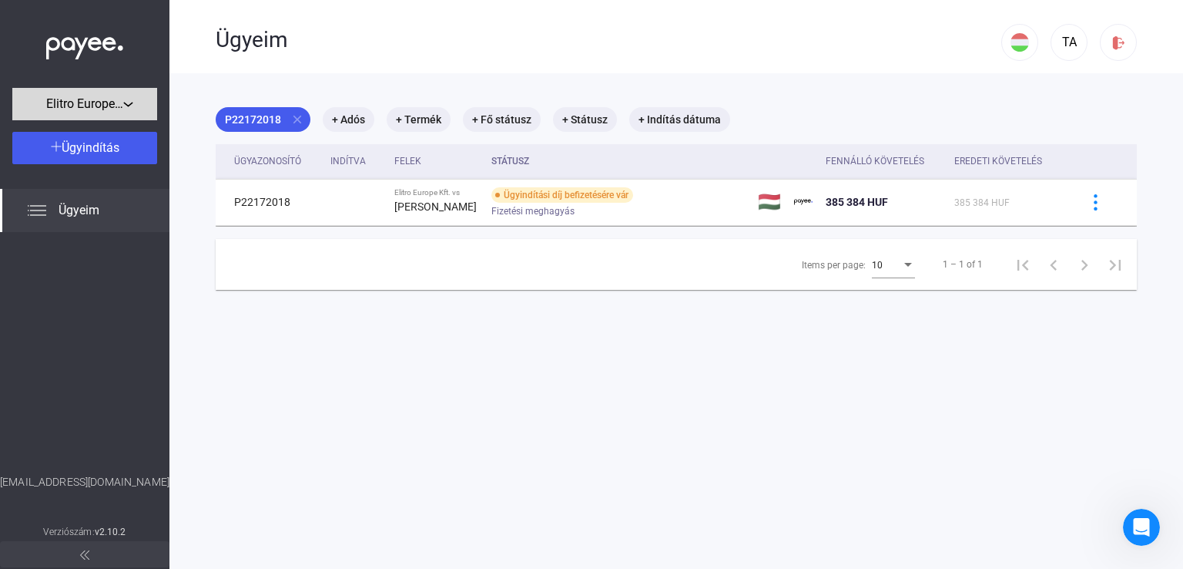
click at [108, 106] on span "Elitro Europe Kft." at bounding box center [84, 104] width 77 height 18
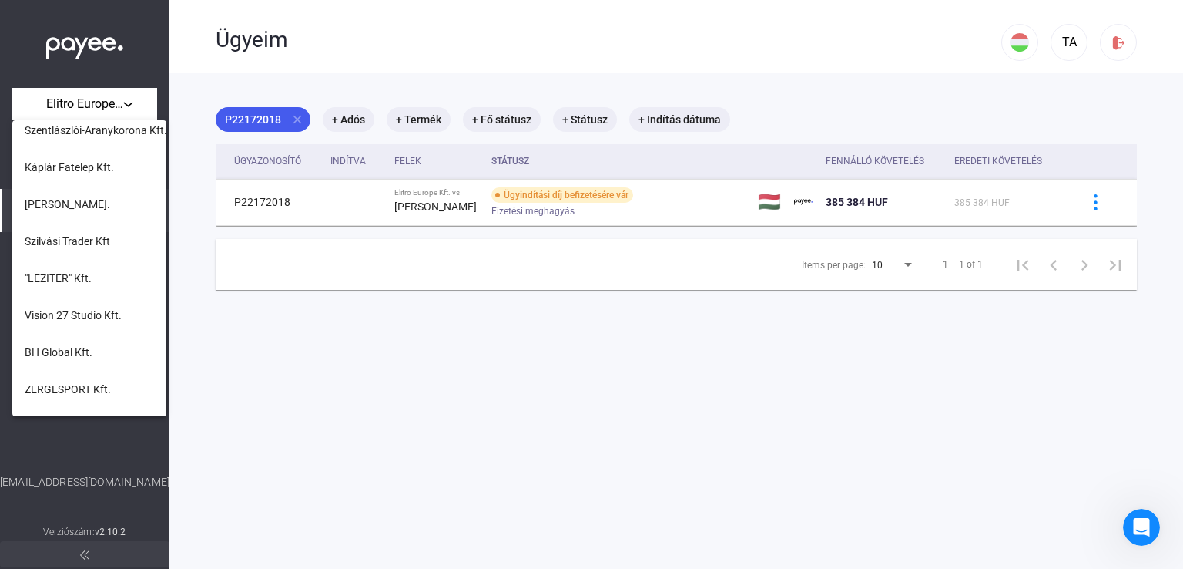
scroll to position [231, 0]
click at [83, 236] on span "Szilvási Trader Kft" at bounding box center [68, 240] width 86 height 18
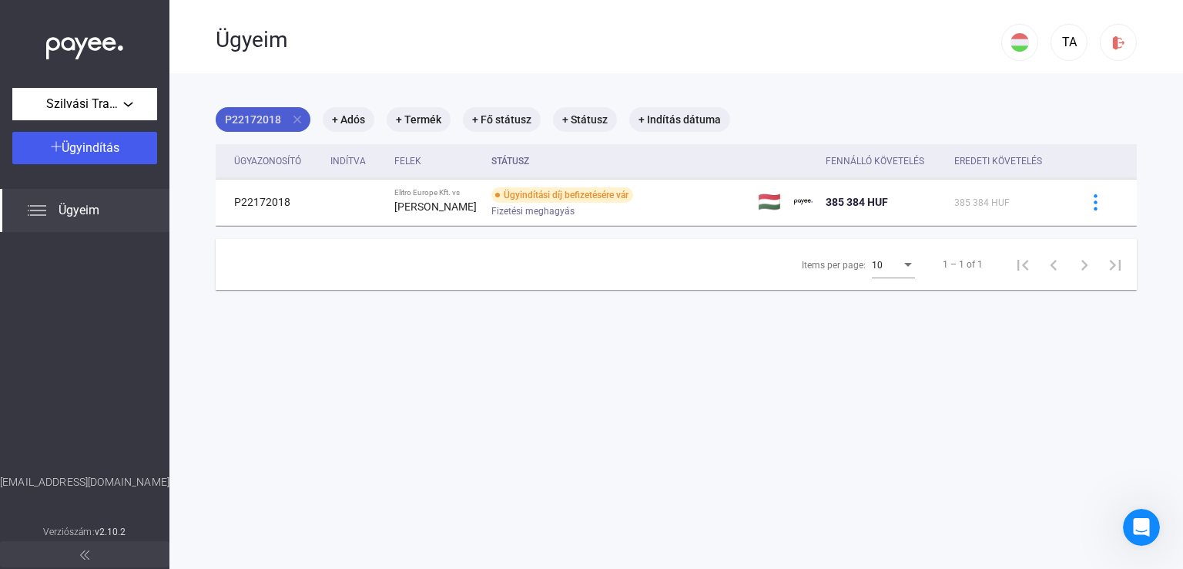
click at [300, 118] on mat-icon "close" at bounding box center [297, 119] width 14 height 14
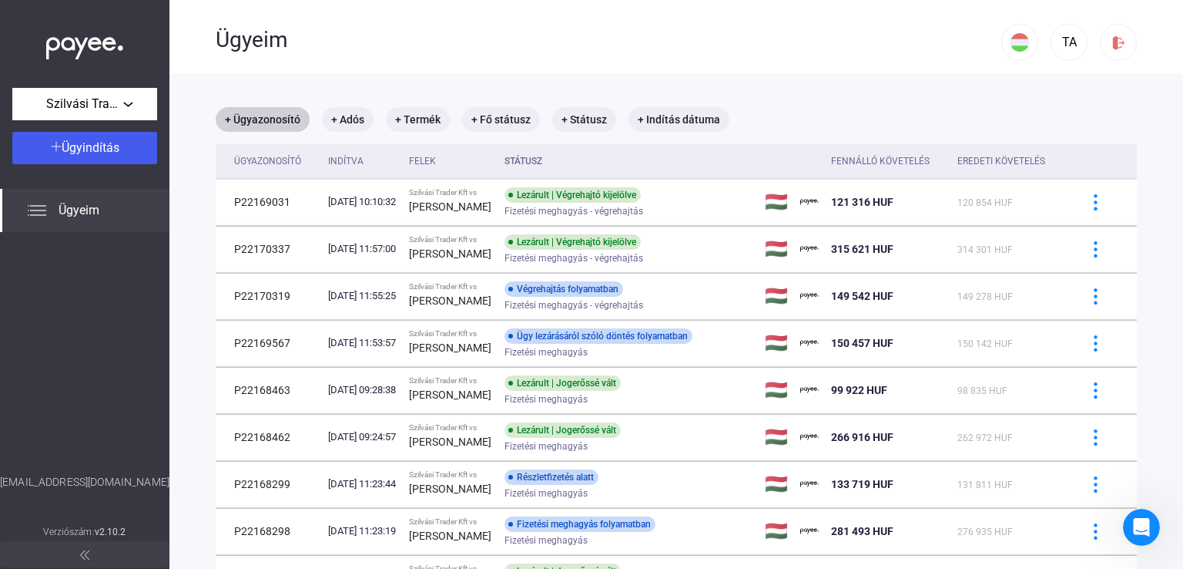
click at [89, 201] on span "Ügyeim" at bounding box center [79, 210] width 41 height 18
click at [99, 151] on span "Ügyindítás" at bounding box center [91, 147] width 58 height 15
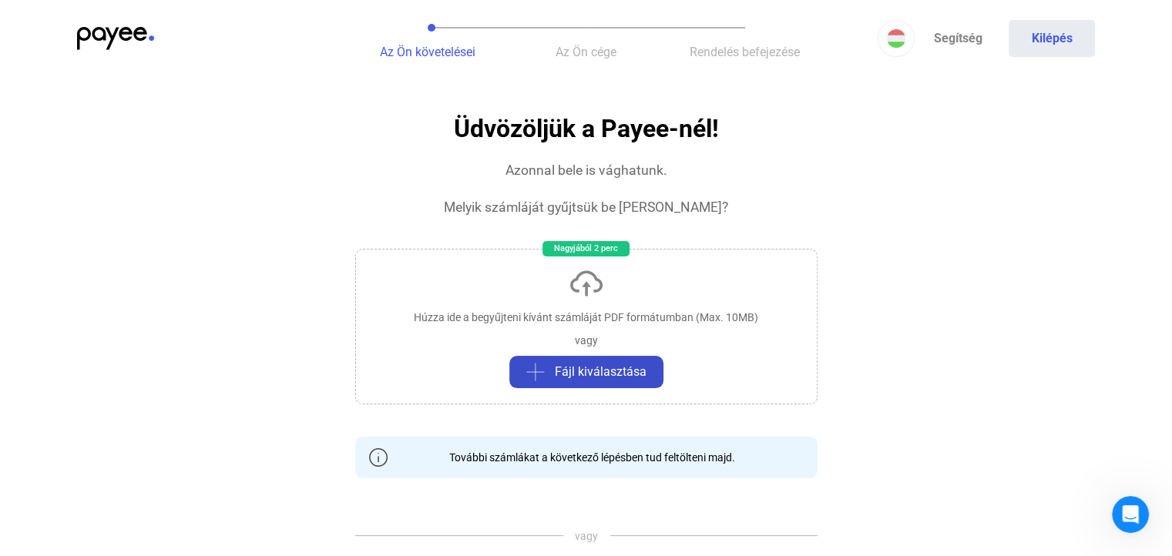
click at [600, 373] on span "Fájl kiválasztása" at bounding box center [601, 372] width 92 height 18
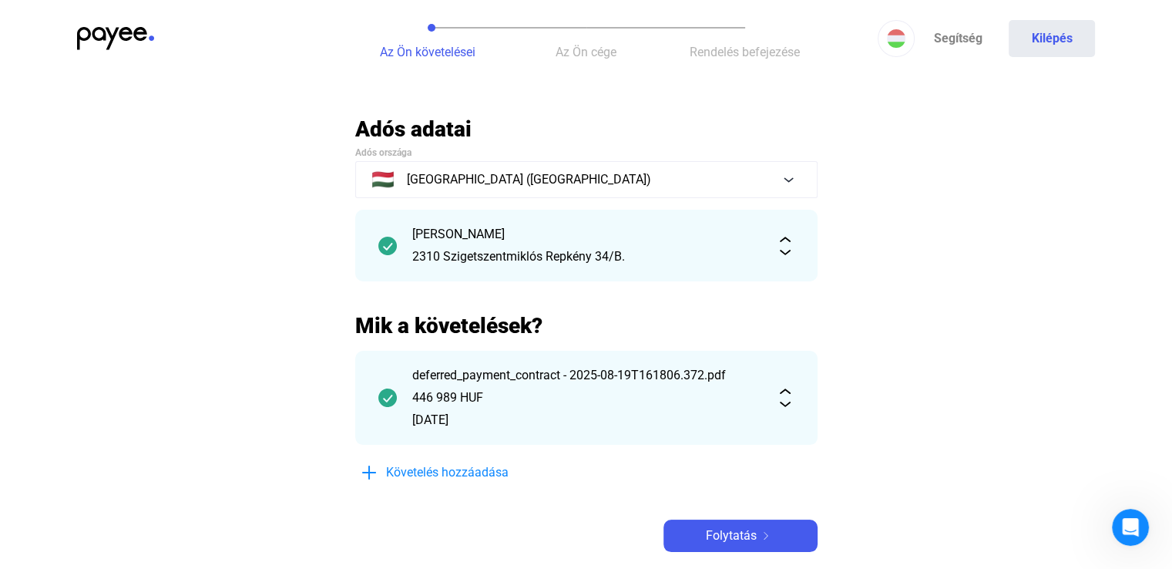
click at [595, 420] on div "[DATE]" at bounding box center [586, 420] width 348 height 18
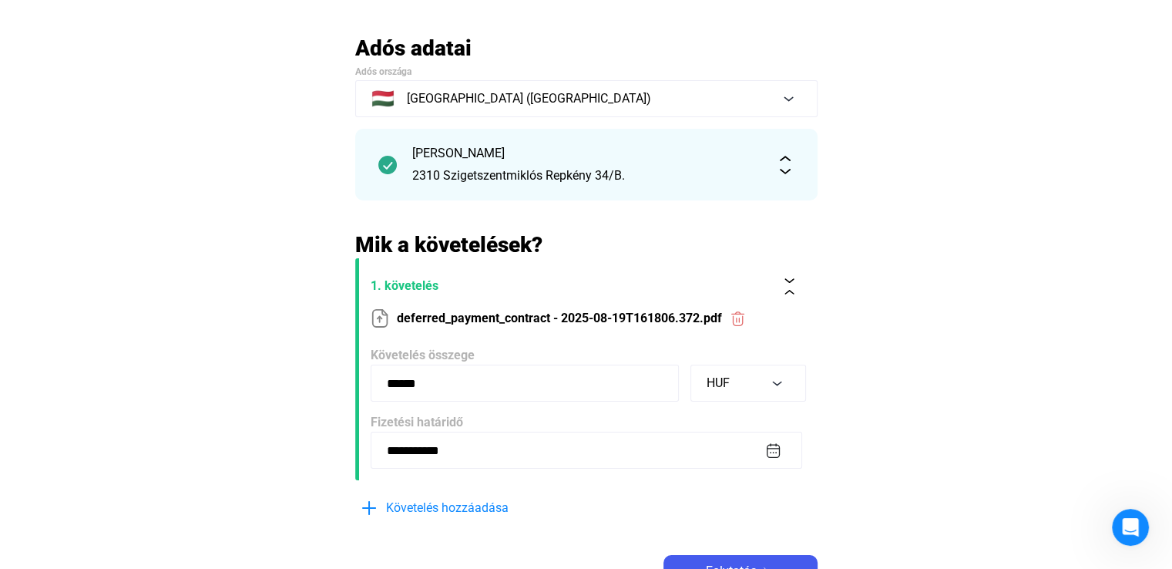
scroll to position [154, 0]
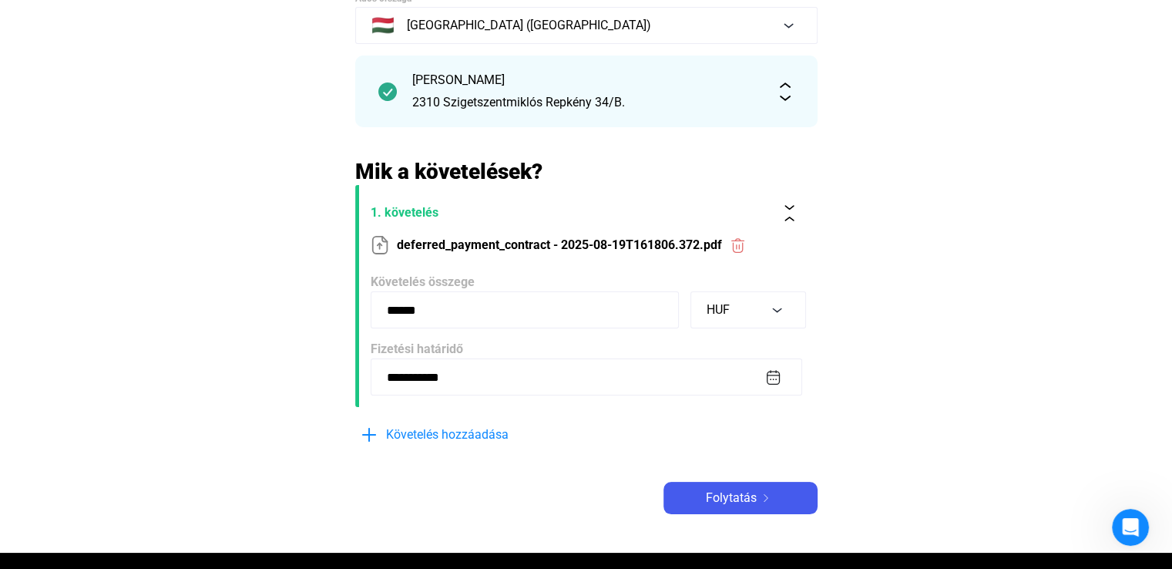
drag, startPoint x: 445, startPoint y: 314, endPoint x: 355, endPoint y: 313, distance: 90.1
click at [355, 313] on form "**********" at bounding box center [586, 296] width 462 height 222
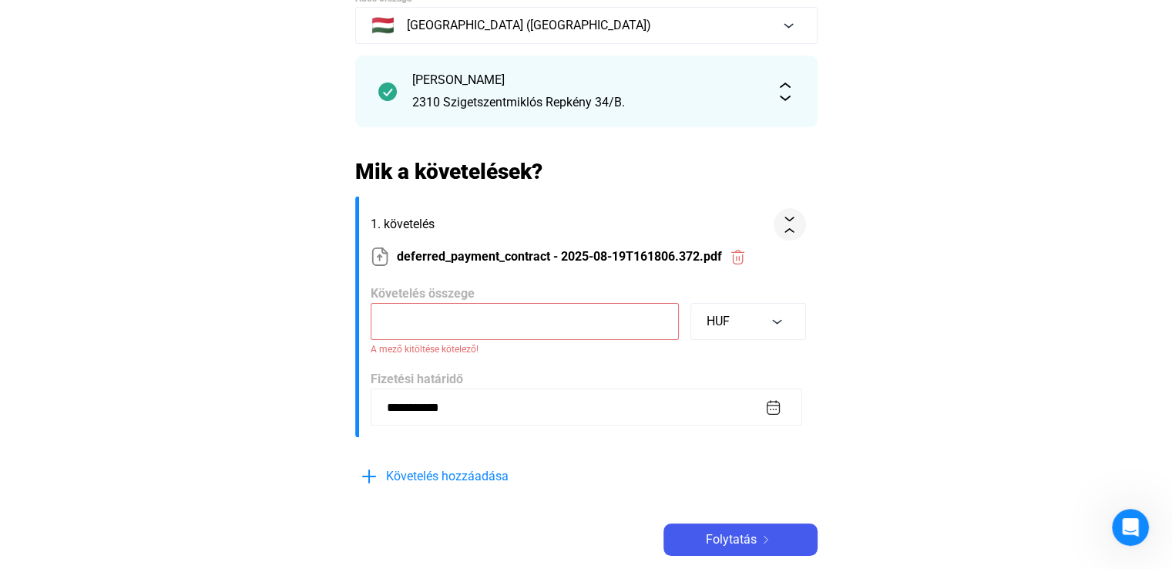
paste input "******"
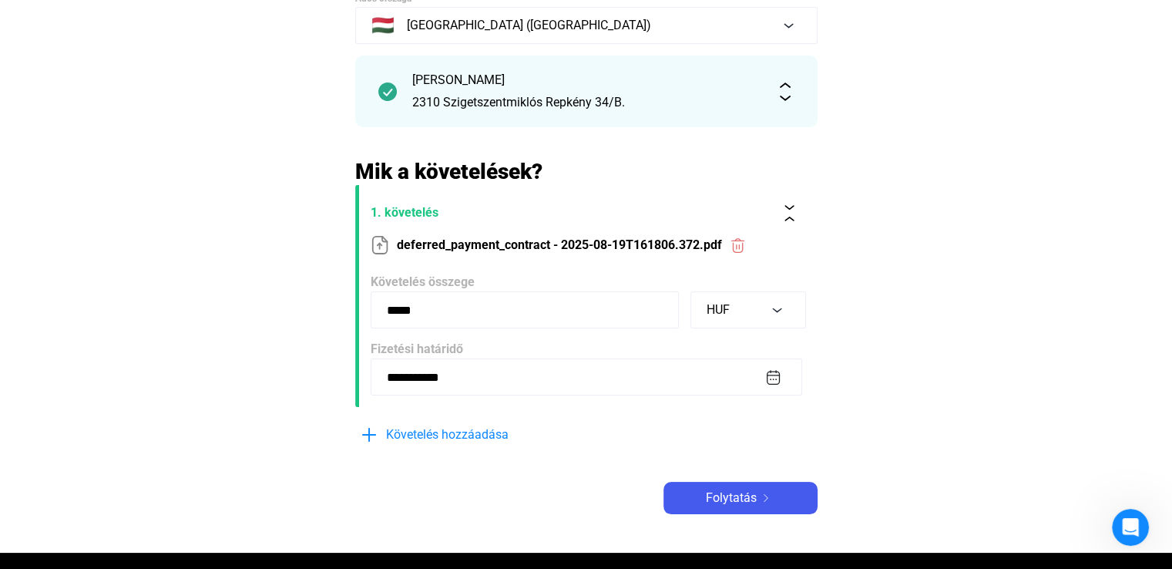
type input "*****"
click at [780, 372] on input "**********" at bounding box center [586, 376] width 431 height 37
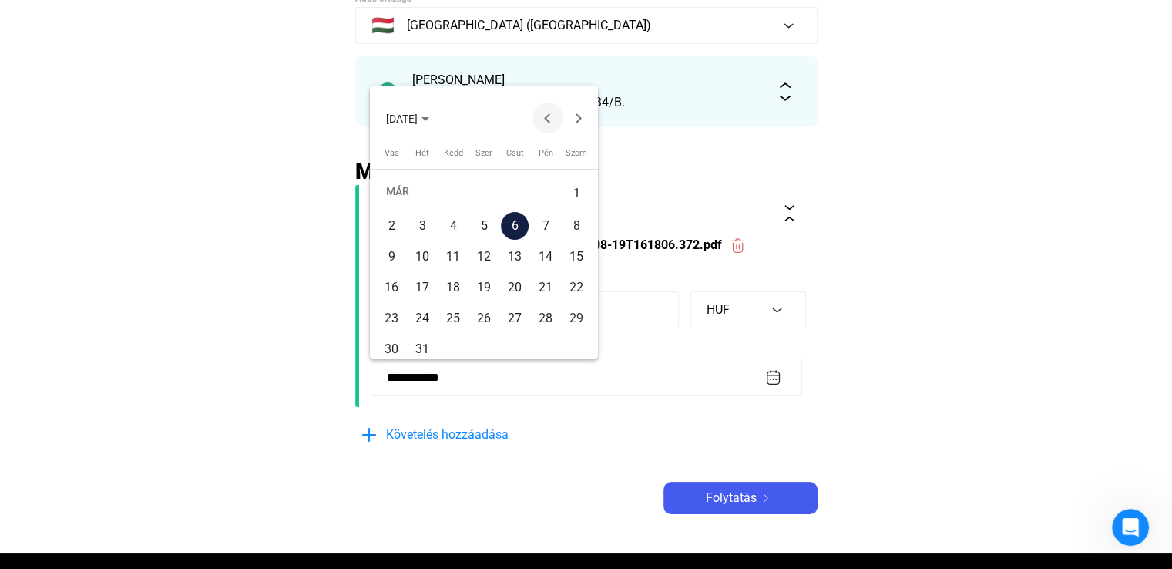
click at [548, 109] on button "Previous month" at bounding box center [547, 117] width 31 height 31
click at [582, 113] on button "Next month" at bounding box center [578, 117] width 31 height 31
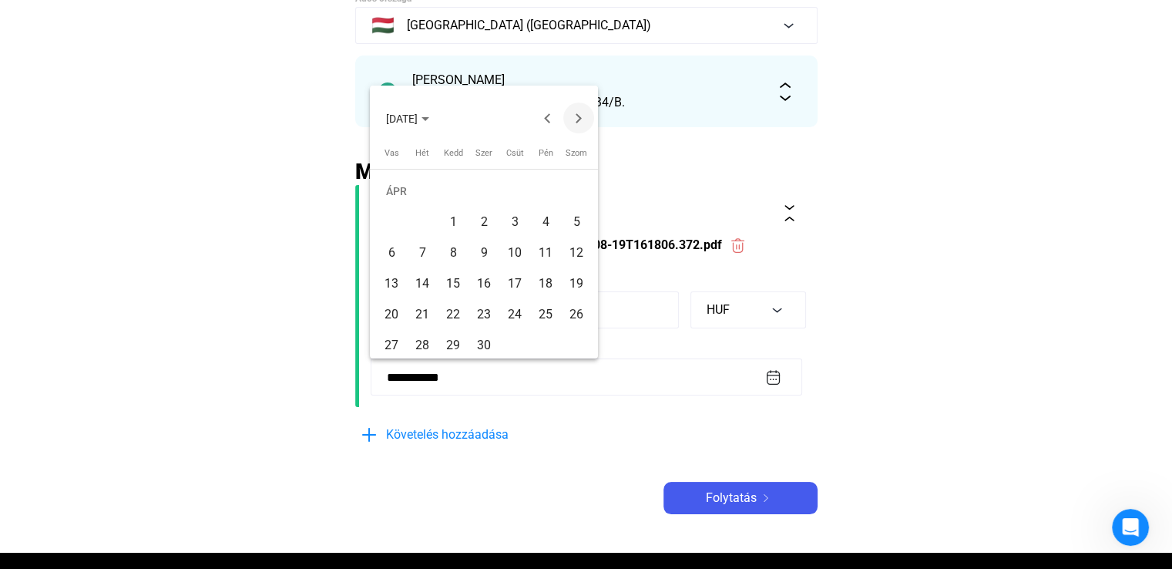
click at [582, 113] on button "Next month" at bounding box center [578, 117] width 31 height 31
click at [421, 228] on div "5" at bounding box center [422, 226] width 28 height 28
type input "**********"
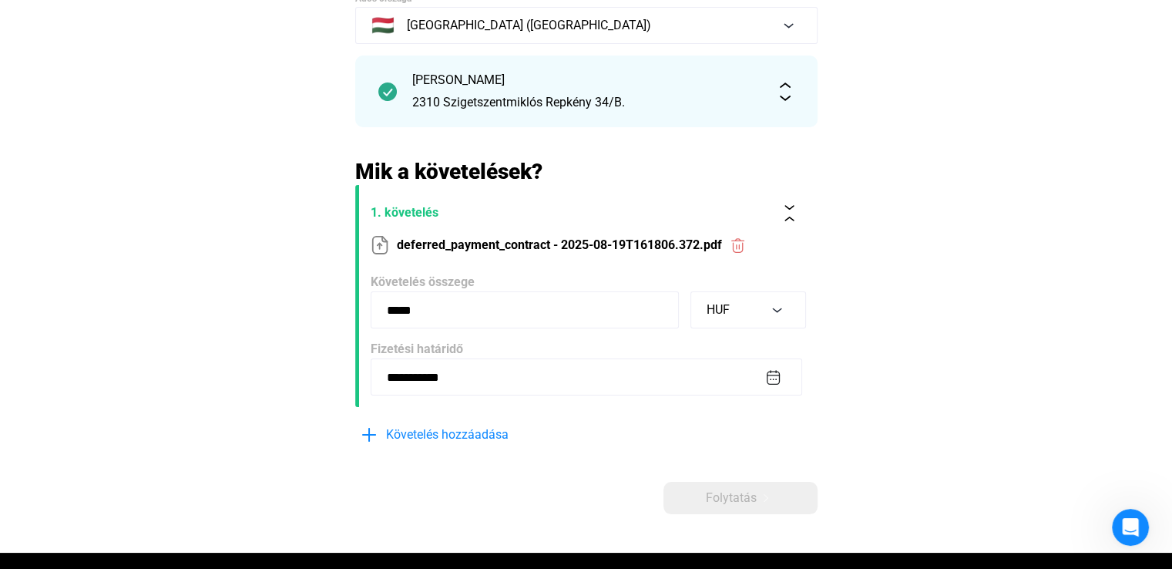
click at [894, 392] on main "**********" at bounding box center [586, 256] width 1172 height 591
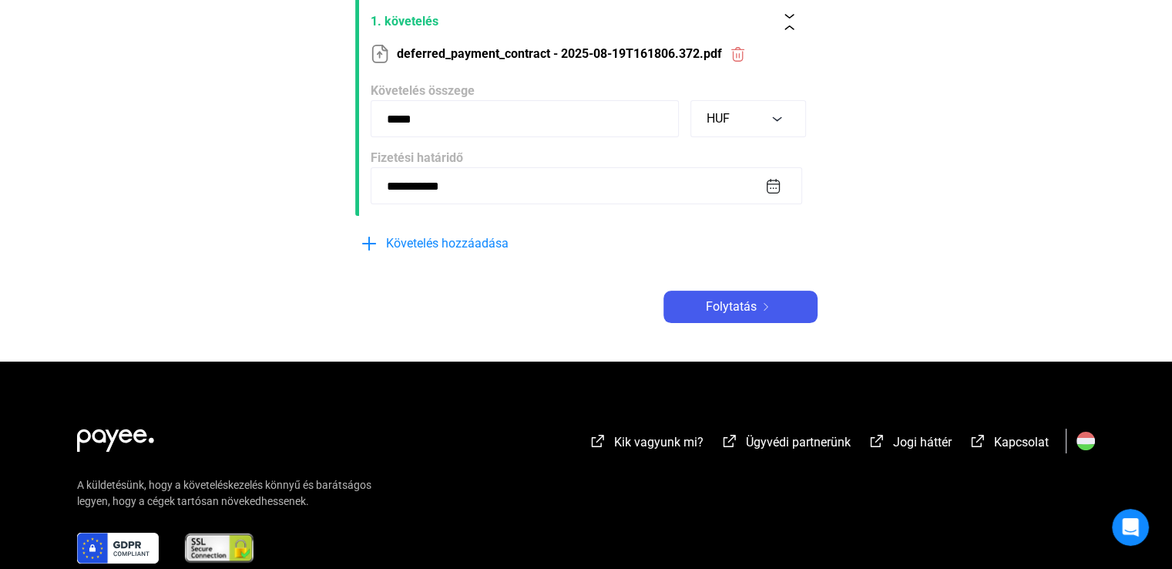
scroll to position [385, 0]
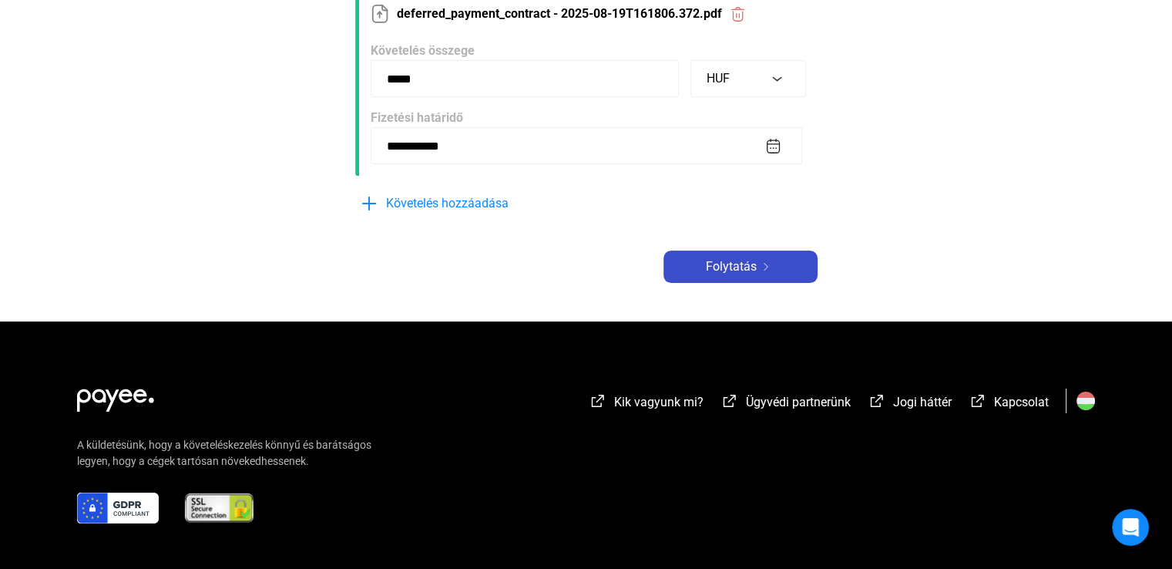
click at [757, 277] on button "Folytatás" at bounding box center [740, 266] width 154 height 32
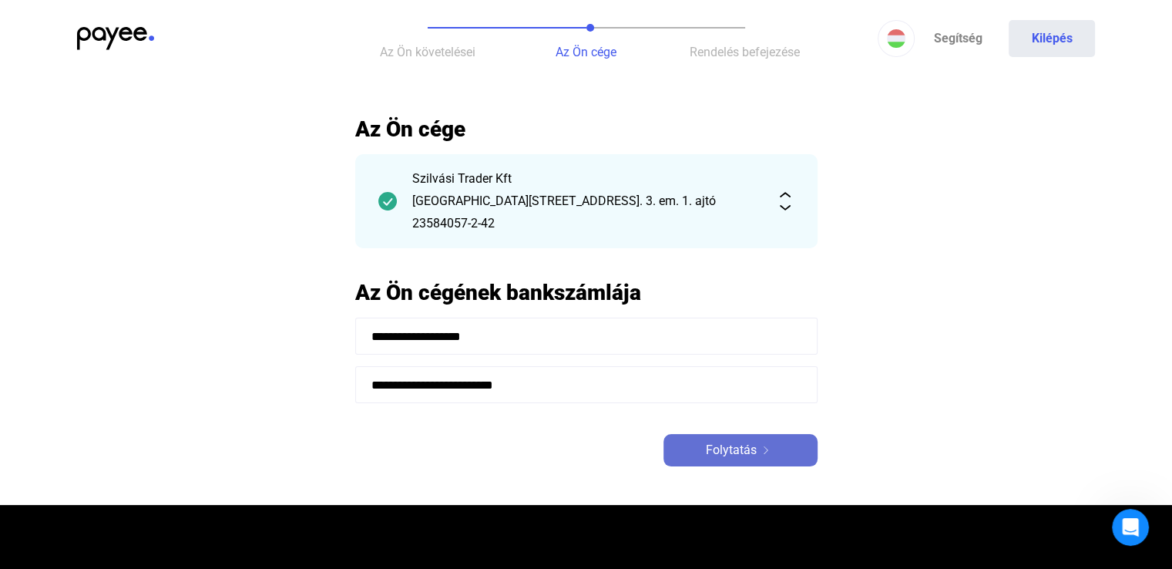
click at [729, 455] on span "Folytatás" at bounding box center [731, 450] width 51 height 18
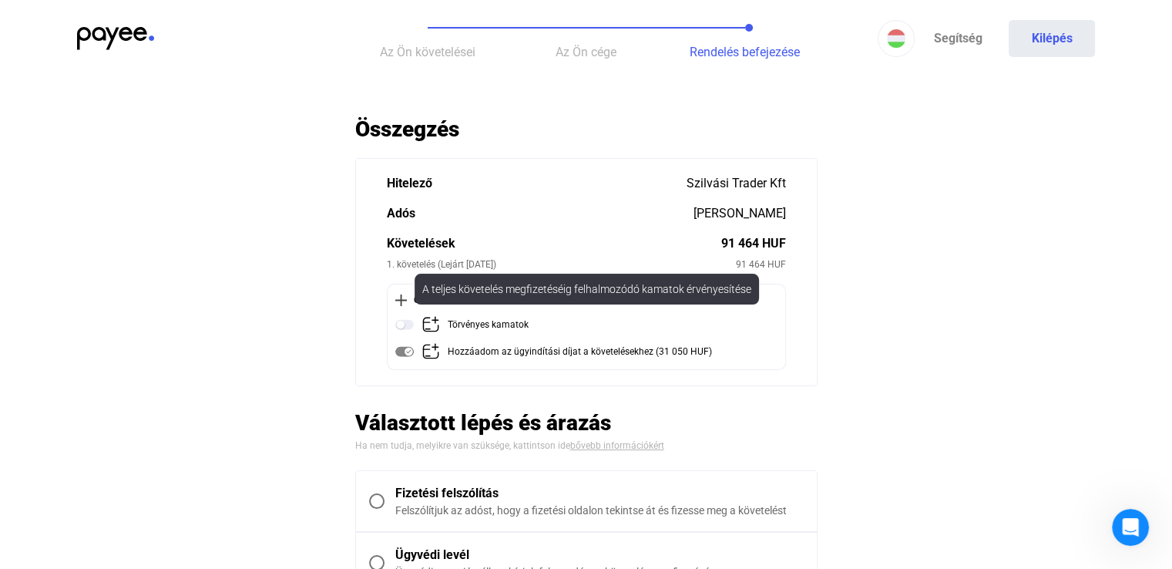
click at [407, 322] on img at bounding box center [404, 324] width 18 height 18
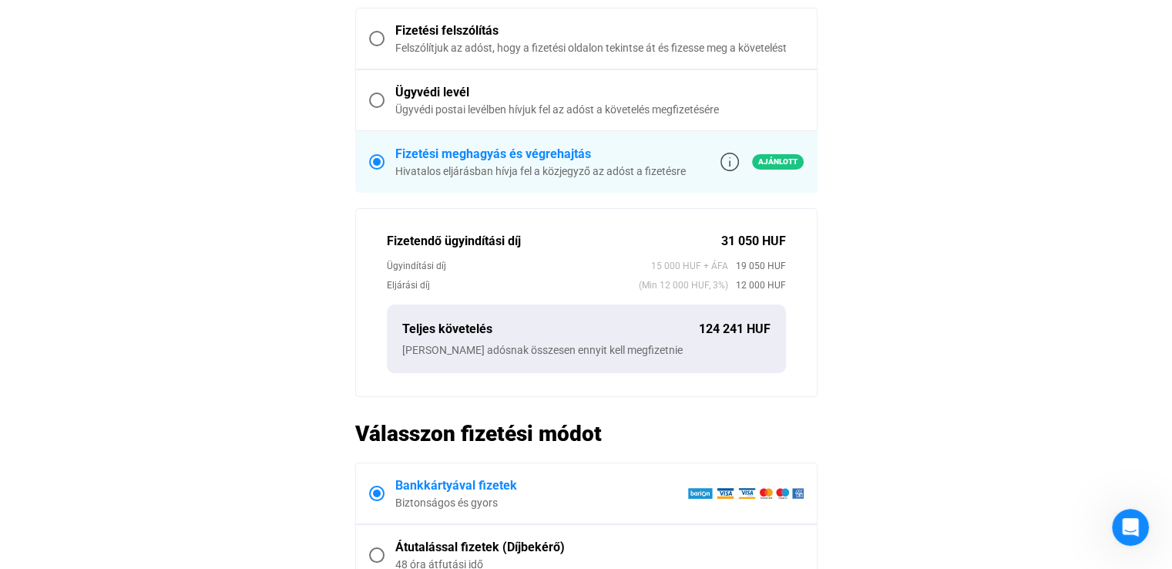
scroll to position [616, 0]
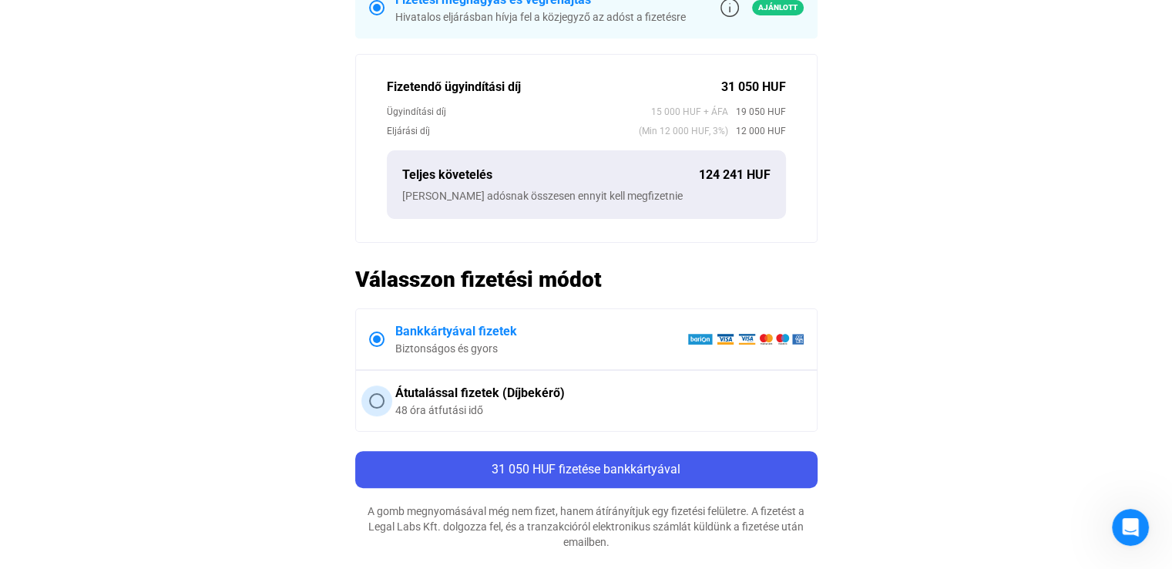
click at [395, 396] on div "Átutalással fizetek (Díjbekérő)" at bounding box center [599, 393] width 408 height 18
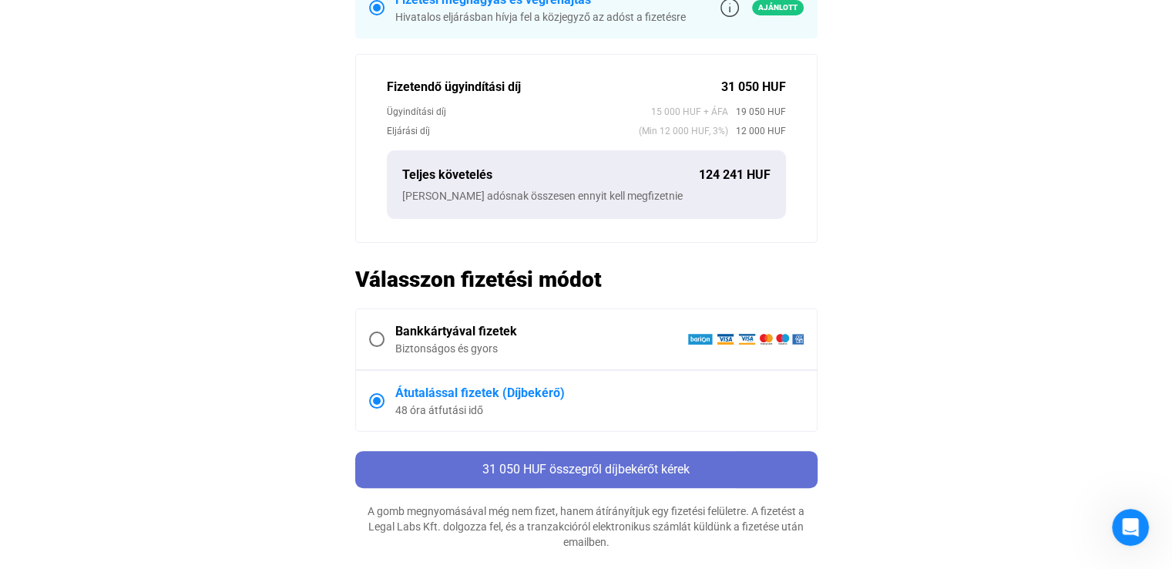
click at [581, 472] on span "31 050 HUF összegről díjbekérőt kérek" at bounding box center [585, 468] width 207 height 15
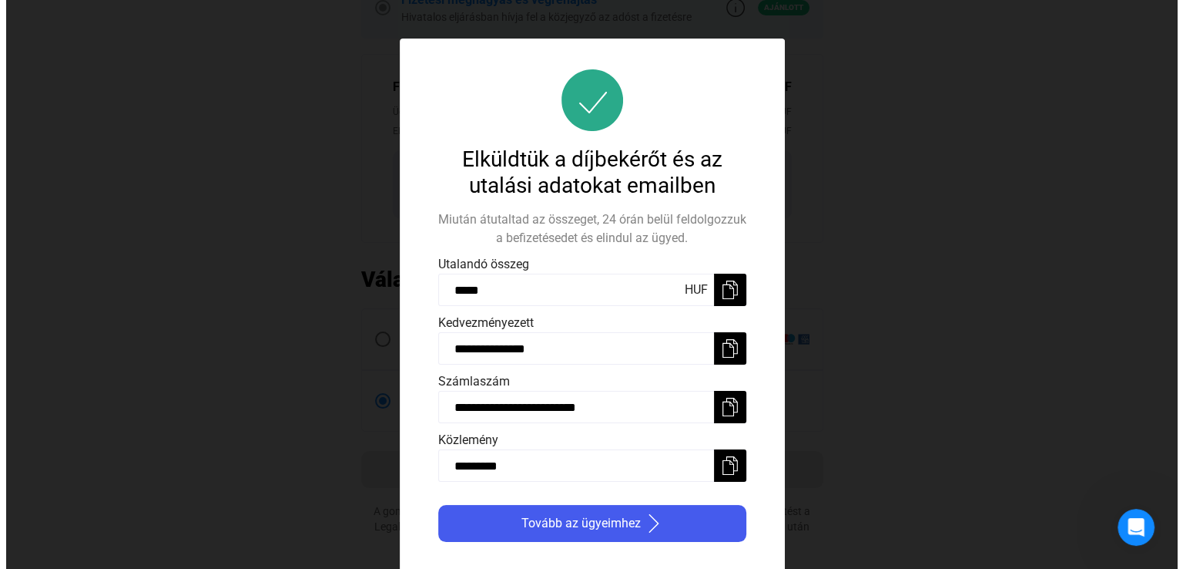
scroll to position [0, 0]
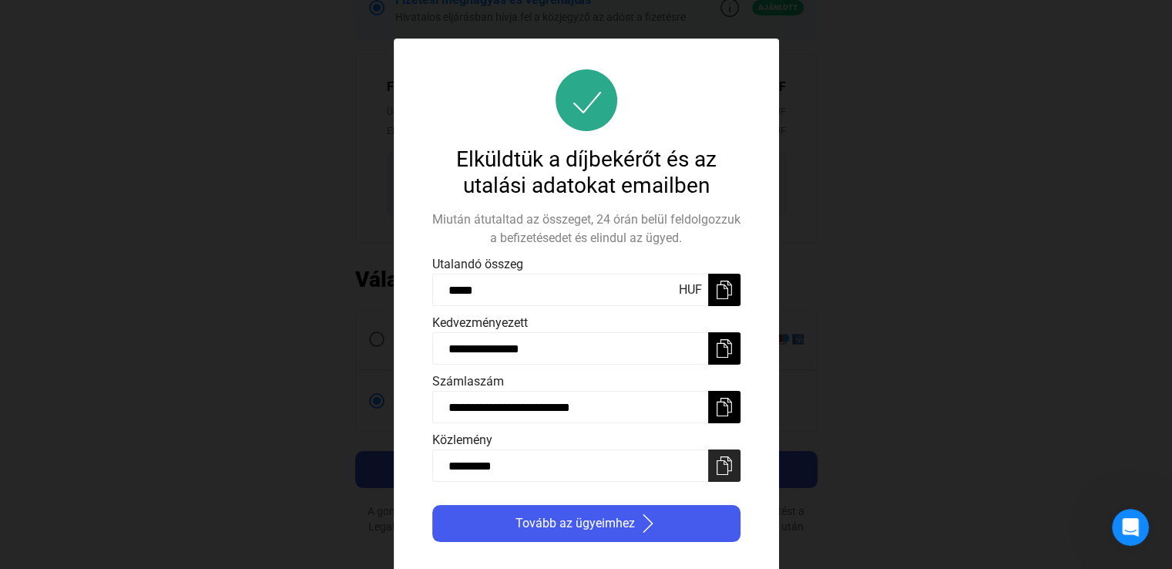
click at [726, 466] on img at bounding box center [724, 465] width 18 height 18
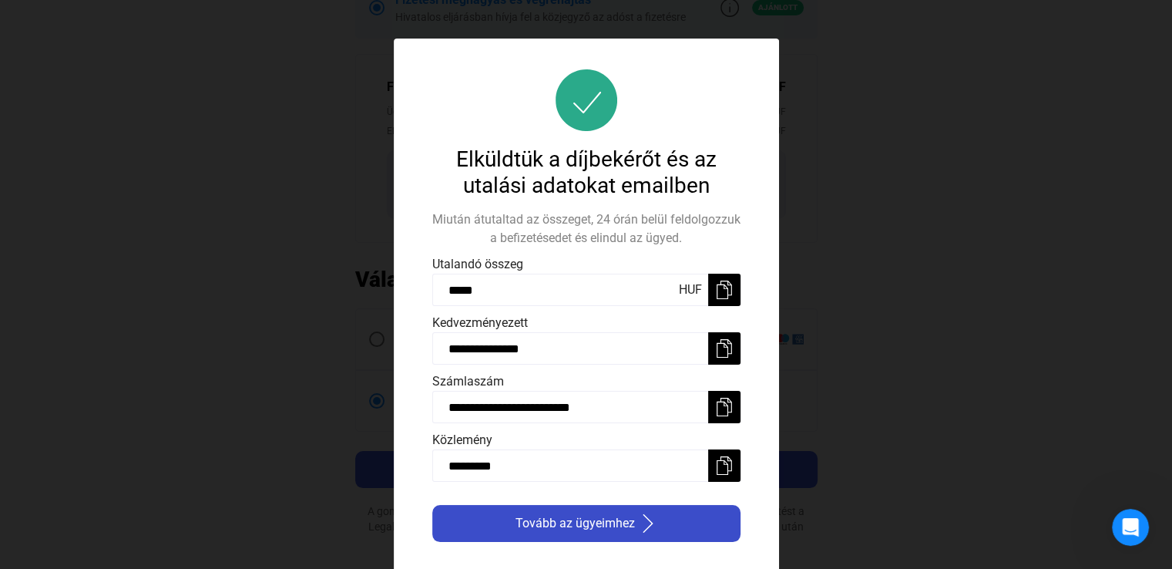
click at [669, 528] on div "Tovább az ügyeimhez" at bounding box center [586, 523] width 299 height 18
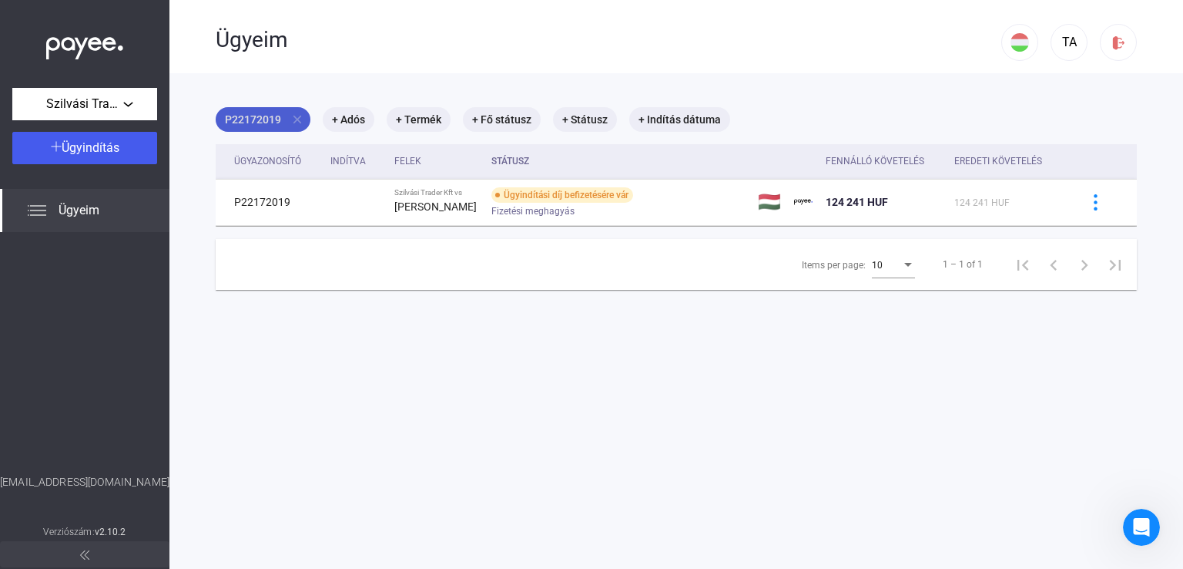
click at [299, 122] on mat-icon "close" at bounding box center [297, 119] width 14 height 14
